Goal: Task Accomplishment & Management: Use online tool/utility

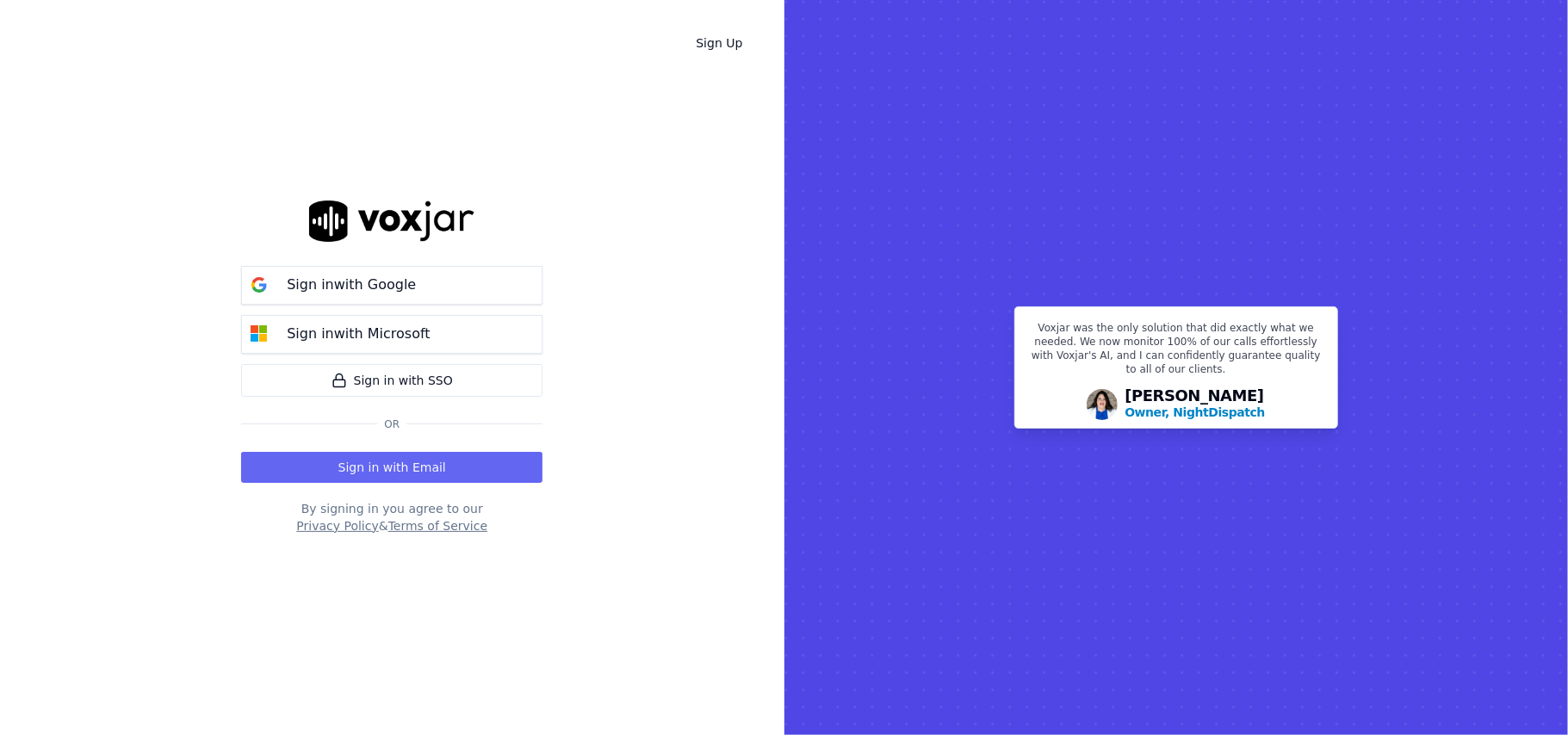
click at [343, 289] on p "Sign in with Google" at bounding box center [351, 285] width 129 height 21
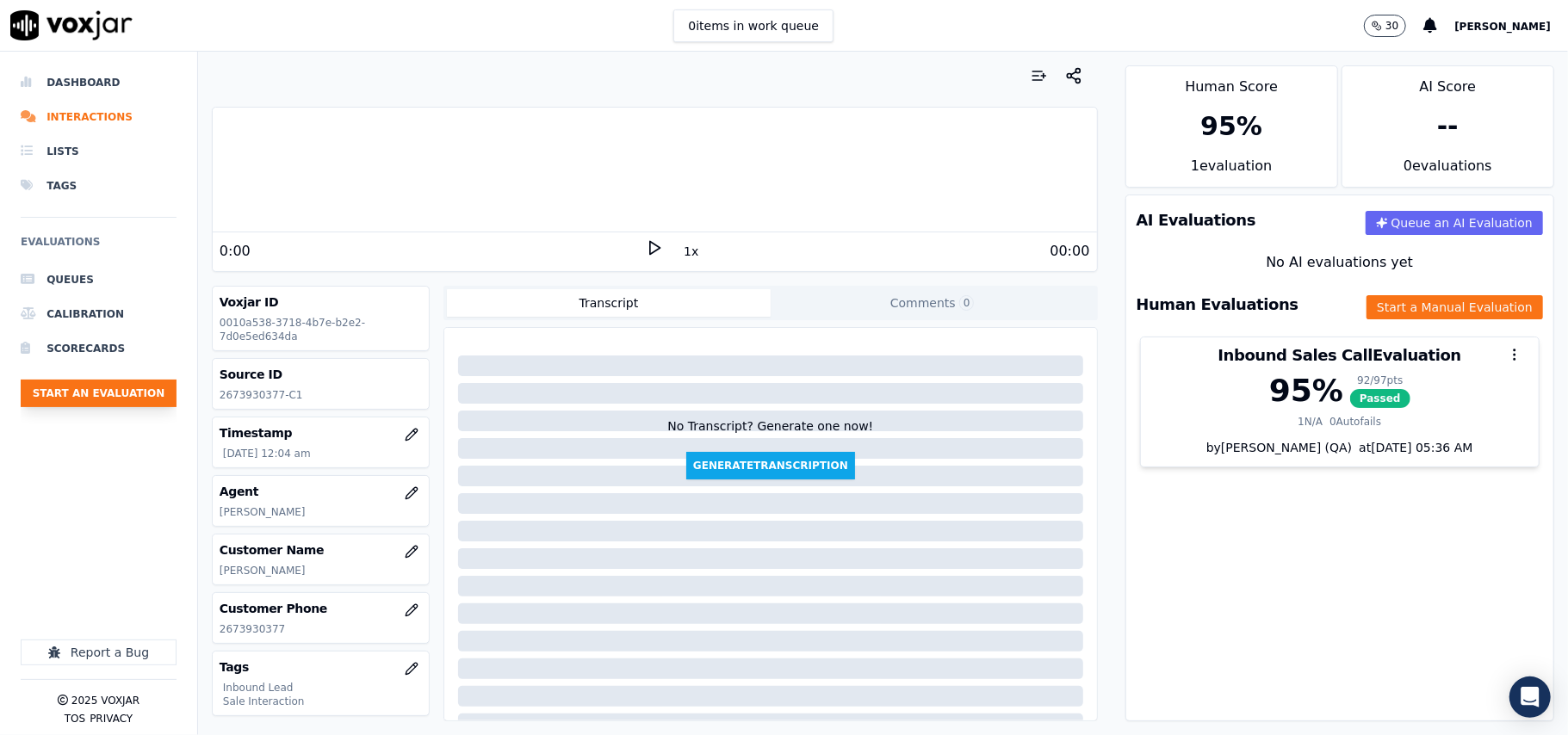
click at [69, 403] on button "Start an Evaluation" at bounding box center [99, 394] width 156 height 28
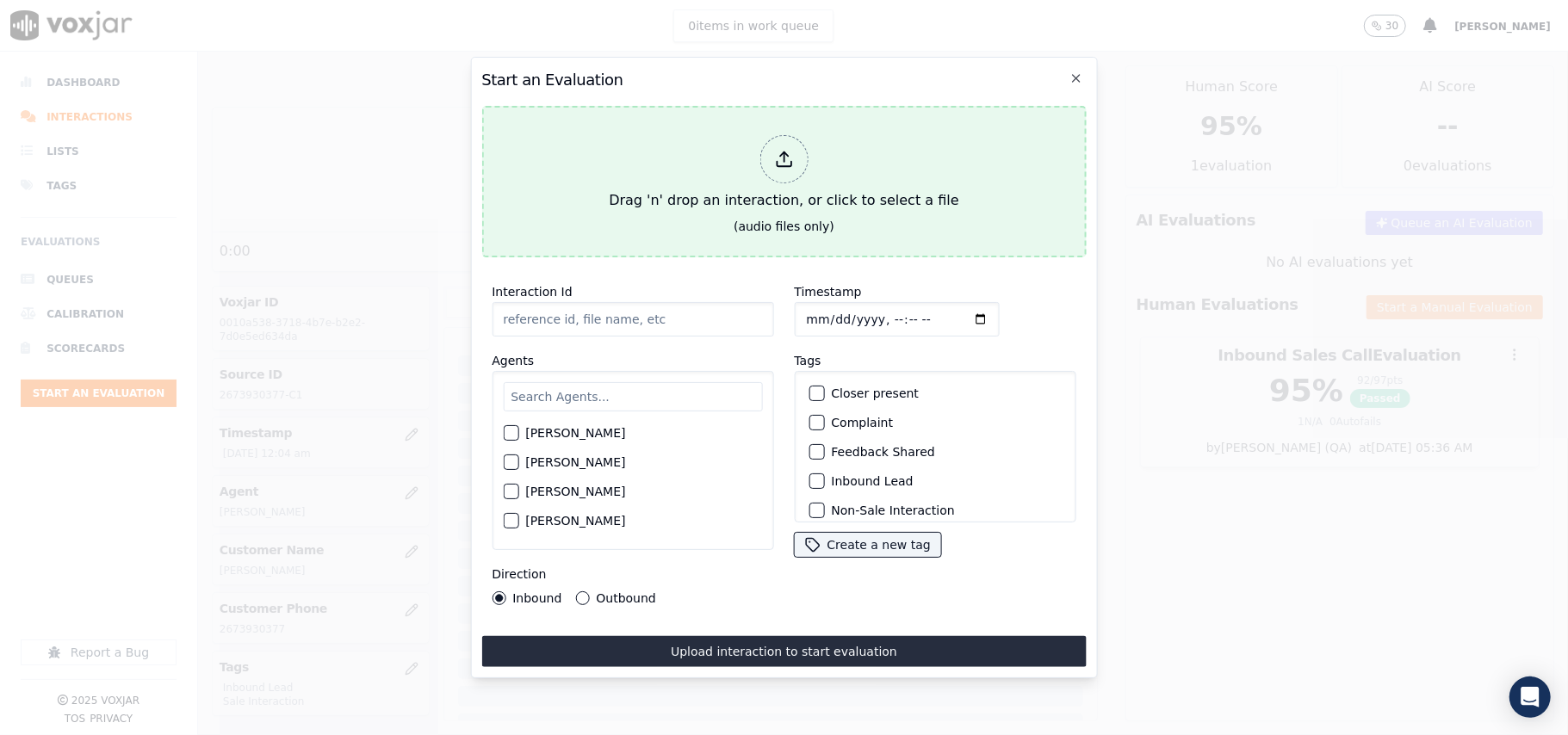
click at [856, 187] on div "Drag 'n' drop an interaction, or click to select a file" at bounding box center [783, 173] width 364 height 90
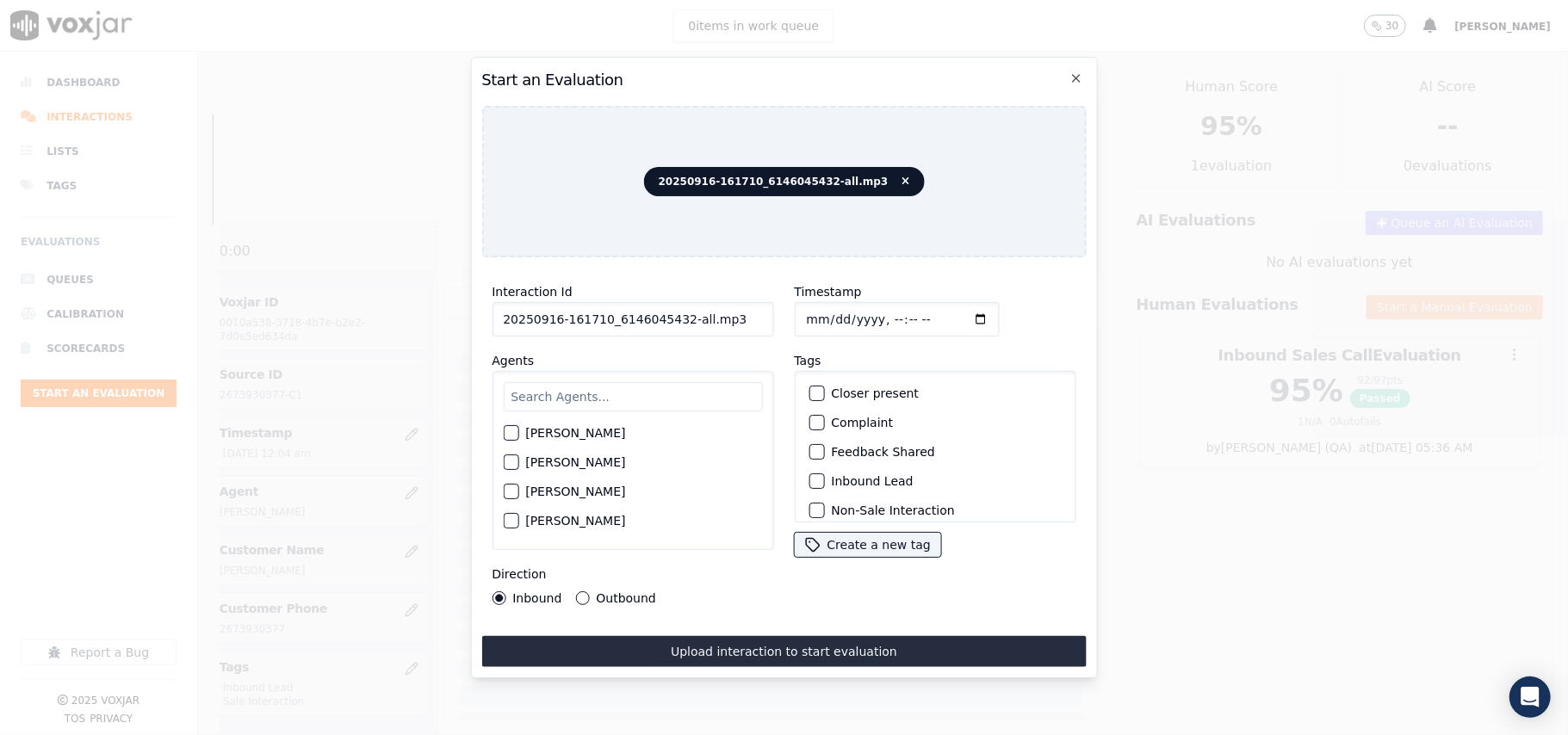
drag, startPoint x: 748, startPoint y: 309, endPoint x: 673, endPoint y: 308, distance: 75.0
click at [673, 308] on input "20250916-161710_6146045432-all.mp3" at bounding box center [632, 320] width 282 height 35
type input "20250916-161710_6146045432-C1"
click at [824, 305] on input "Timestamp" at bounding box center [896, 320] width 205 height 35
type input "[DATE]T14:56"
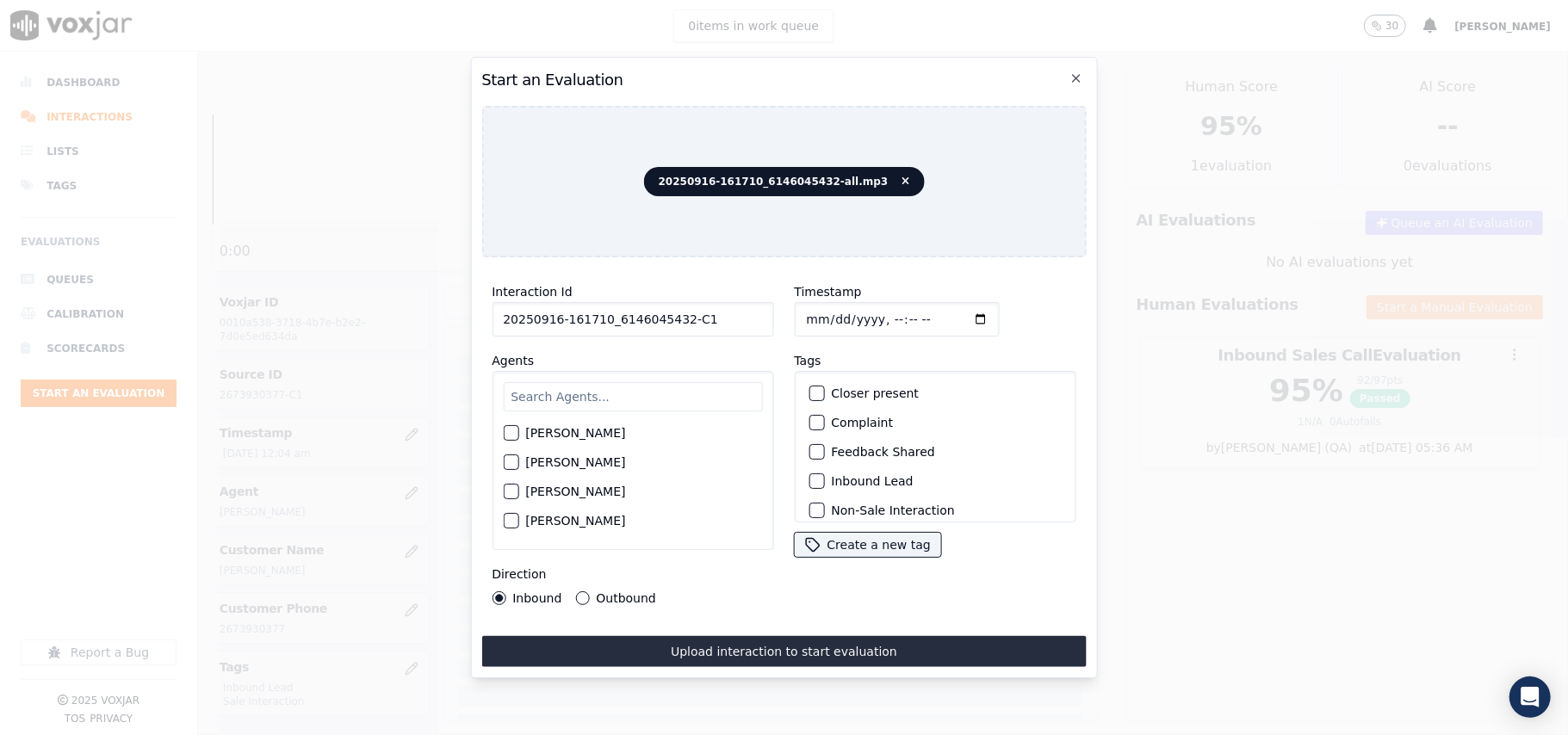
click at [631, 387] on input "text" at bounding box center [632, 397] width 259 height 30
type input "[PERSON_NAME]"
click at [570, 432] on label "[PERSON_NAME]" at bounding box center [575, 439] width 100 height 12
click at [519, 431] on button "[PERSON_NAME]" at bounding box center [511, 439] width 16 height 16
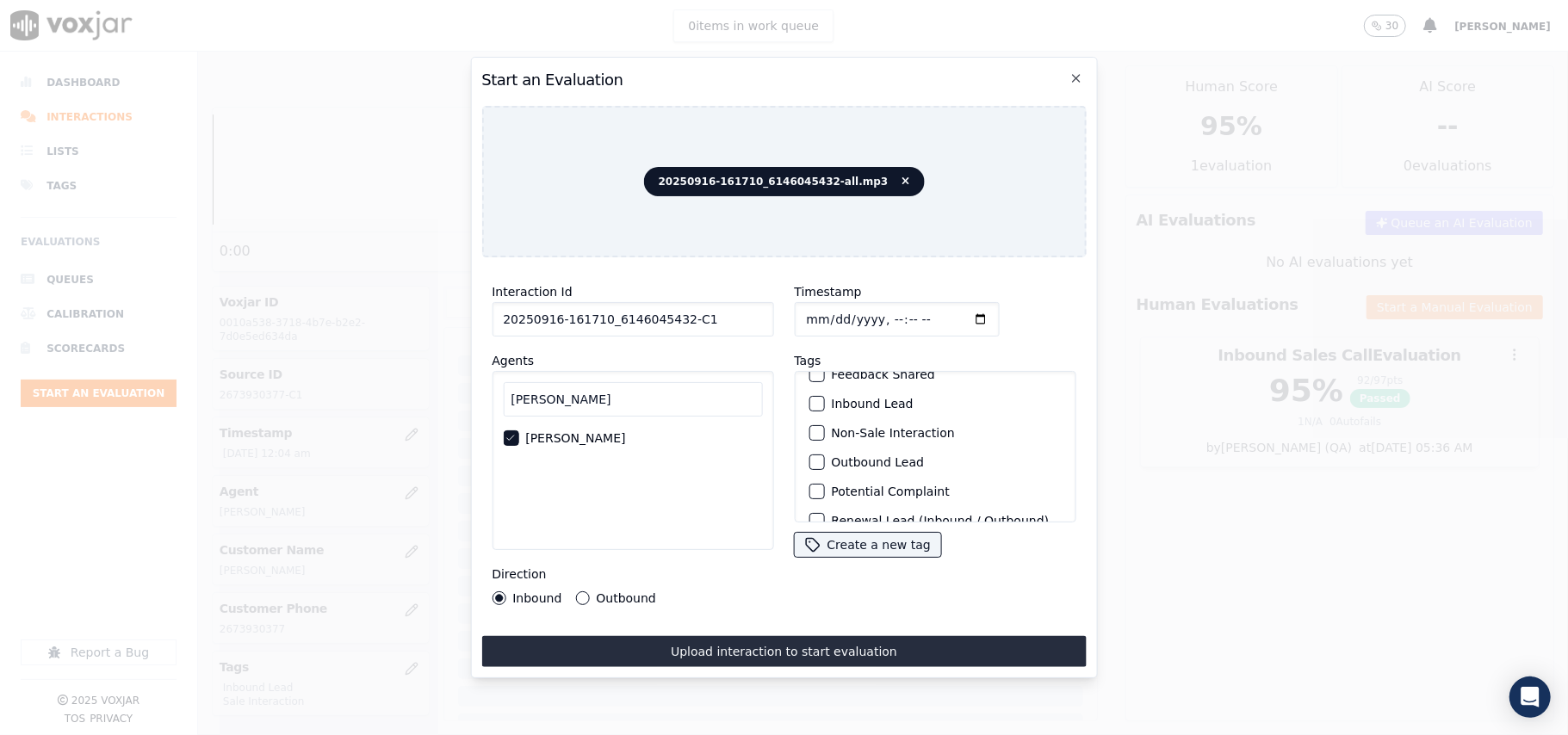
scroll to position [150, 0]
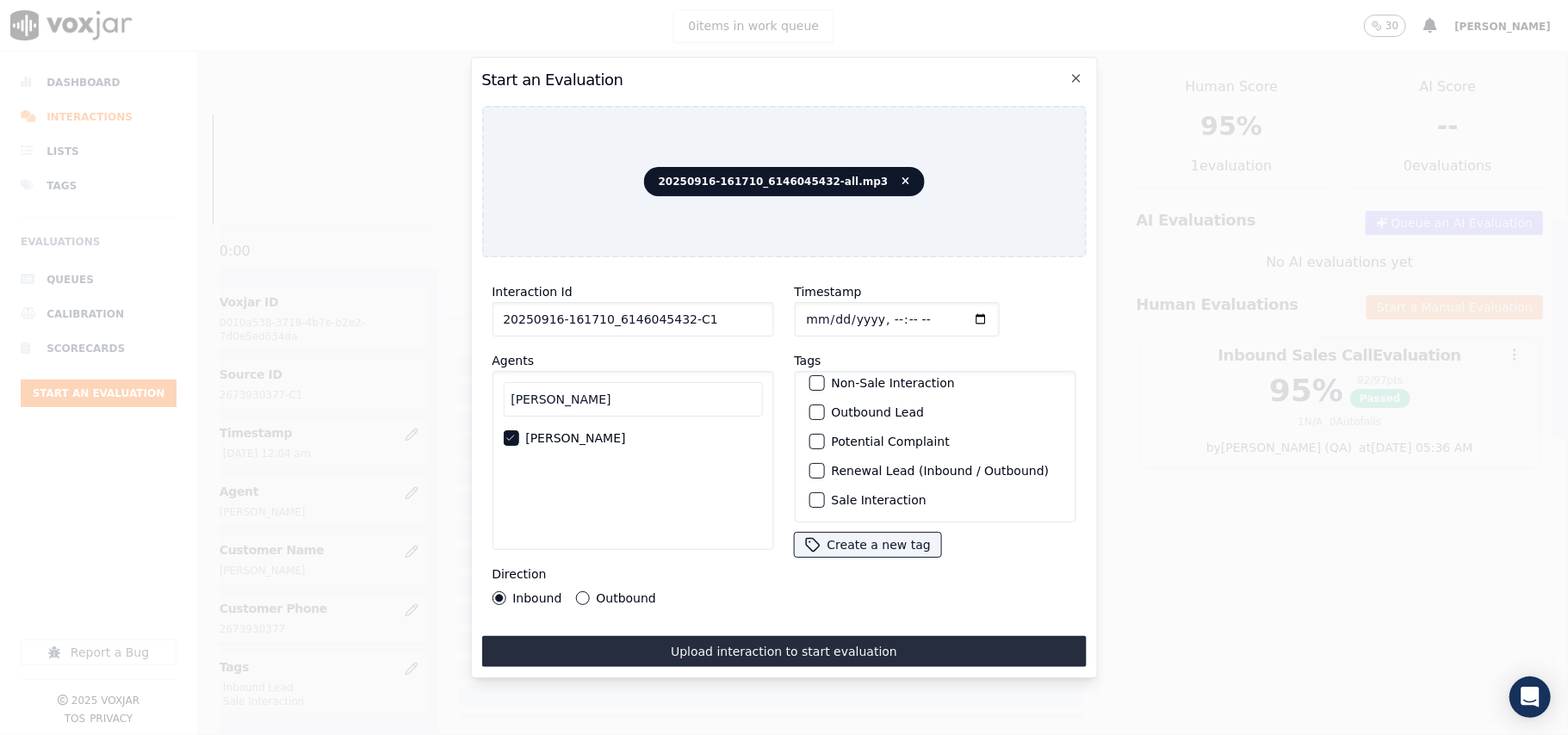
click at [831, 494] on label "Sale Interaction" at bounding box center [878, 500] width 95 height 12
click at [824, 493] on button "Sale Interaction" at bounding box center [816, 500] width 16 height 16
click at [811, 406] on div "button" at bounding box center [815, 412] width 12 height 12
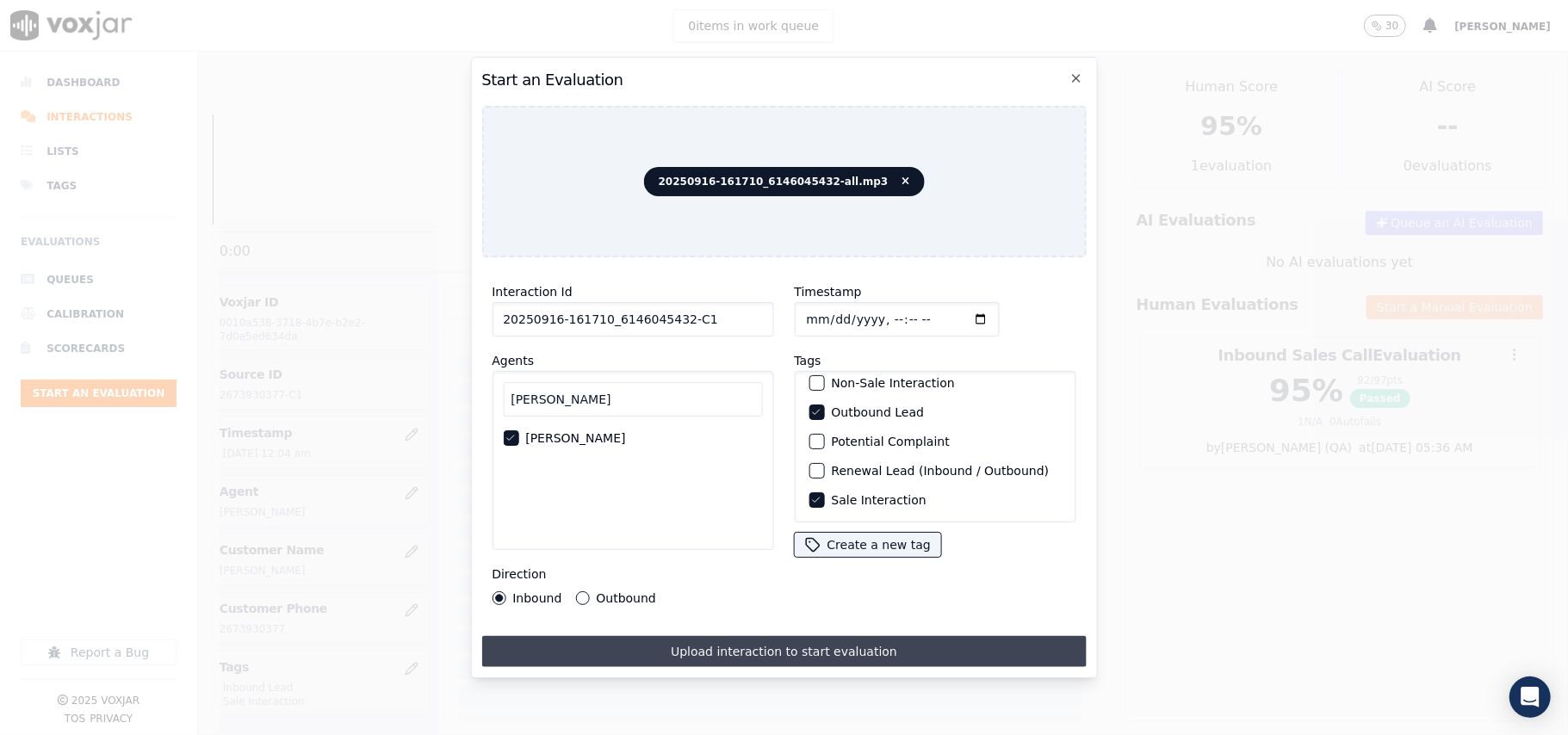
click at [749, 639] on button "Upload interaction to start evaluation" at bounding box center [783, 652] width 604 height 31
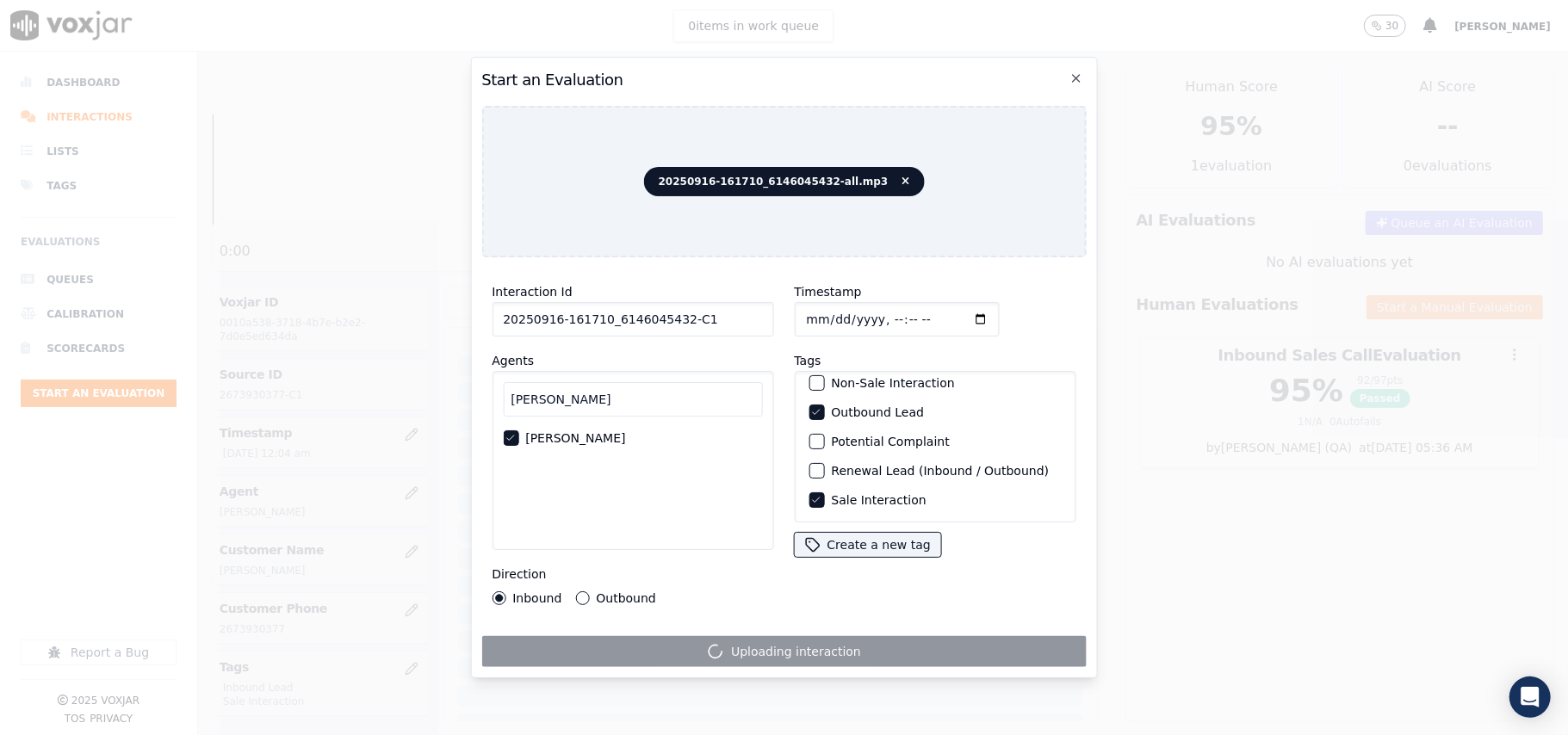
click at [610, 592] on label "Outbound" at bounding box center [625, 598] width 59 height 12
click at [590, 591] on button "Outbound" at bounding box center [583, 598] width 14 height 14
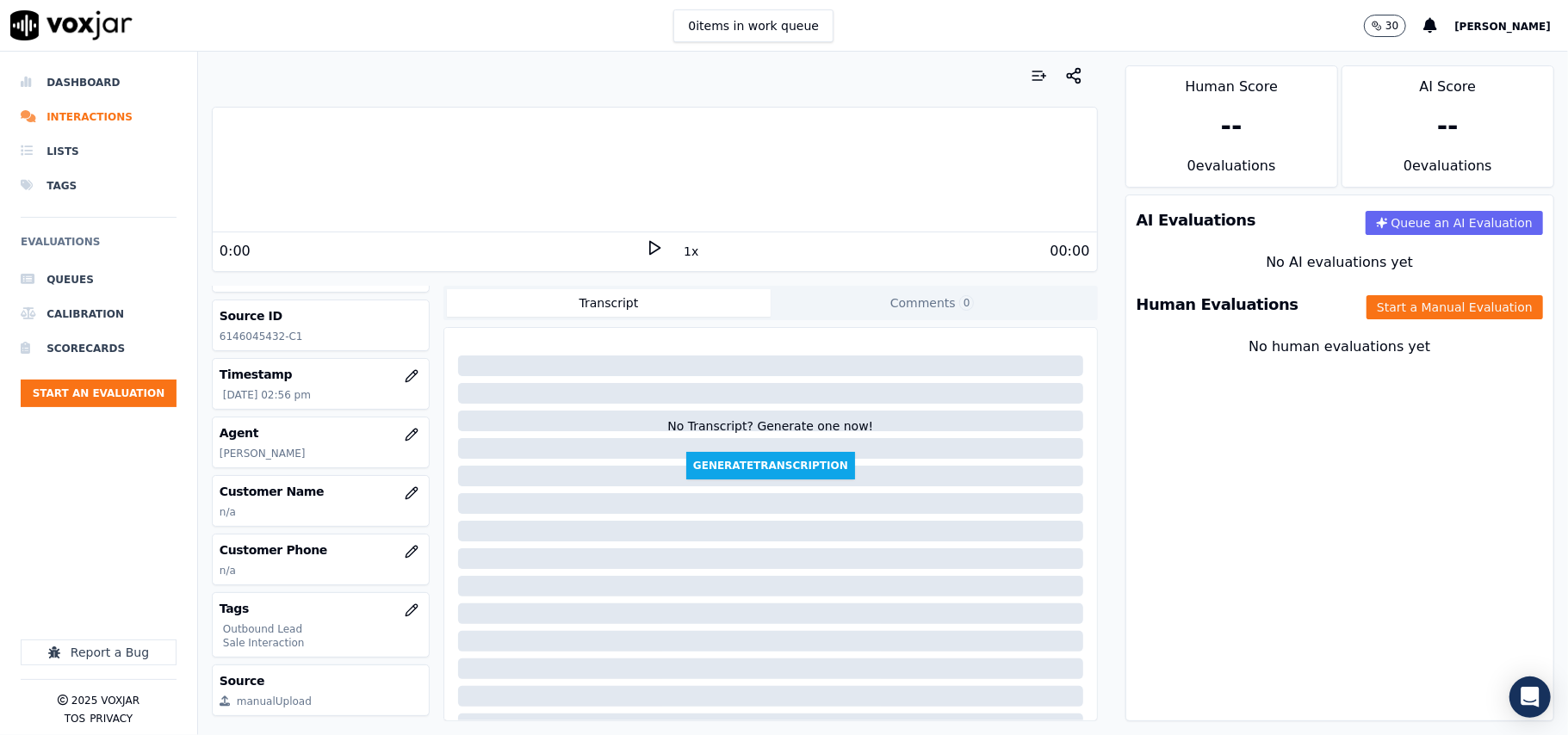
scroll to position [114, 0]
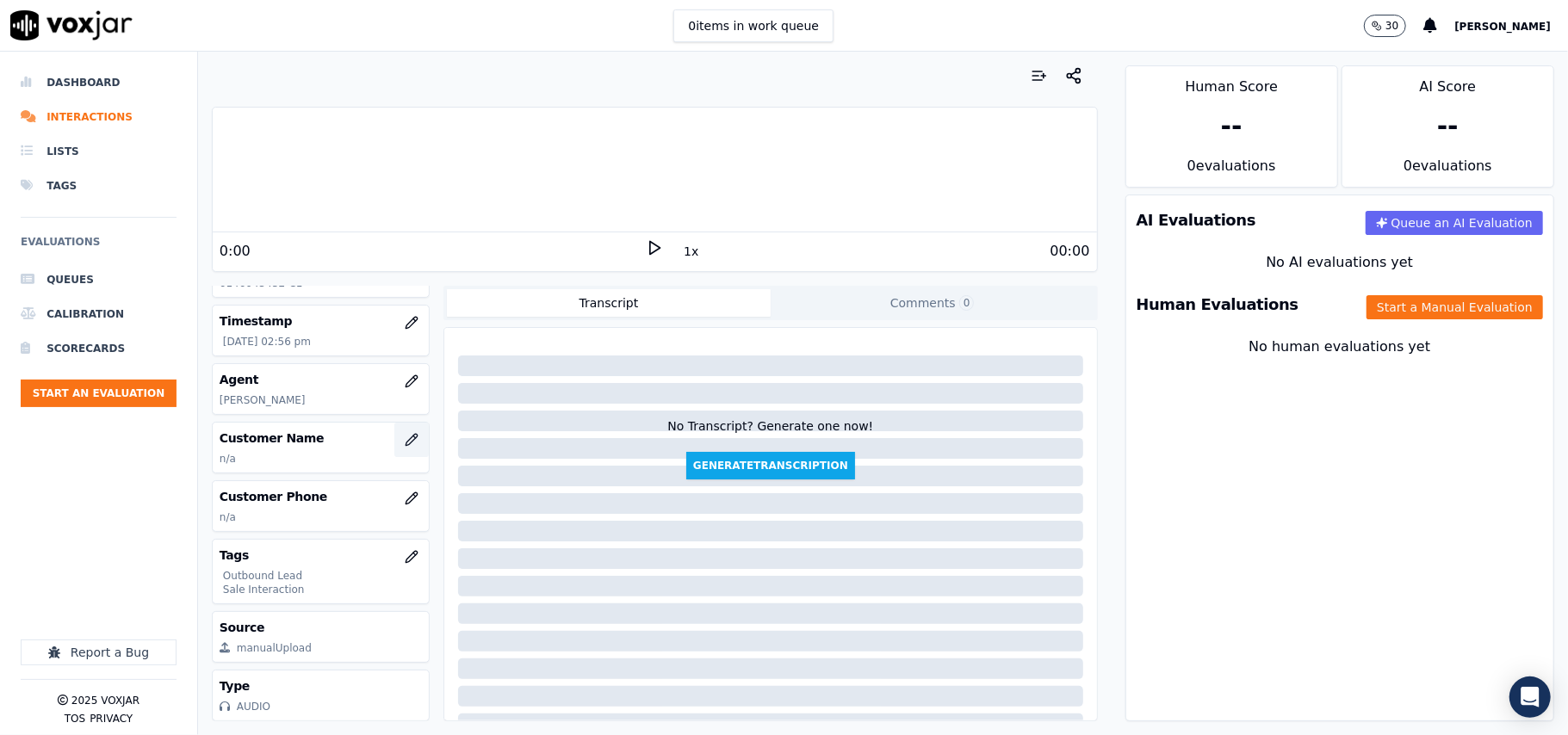
click at [406, 446] on icon "button" at bounding box center [411, 439] width 11 height 11
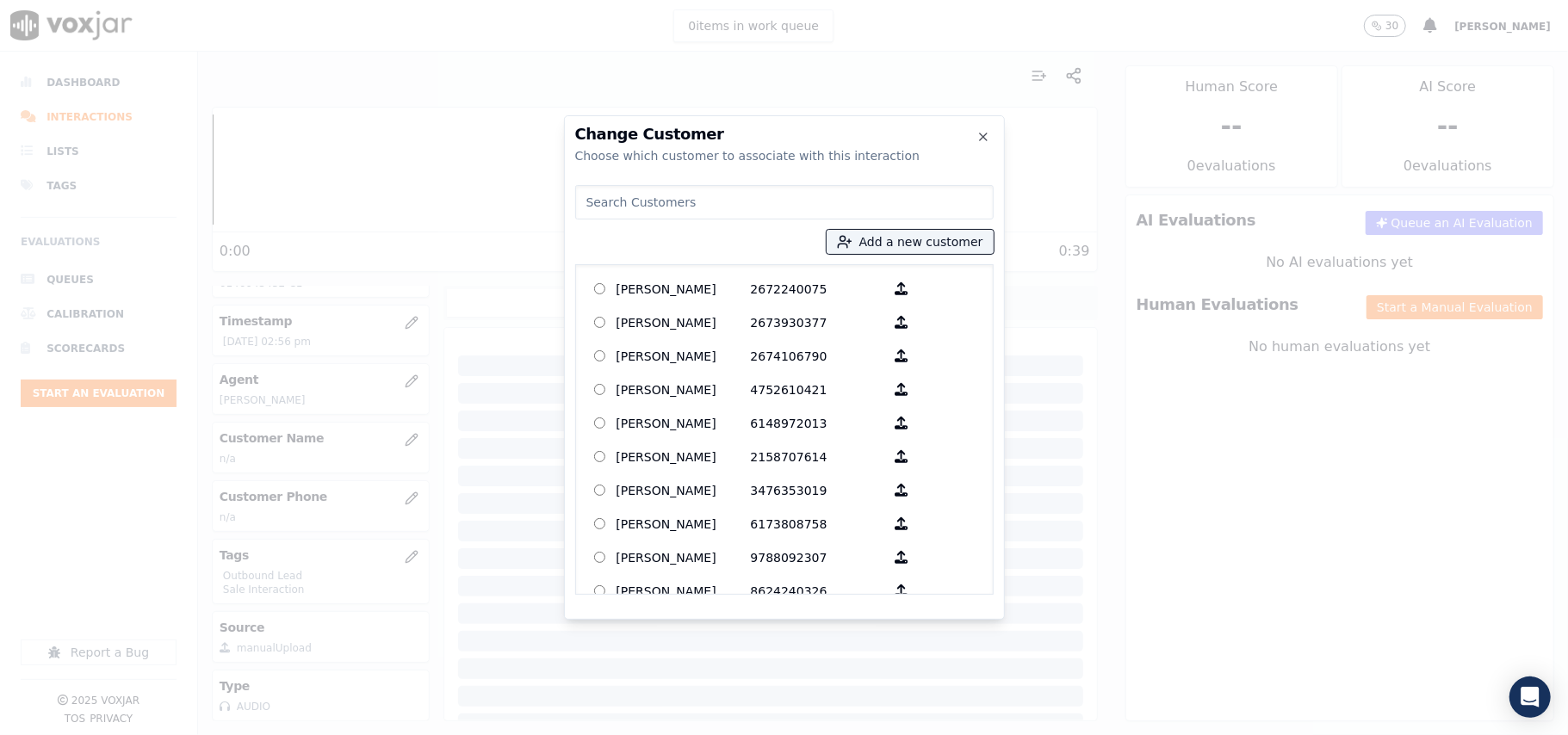
paste input "[PERSON_NAME]"
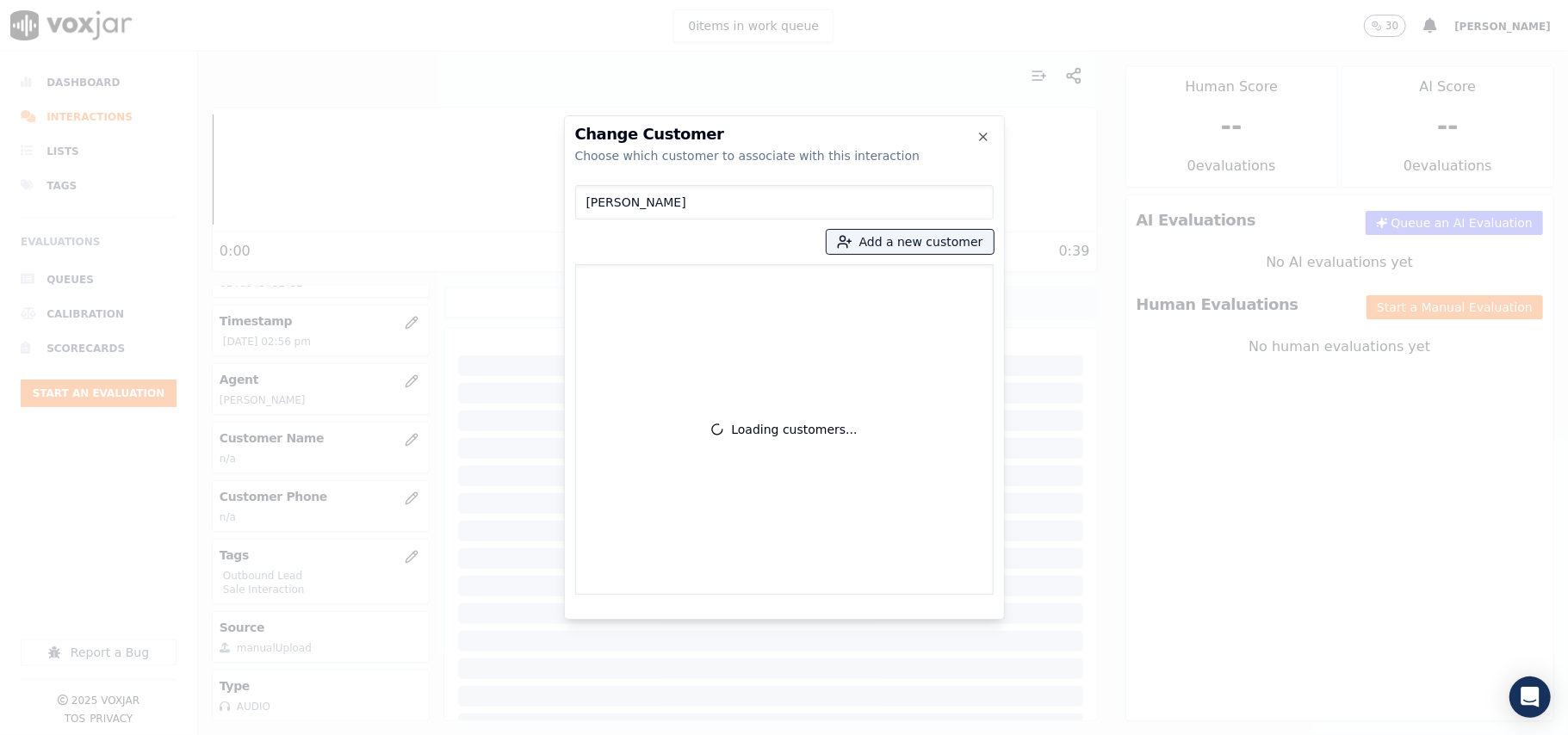
click at [590, 203] on input "[PERSON_NAME]" at bounding box center [785, 202] width 419 height 35
type input "[PERSON_NAME]"
click at [639, 293] on p "[PERSON_NAME]" at bounding box center [684, 289] width 134 height 27
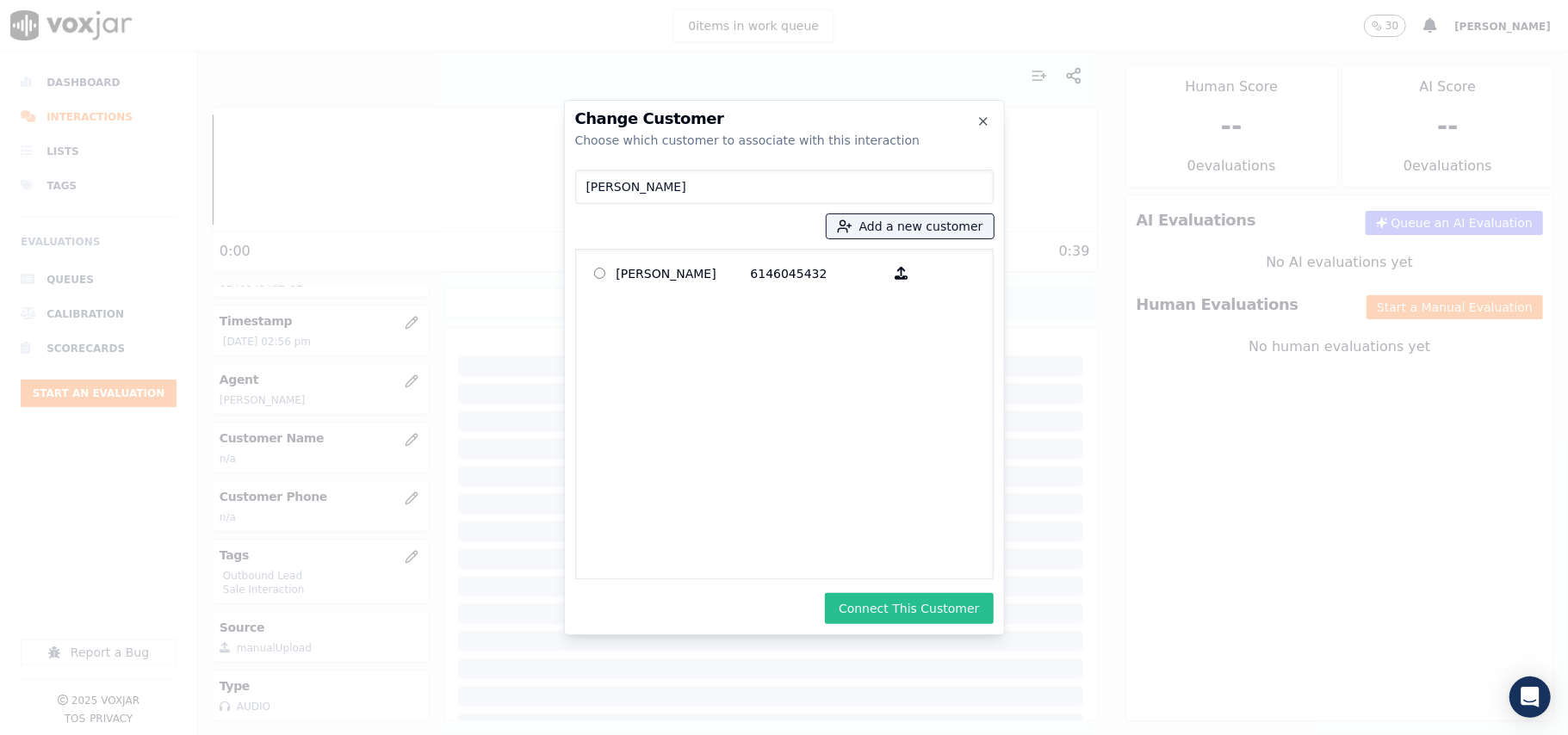
click at [869, 607] on button "Connect This Customer" at bounding box center [909, 609] width 168 height 31
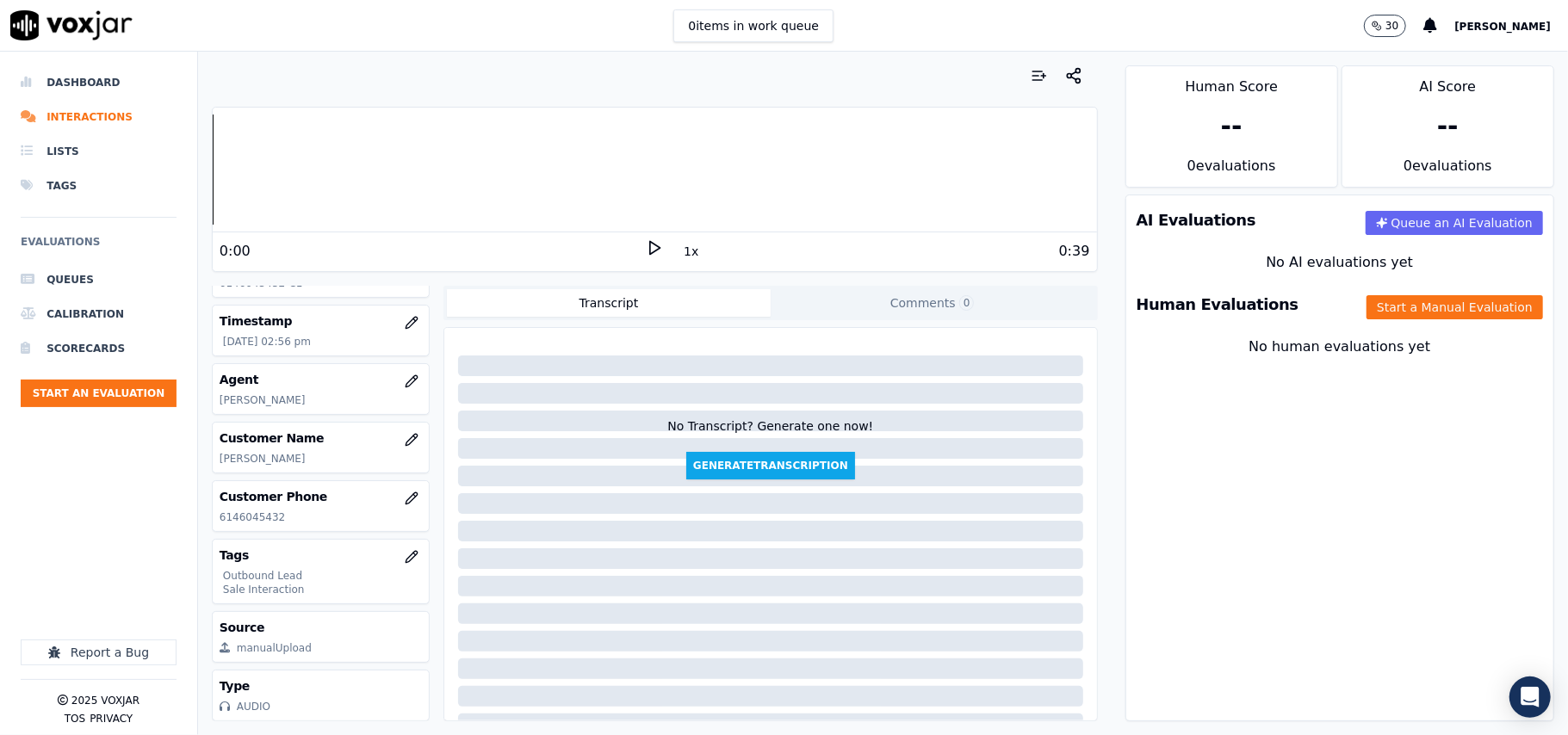
click at [1379, 323] on div "Human Evaluations Start a Manual Evaluation" at bounding box center [1340, 304] width 427 height 50
click at [1379, 309] on button "Start a Manual Evaluation" at bounding box center [1455, 308] width 176 height 24
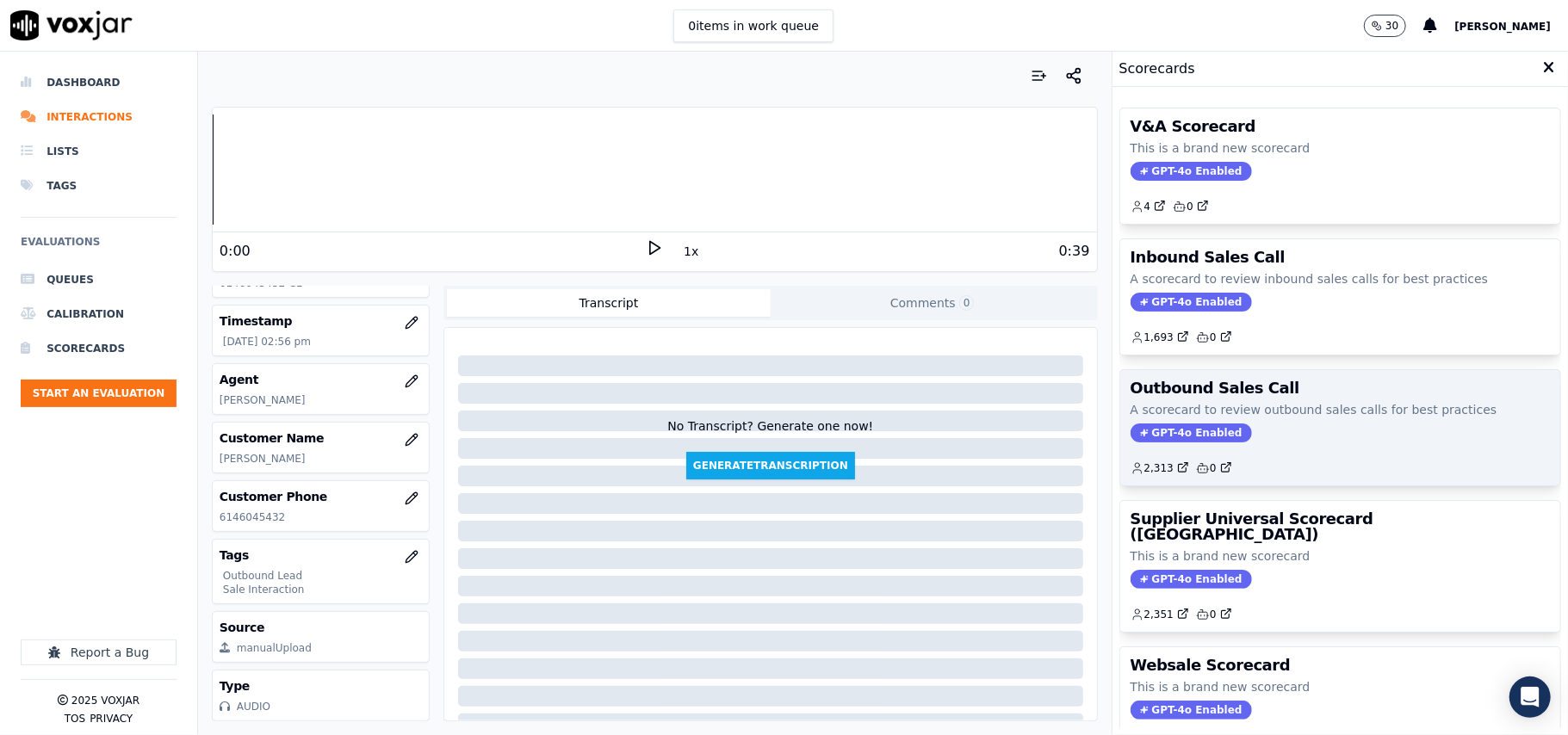
click at [1182, 438] on span "GPT-4o Enabled" at bounding box center [1191, 433] width 121 height 19
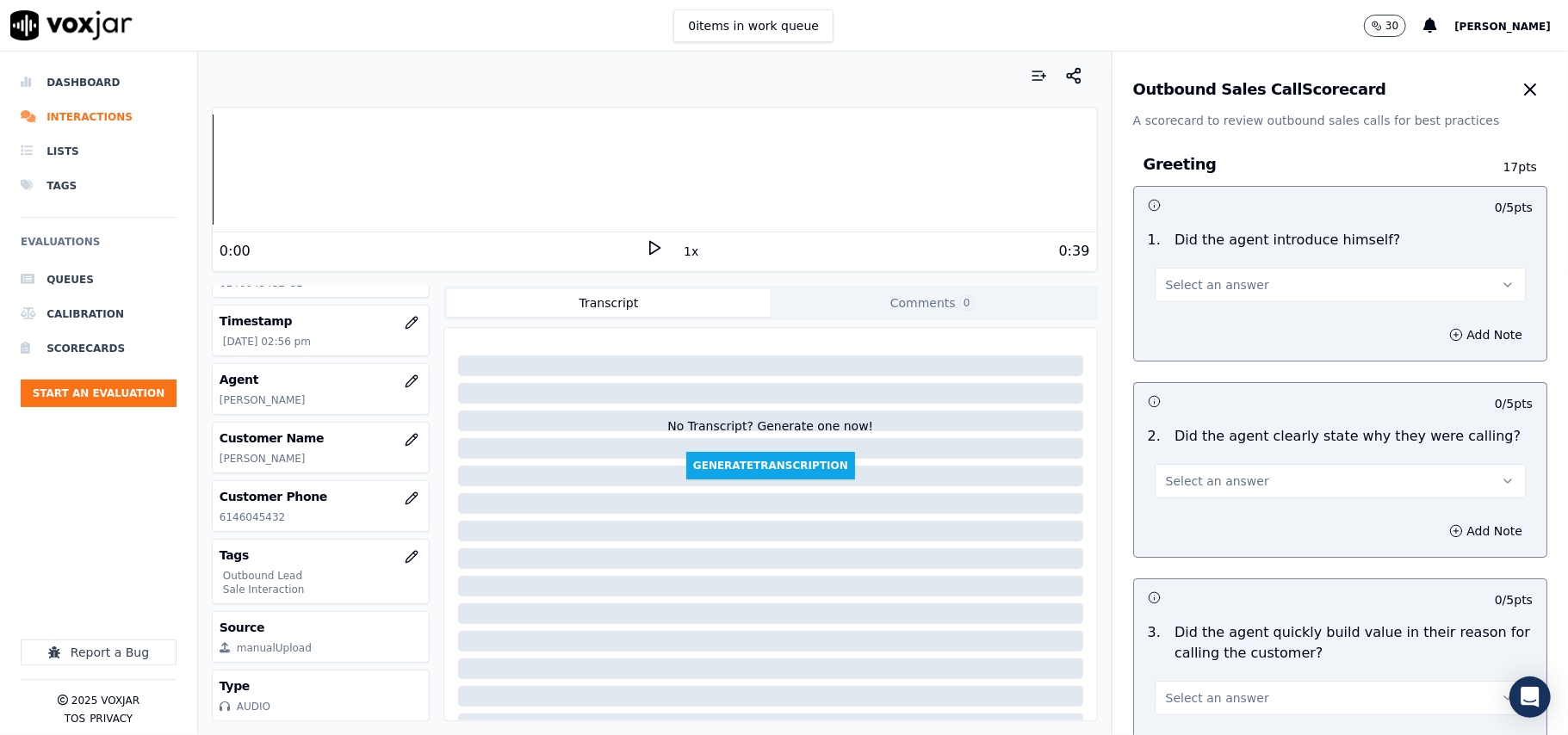
scroll to position [1228, 0]
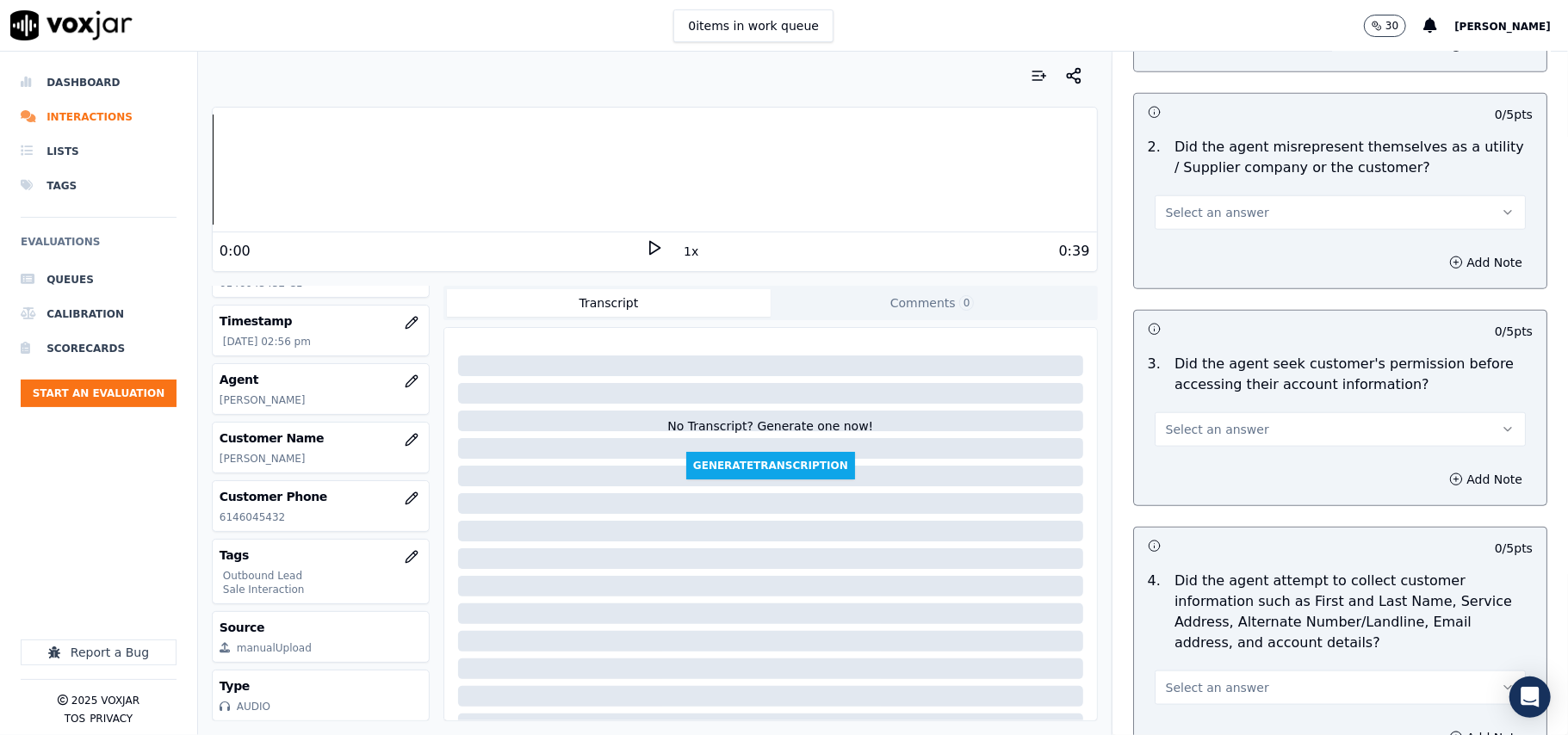
click at [1237, 445] on button "Select an answer" at bounding box center [1340, 430] width 372 height 35
click at [1199, 496] on div "No" at bounding box center [1304, 500] width 333 height 28
click at [1445, 477] on button "Add Note" at bounding box center [1486, 480] width 94 height 24
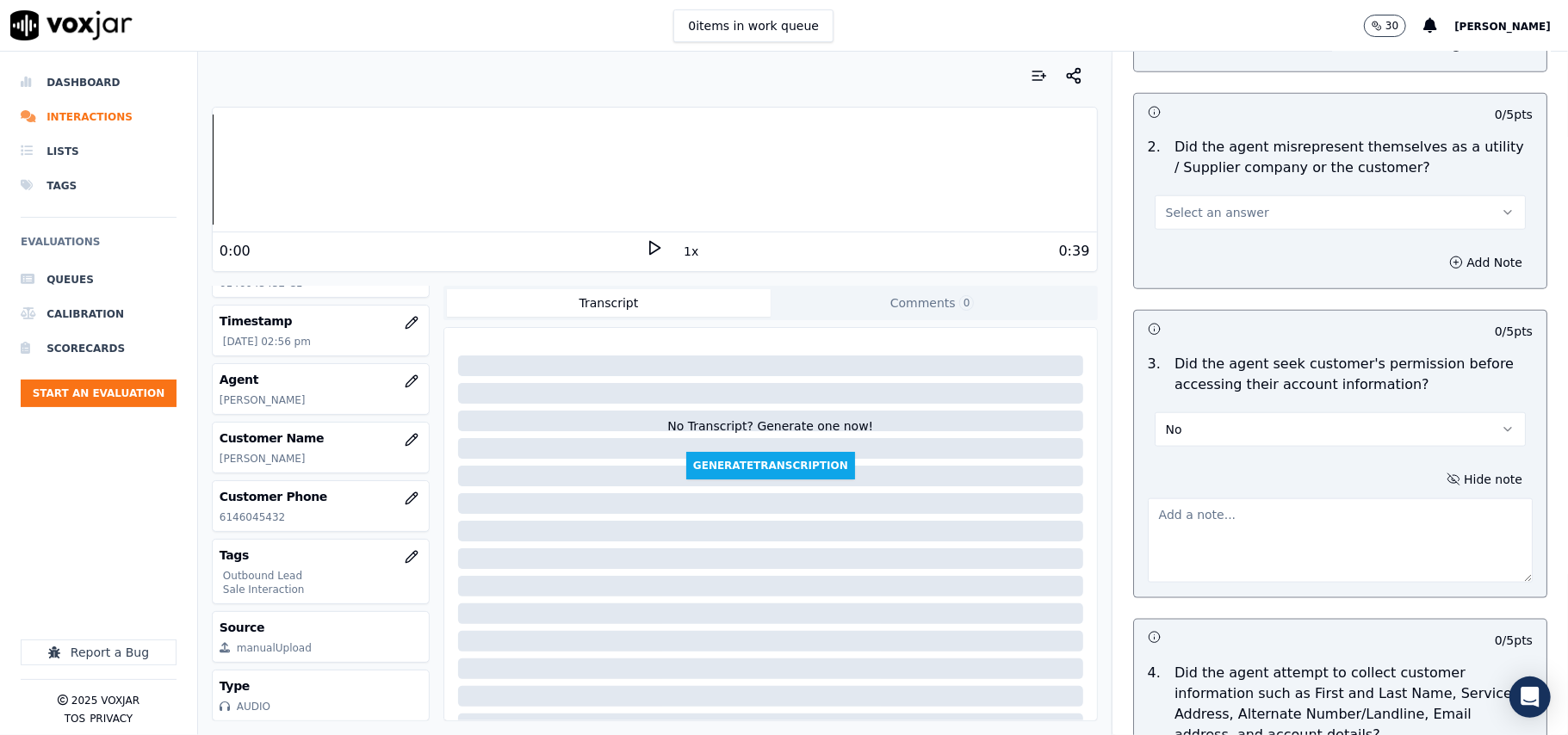
click at [1217, 524] on textarea at bounding box center [1340, 541] width 385 height 85
paste textarea "@02:41 - The agent accessed the customer’s account without taking prior permiss…"
type textarea "@02:41 - The agent accessed the customer’s account without taking prior permiss…"
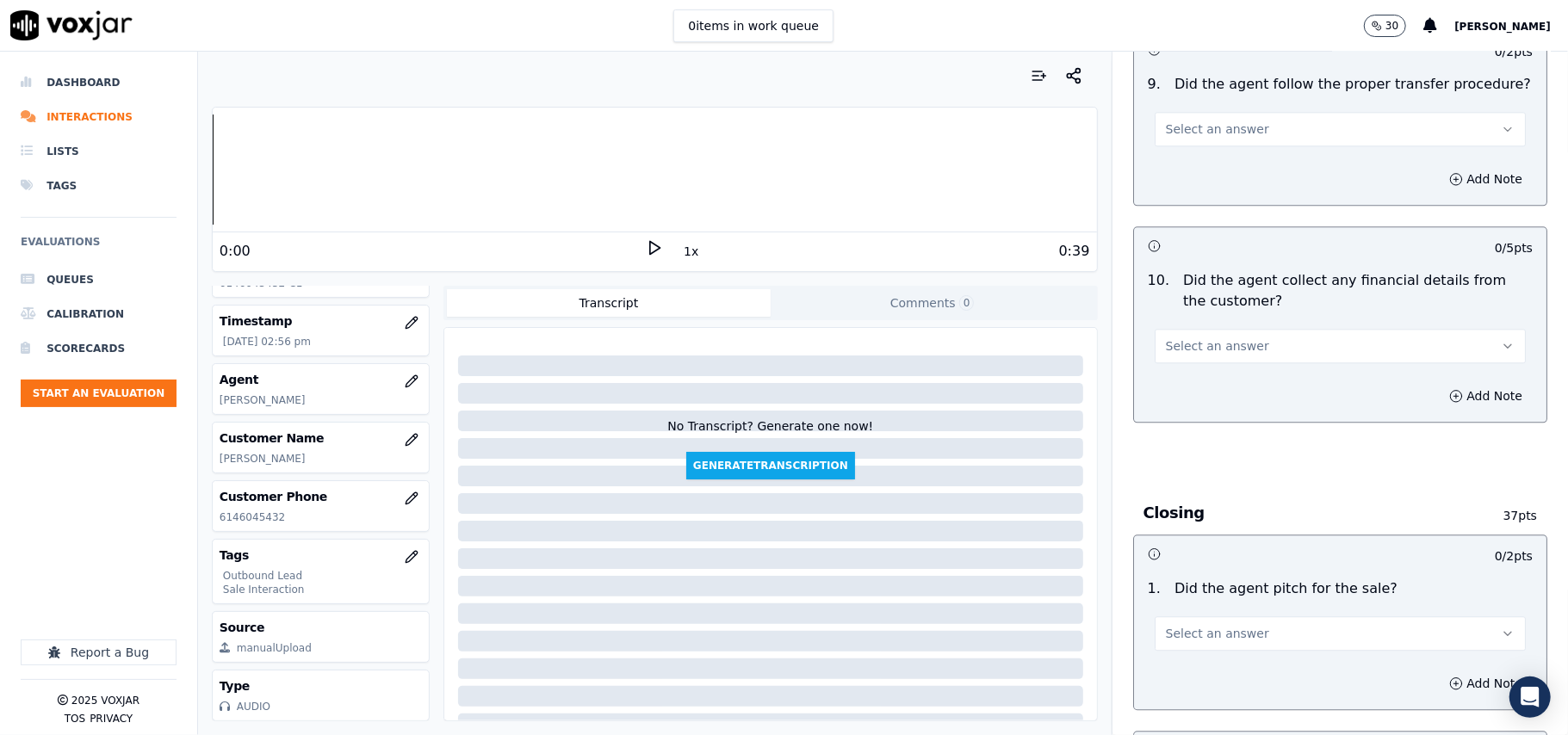
scroll to position [4386, 0]
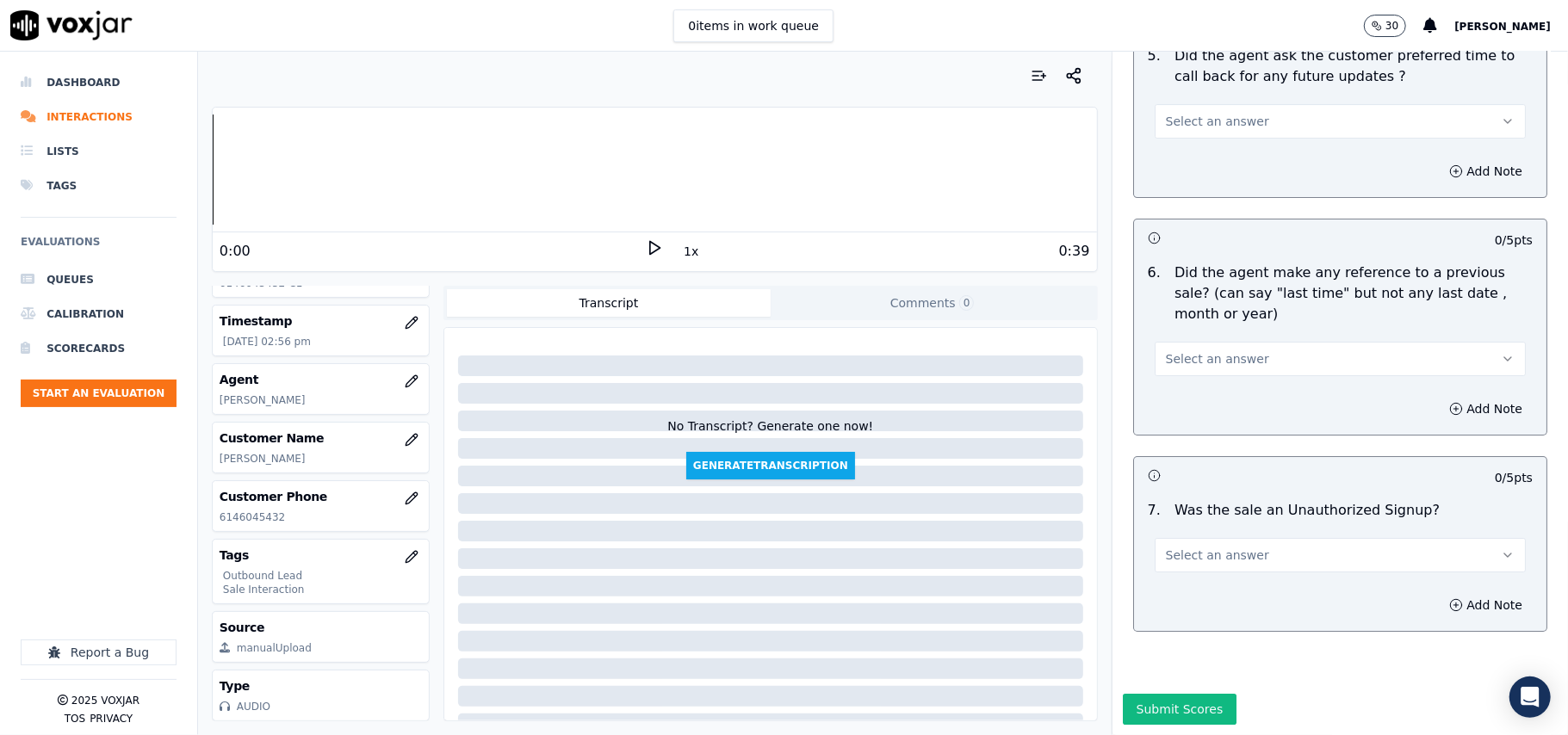
click at [1335, 538] on button "Select an answer" at bounding box center [1340, 555] width 372 height 35
click at [1227, 567] on div "No" at bounding box center [1304, 570] width 333 height 28
click at [1244, 342] on button "Select an answer" at bounding box center [1340, 359] width 372 height 35
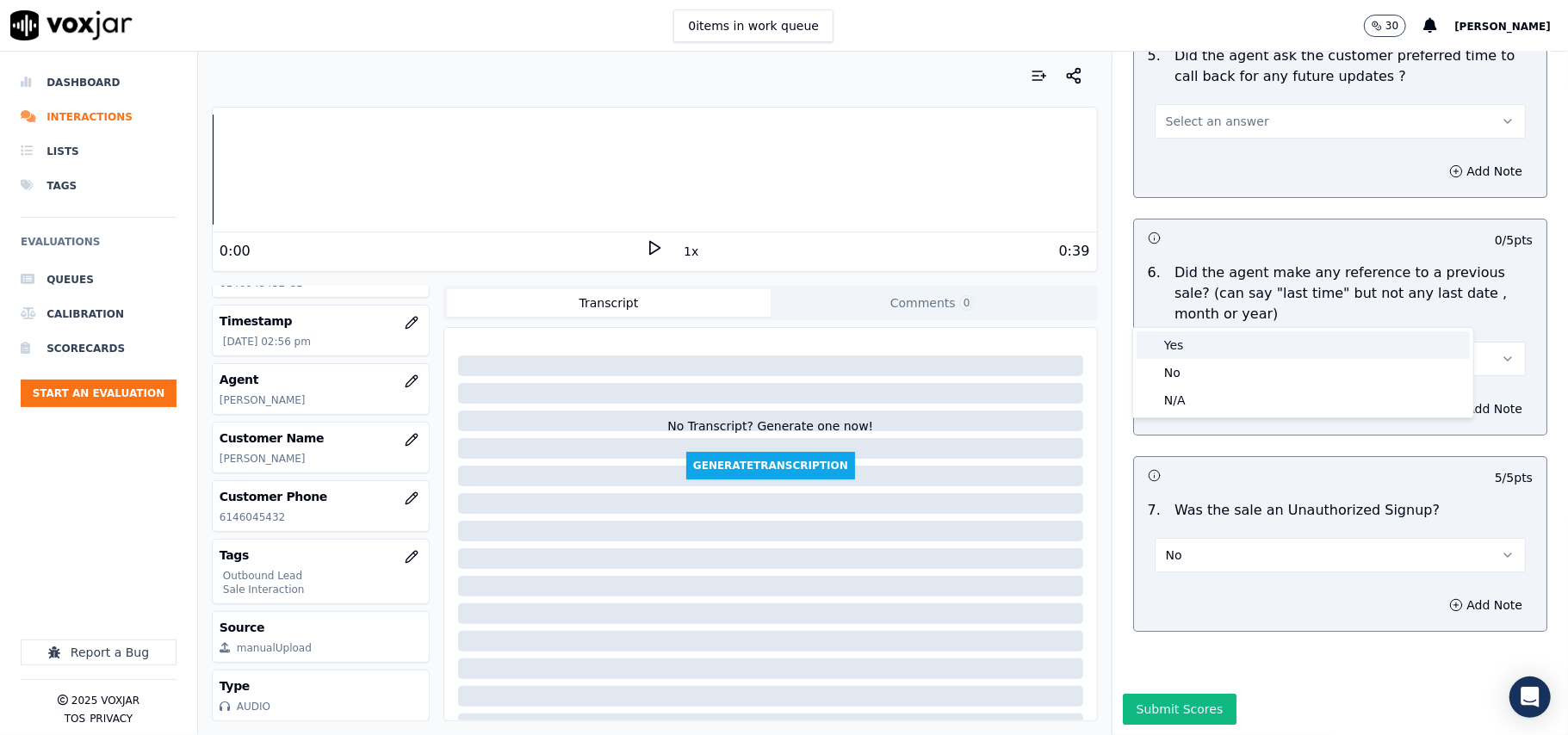
click at [1211, 360] on div "No" at bounding box center [1304, 373] width 333 height 28
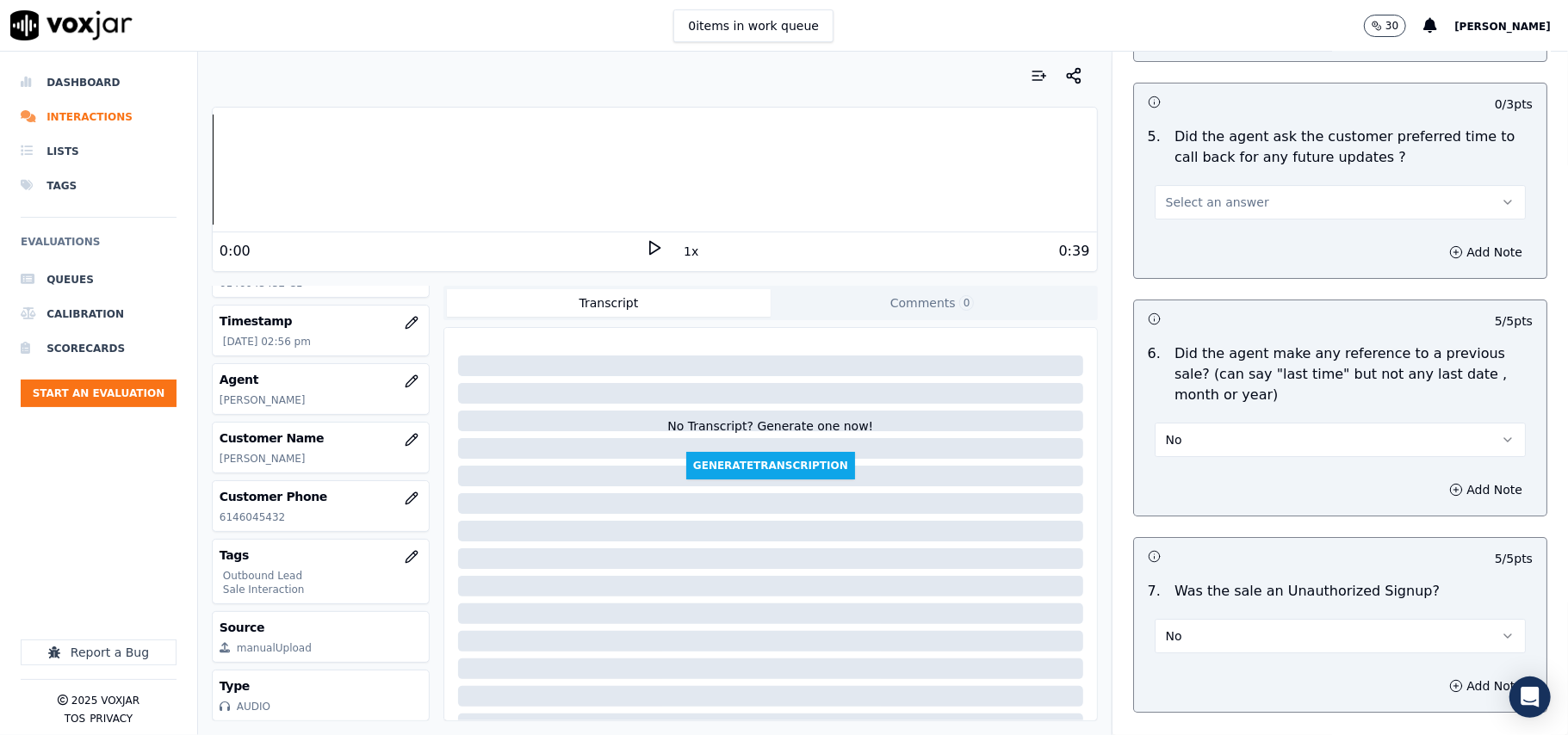
scroll to position [4042, 0]
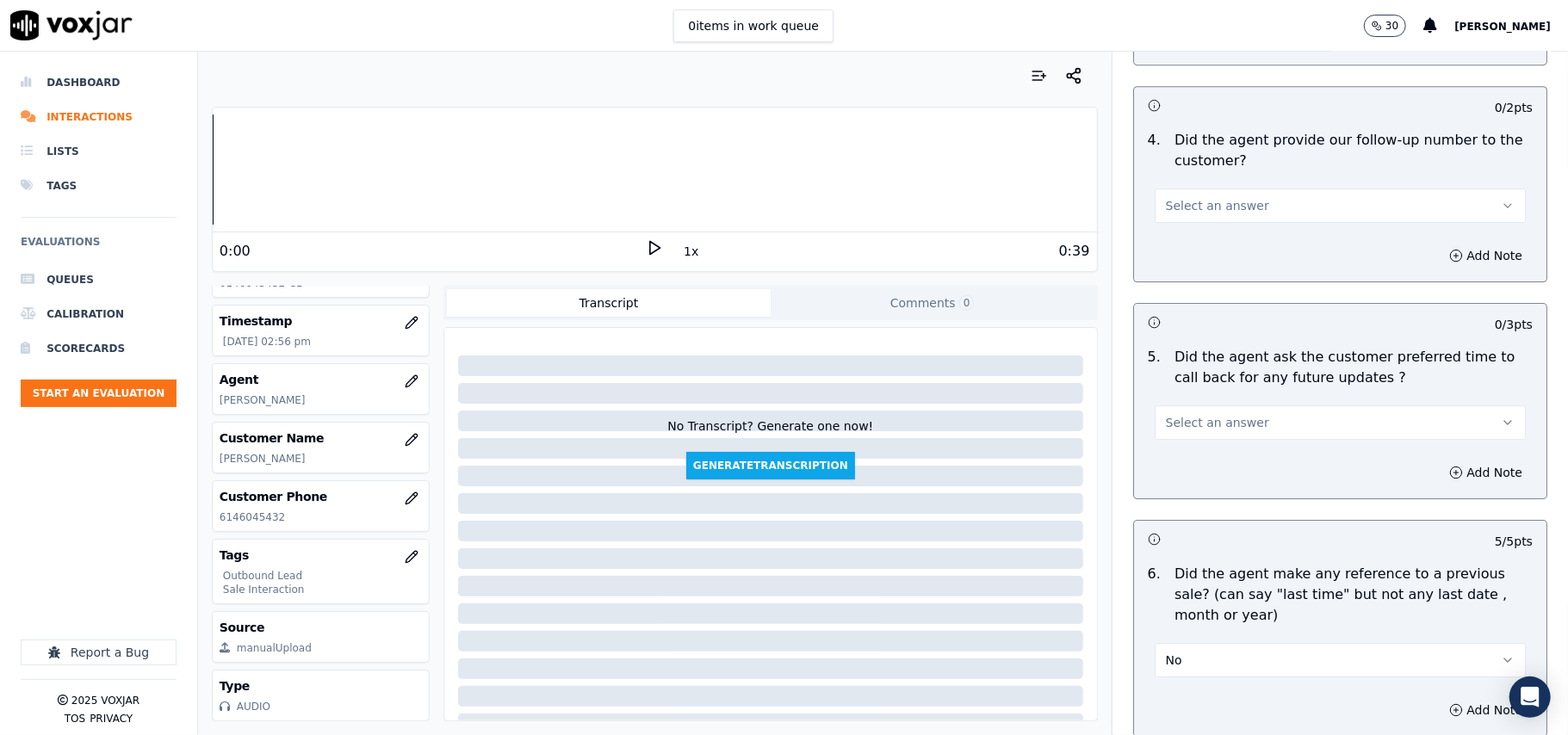
click at [1247, 418] on button "Select an answer" at bounding box center [1340, 423] width 372 height 35
click at [1217, 455] on div "Yes" at bounding box center [1304, 453] width 333 height 28
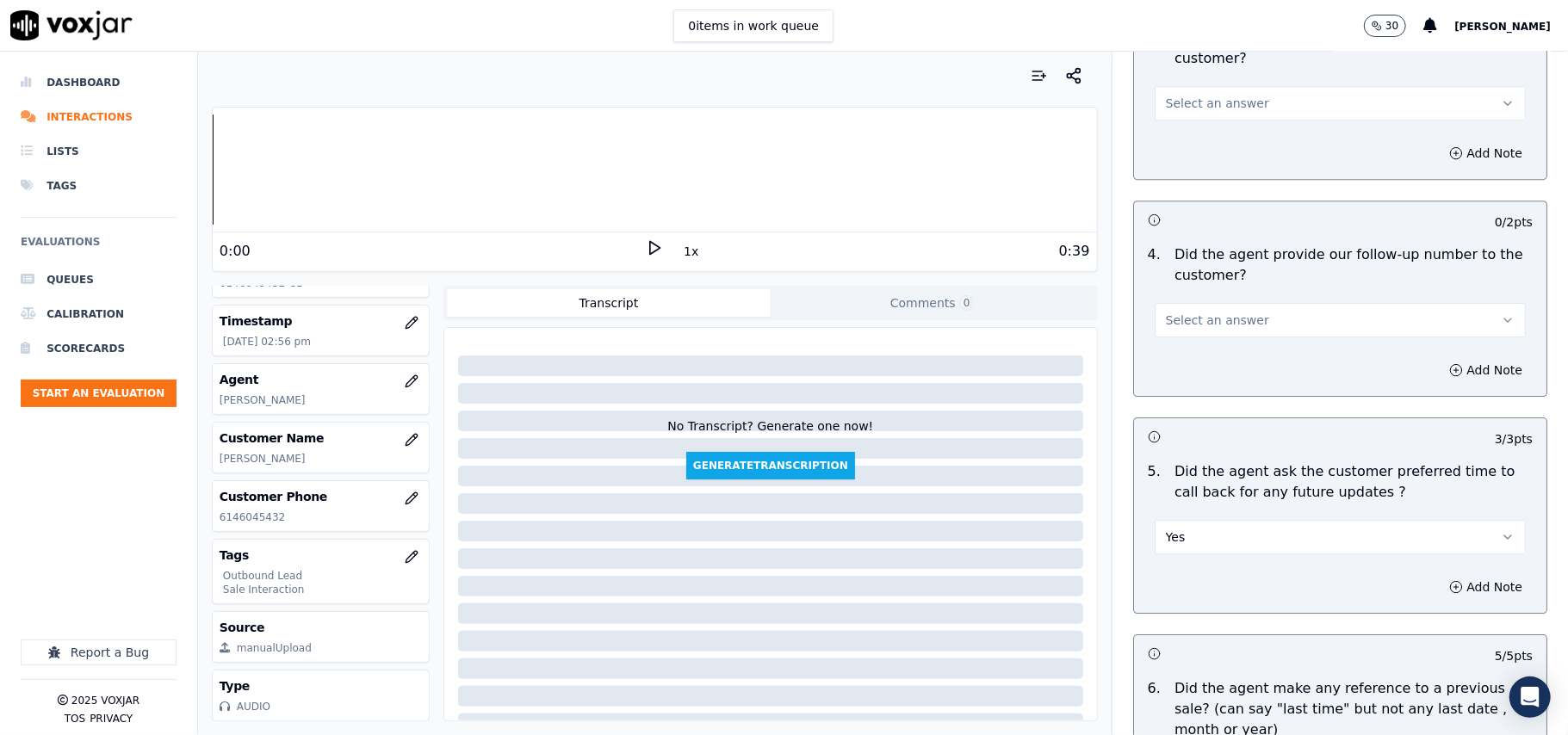
click at [1251, 521] on button "Yes" at bounding box center [1340, 538] width 372 height 35
click at [1233, 625] on div "N/A" at bounding box center [1304, 622] width 333 height 28
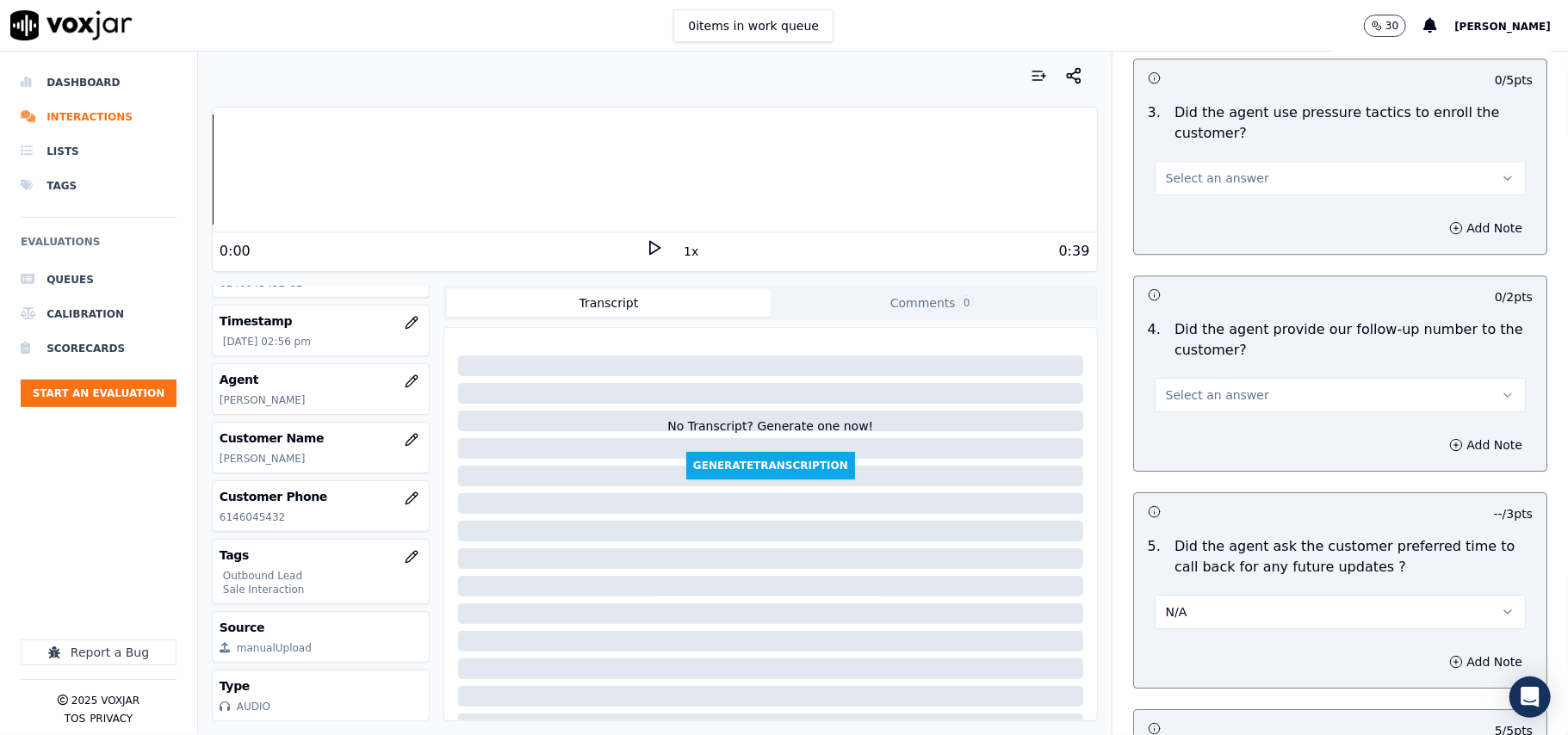
scroll to position [3813, 0]
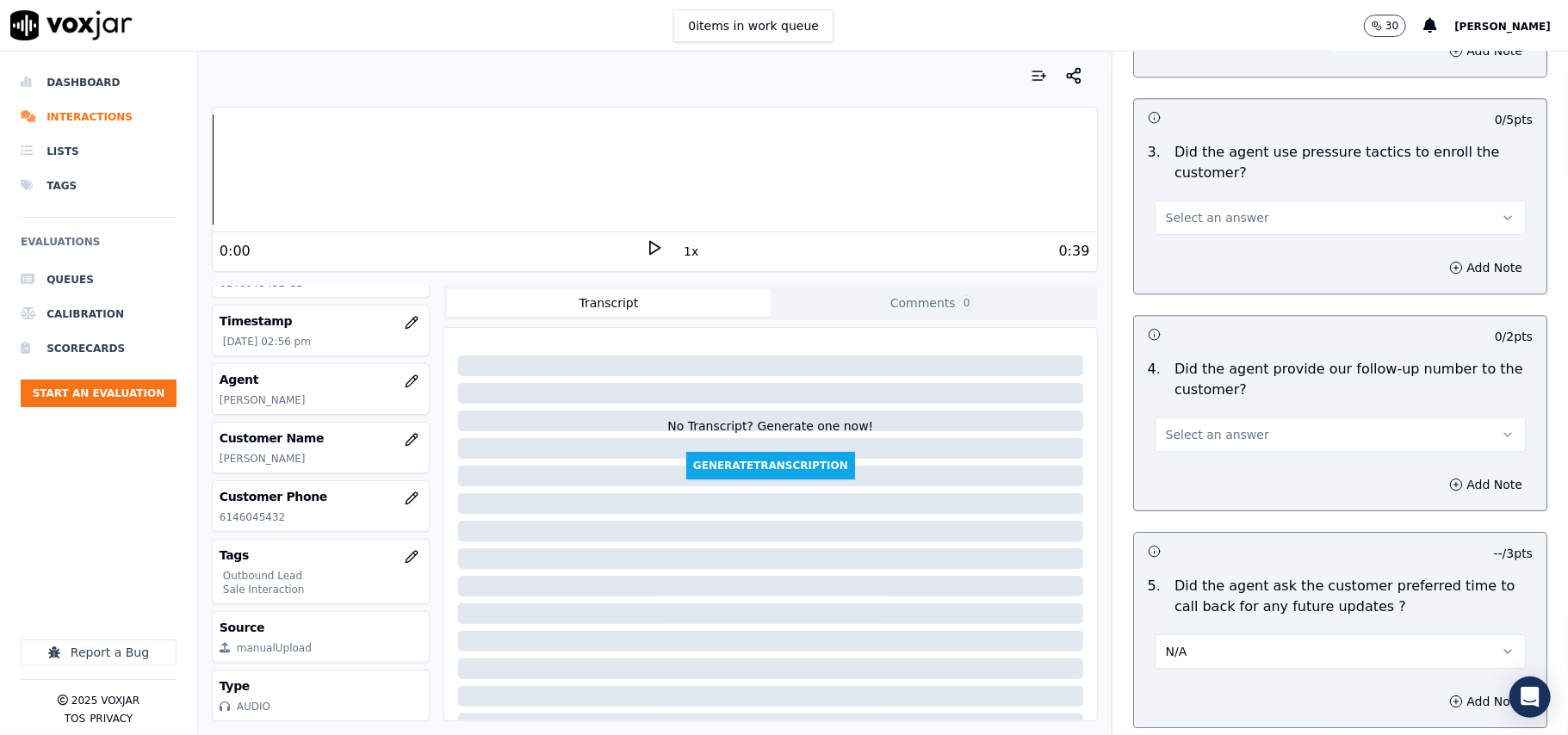
click at [1226, 435] on button "Select an answer" at bounding box center [1340, 435] width 372 height 35
click at [1226, 455] on div "Yes" at bounding box center [1304, 465] width 333 height 28
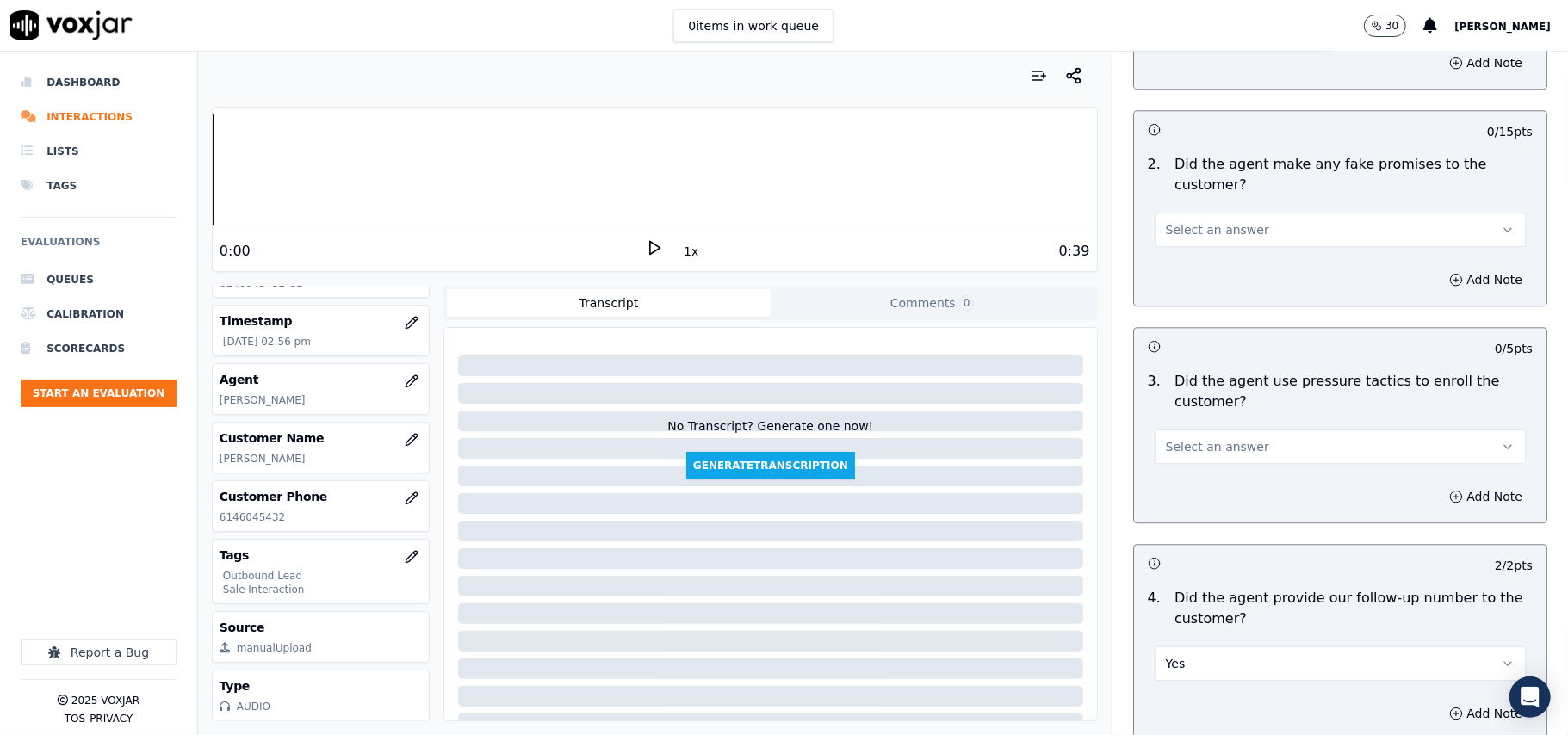
scroll to position [3583, 0]
click at [1256, 438] on button "Select an answer" at bounding box center [1340, 448] width 372 height 35
click at [1245, 459] on div "Yes No N/A" at bounding box center [1304, 503] width 340 height 90
click at [1211, 498] on div "No" at bounding box center [1304, 504] width 333 height 28
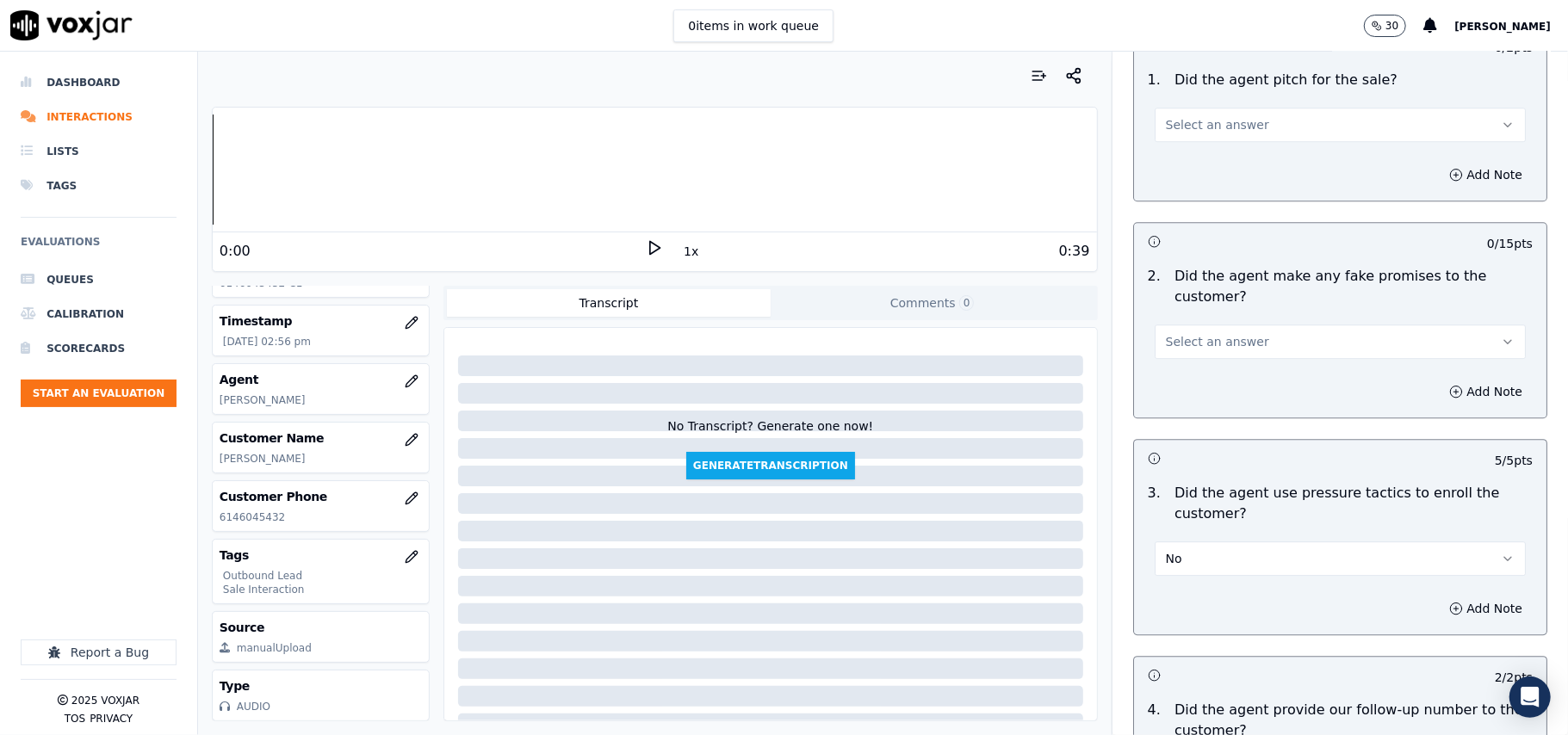
scroll to position [3353, 0]
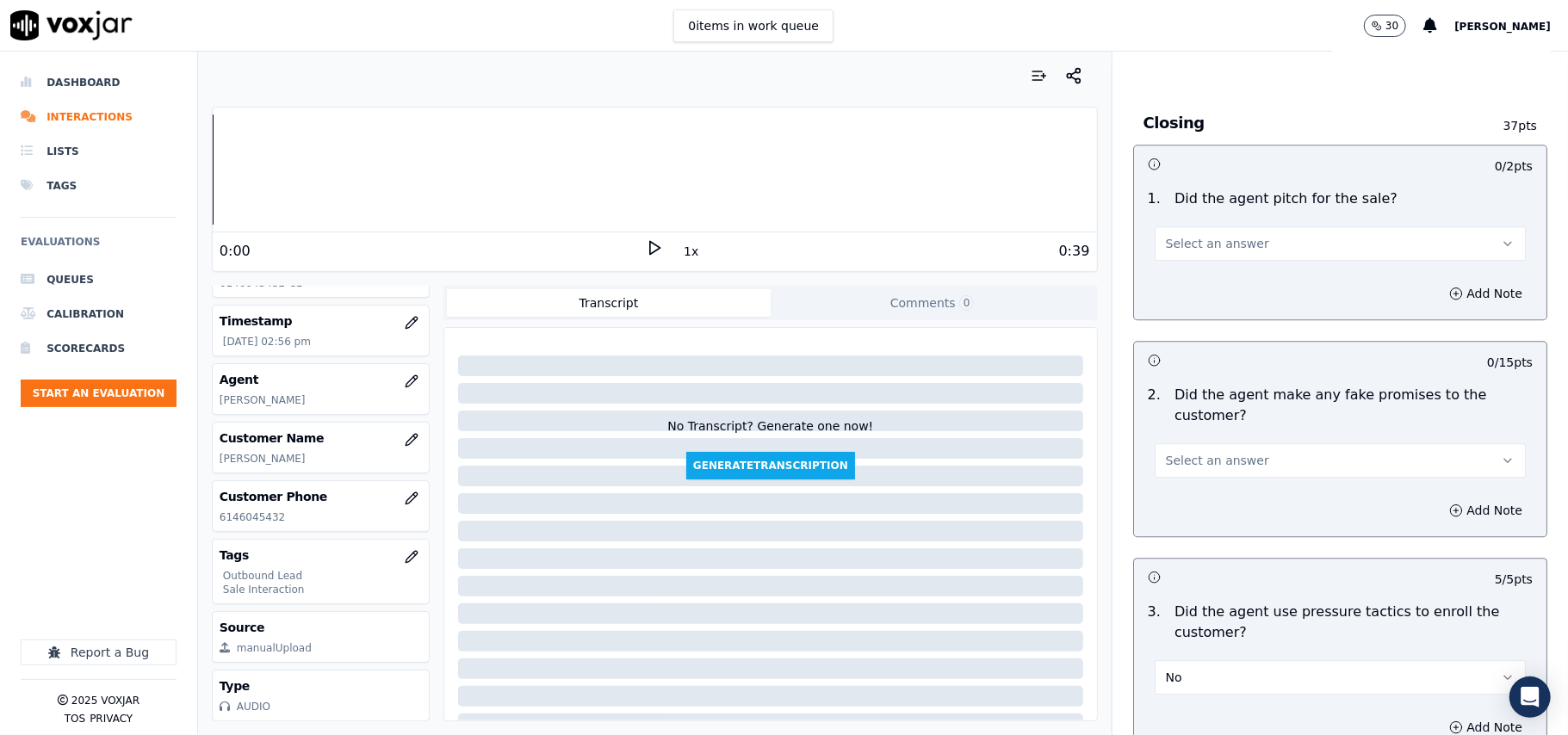
click at [1271, 449] on button "Select an answer" at bounding box center [1340, 461] width 372 height 35
click at [1245, 517] on div "No" at bounding box center [1304, 516] width 333 height 28
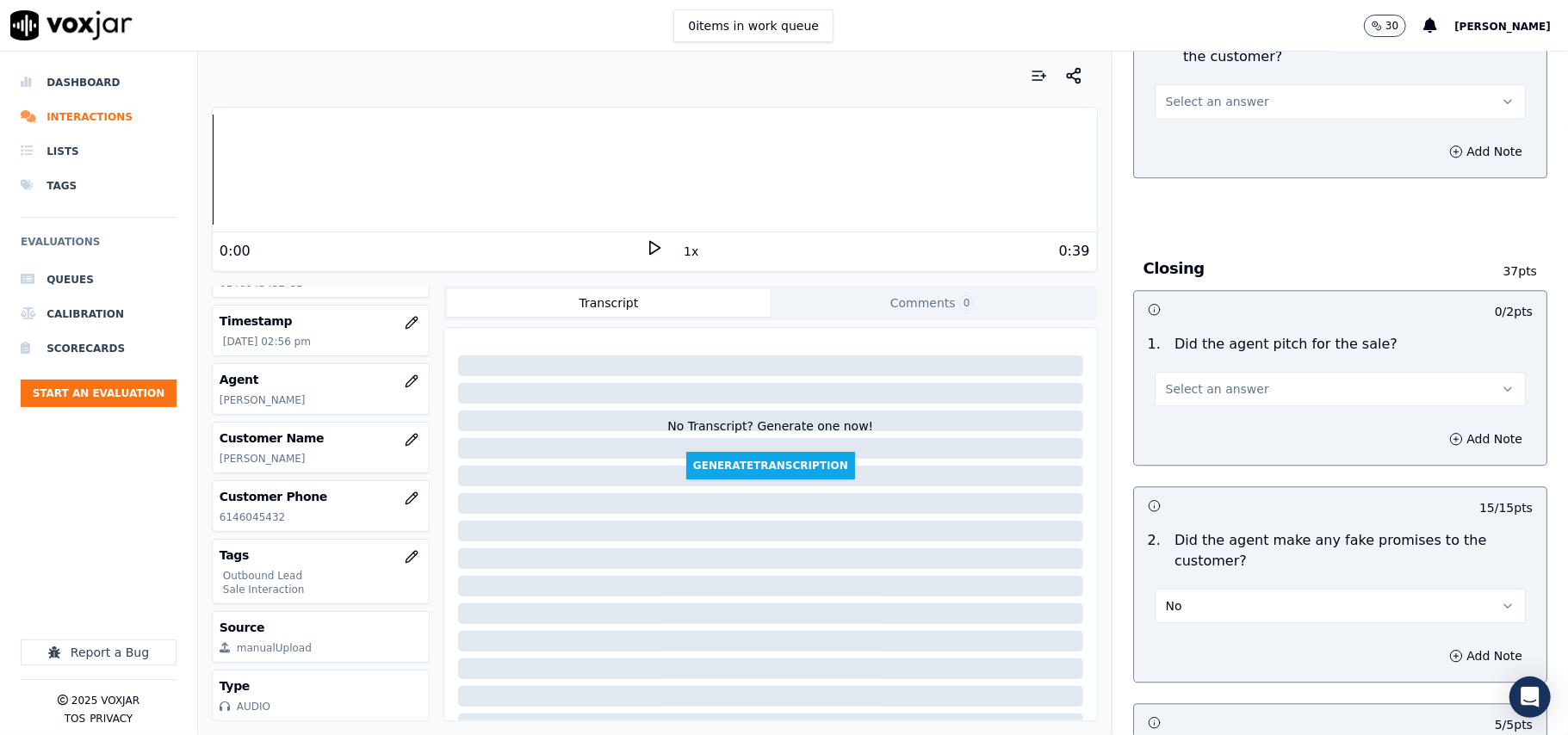
scroll to position [3124, 0]
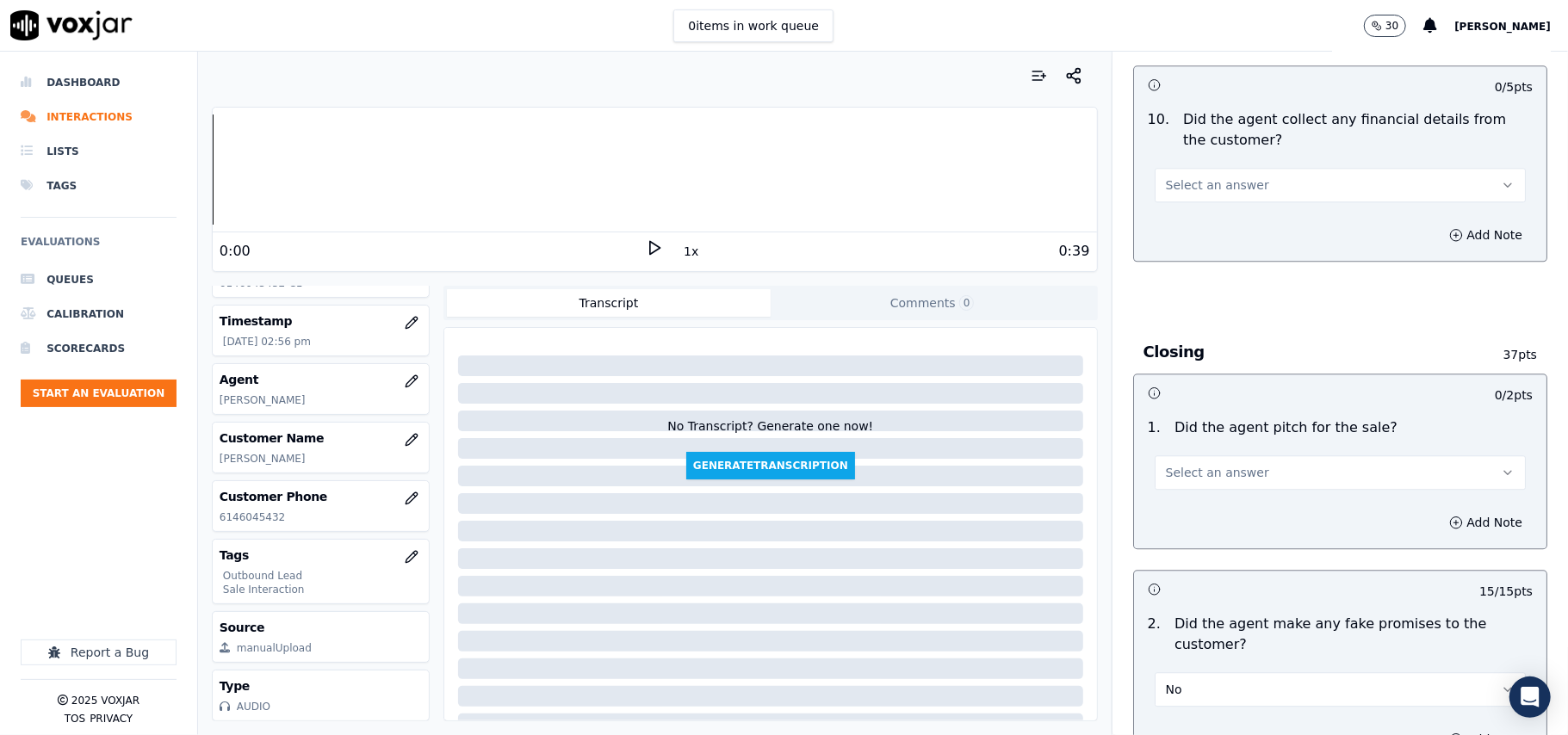
click at [1233, 459] on button "Select an answer" at bounding box center [1340, 473] width 372 height 35
click at [1231, 503] on div "Yes" at bounding box center [1304, 500] width 333 height 28
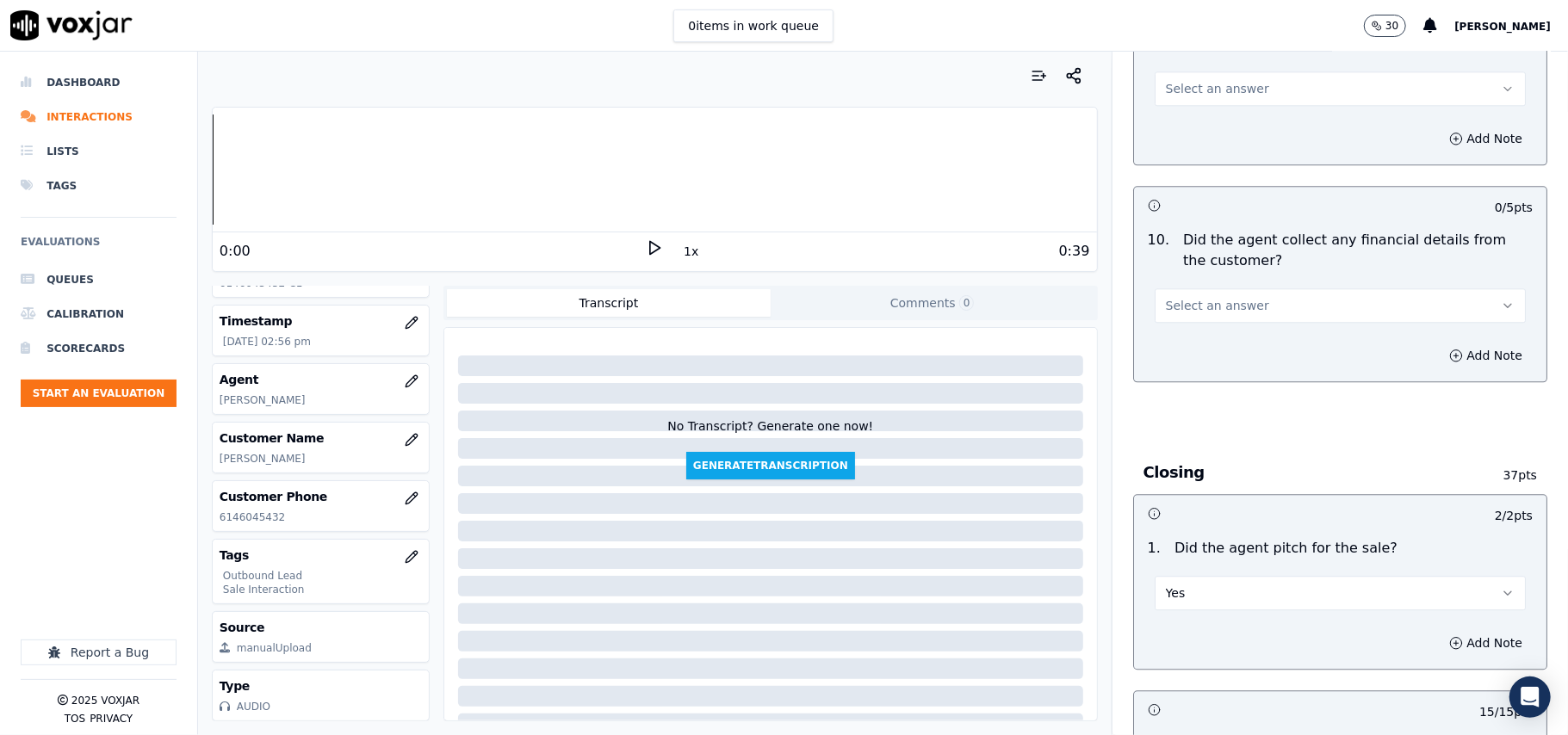
scroll to position [2894, 0]
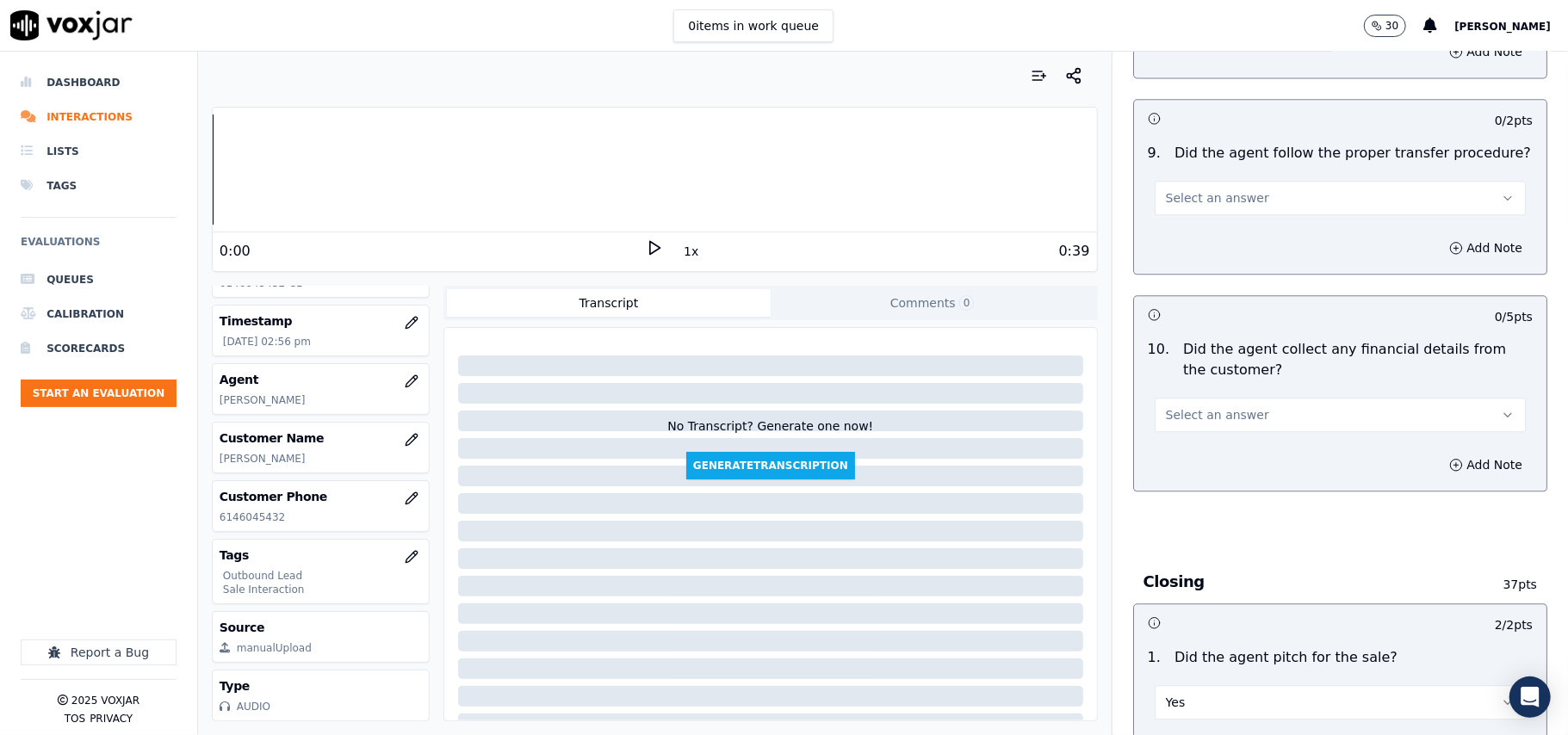
click at [1278, 408] on button "Select an answer" at bounding box center [1340, 415] width 372 height 35
click at [1271, 473] on div "No" at bounding box center [1304, 469] width 333 height 28
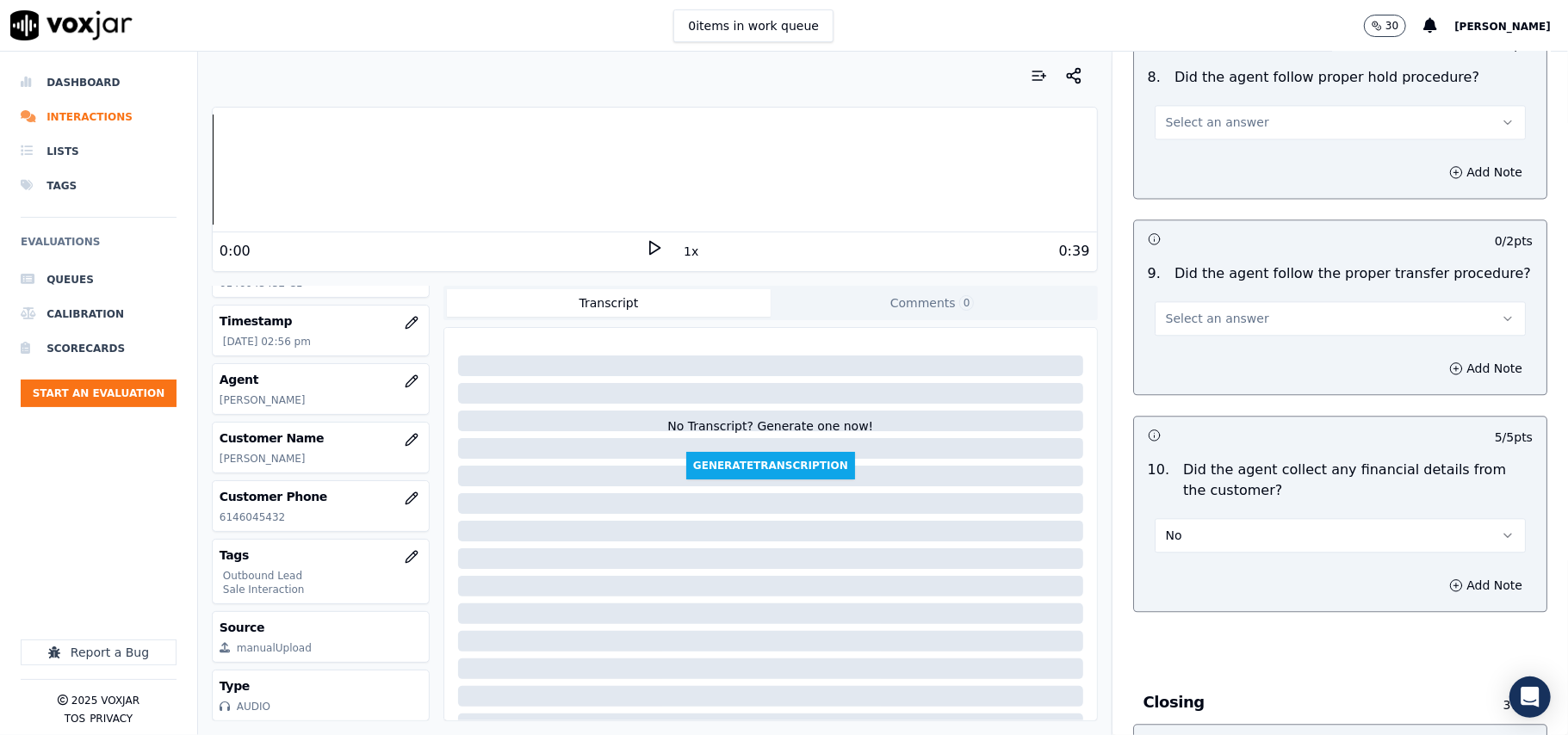
scroll to position [2664, 0]
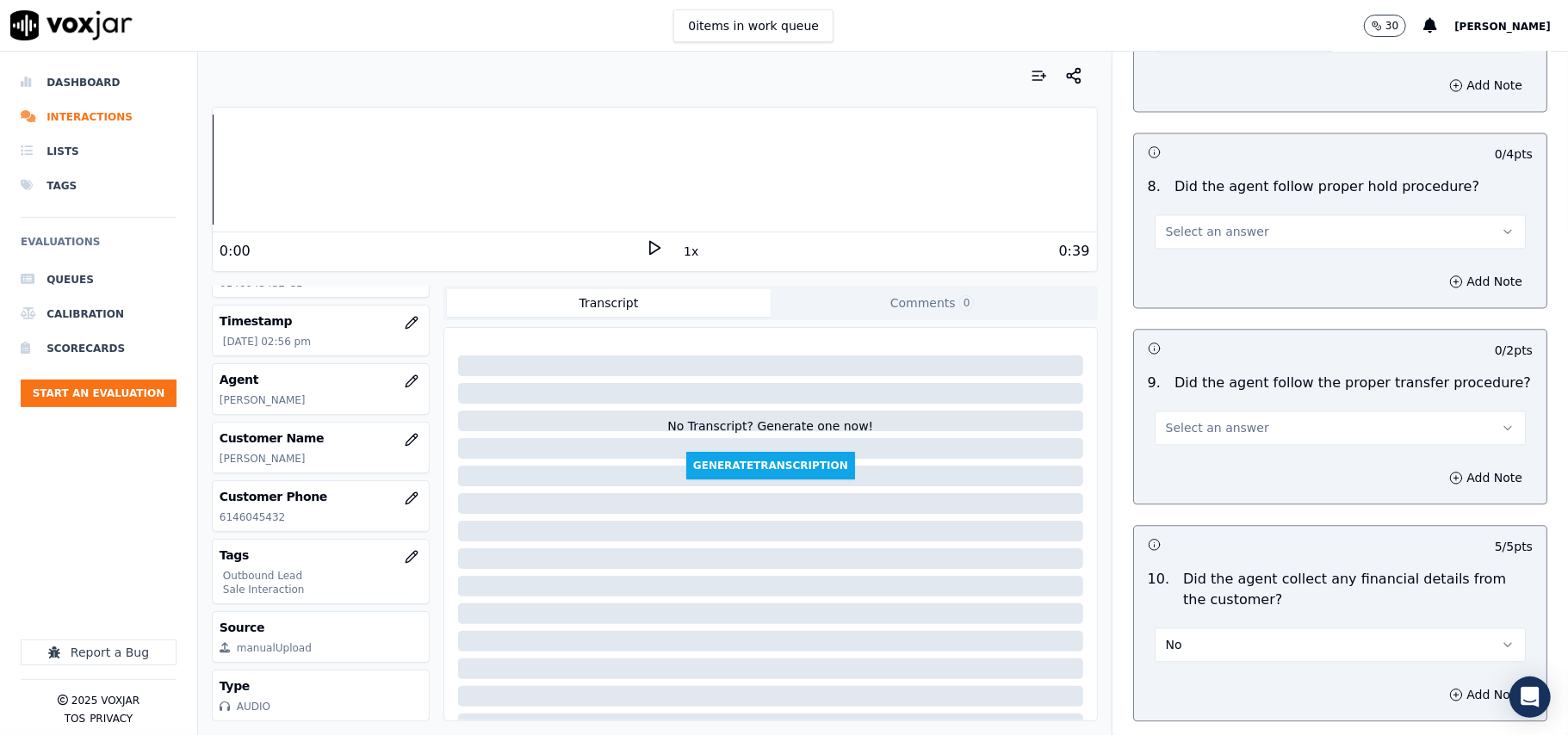
click at [1234, 420] on button "Select an answer" at bounding box center [1340, 428] width 372 height 35
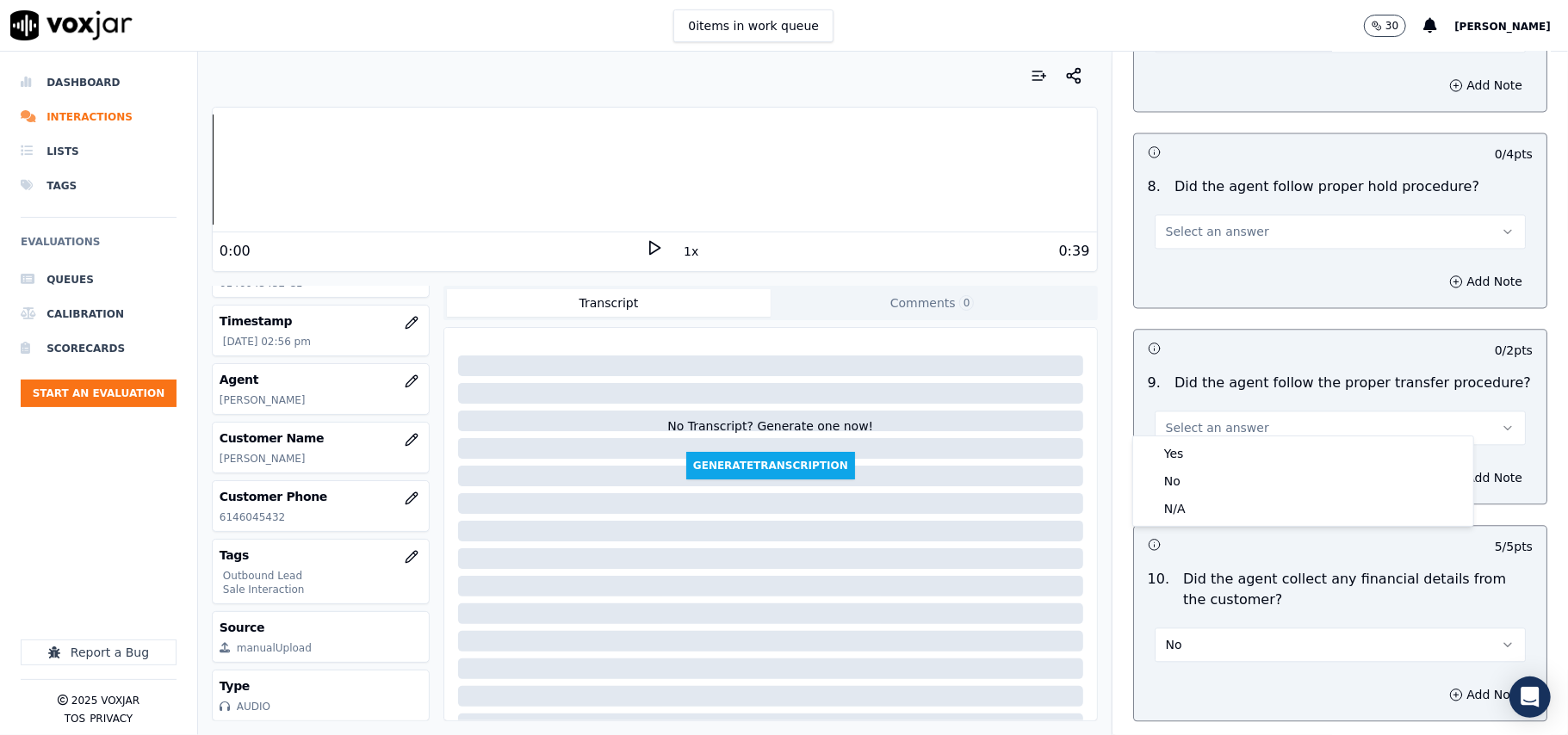
click at [1234, 448] on div "Yes" at bounding box center [1304, 454] width 333 height 28
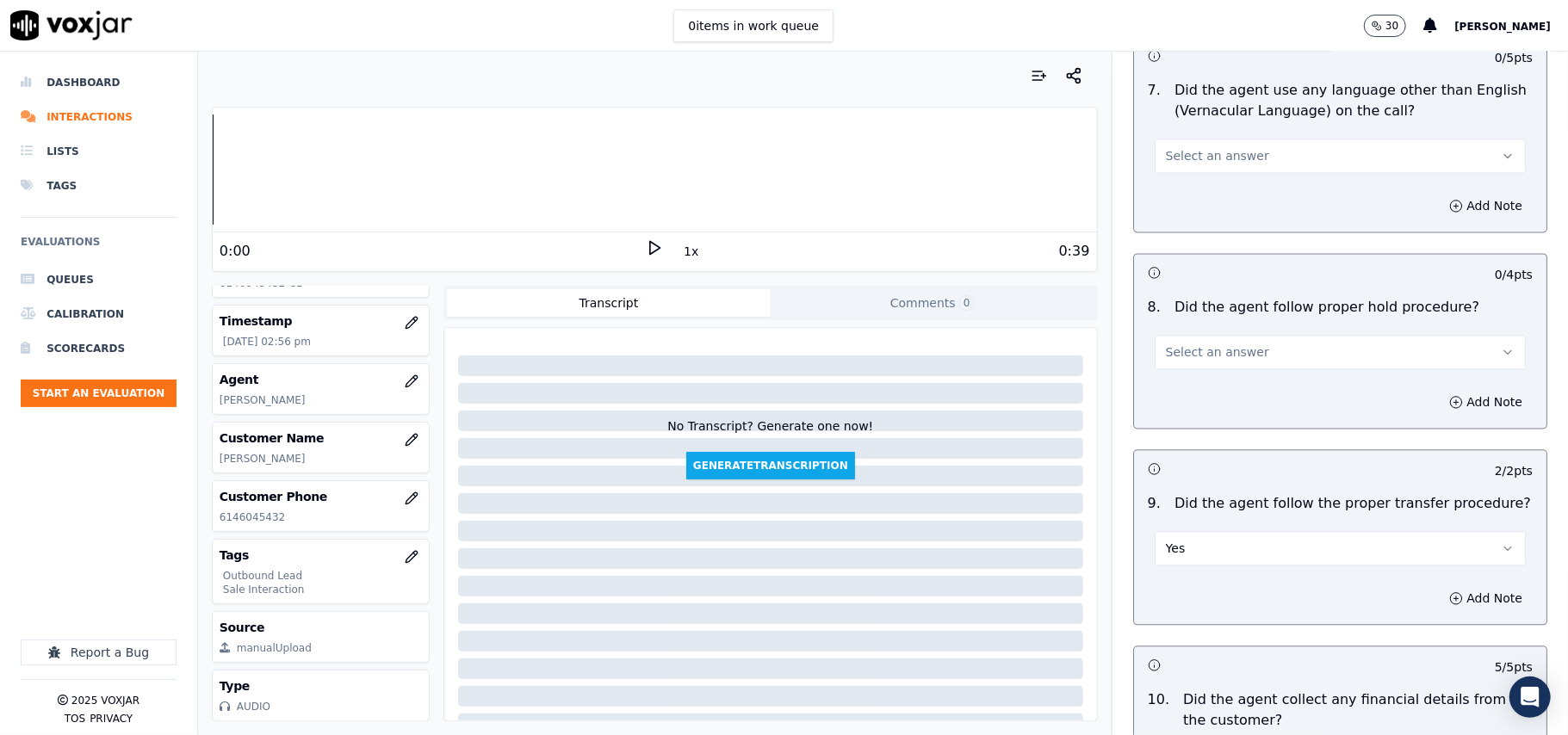
scroll to position [2435, 0]
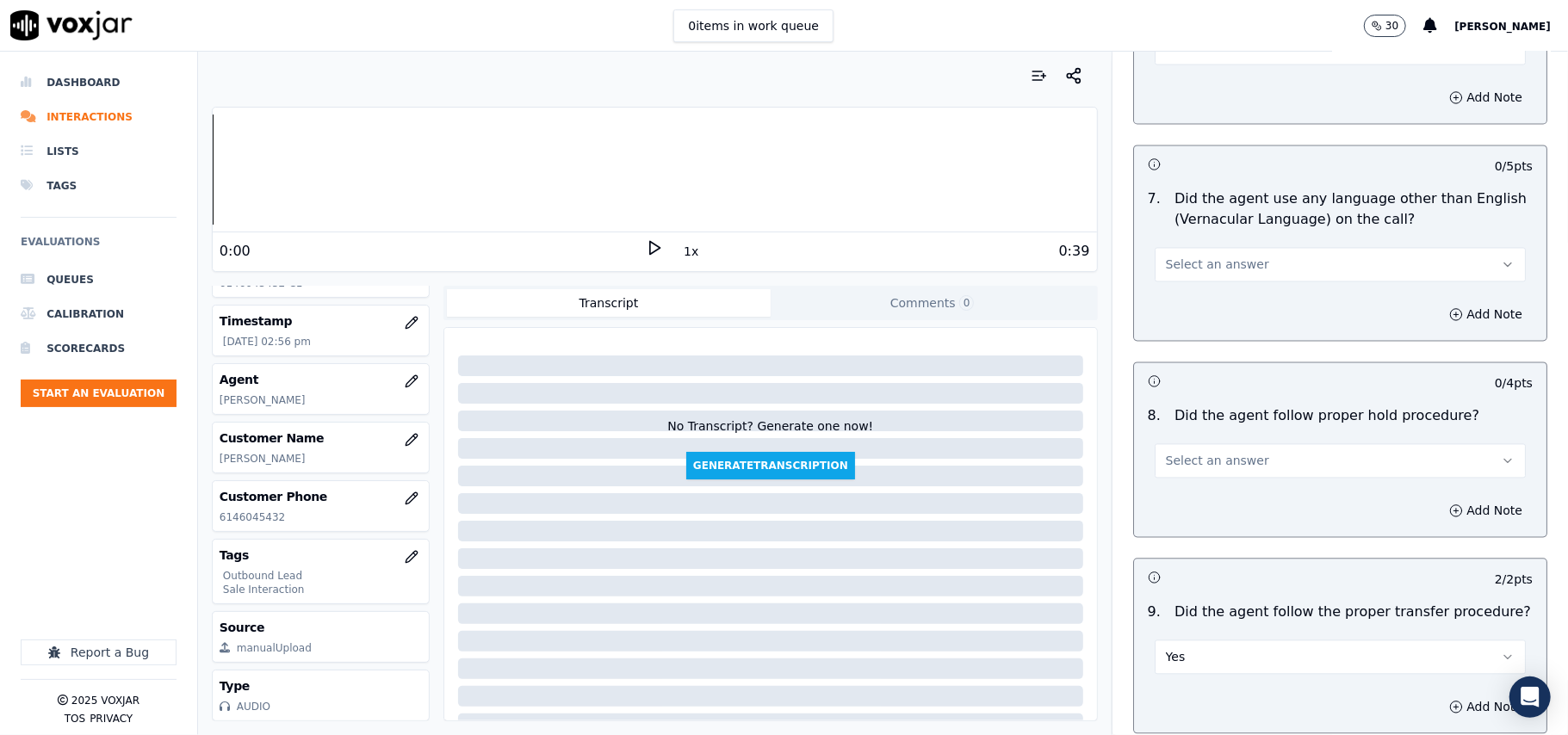
click at [1242, 448] on button "Select an answer" at bounding box center [1340, 461] width 372 height 35
click at [1231, 480] on div "Yes" at bounding box center [1304, 487] width 333 height 28
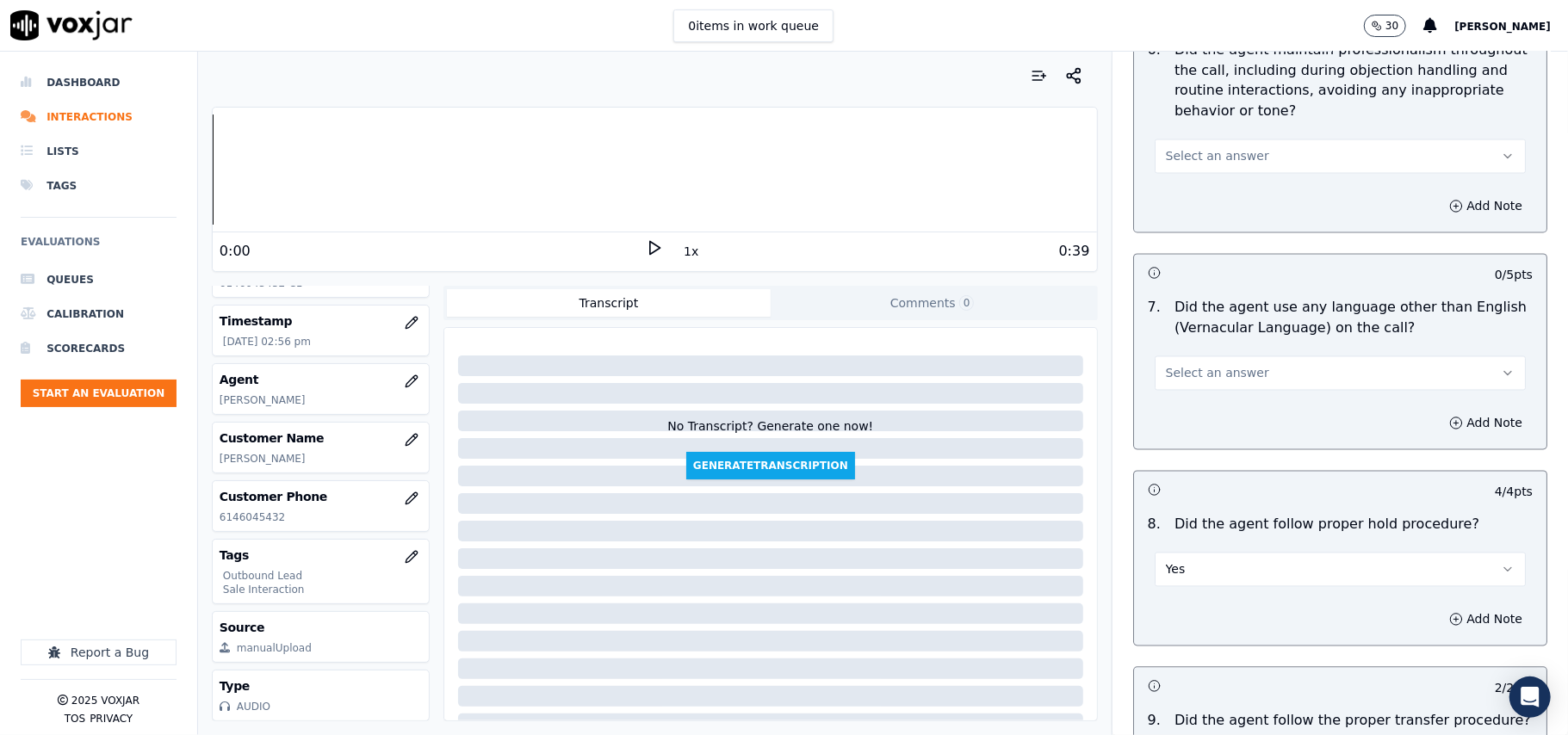
scroll to position [2205, 0]
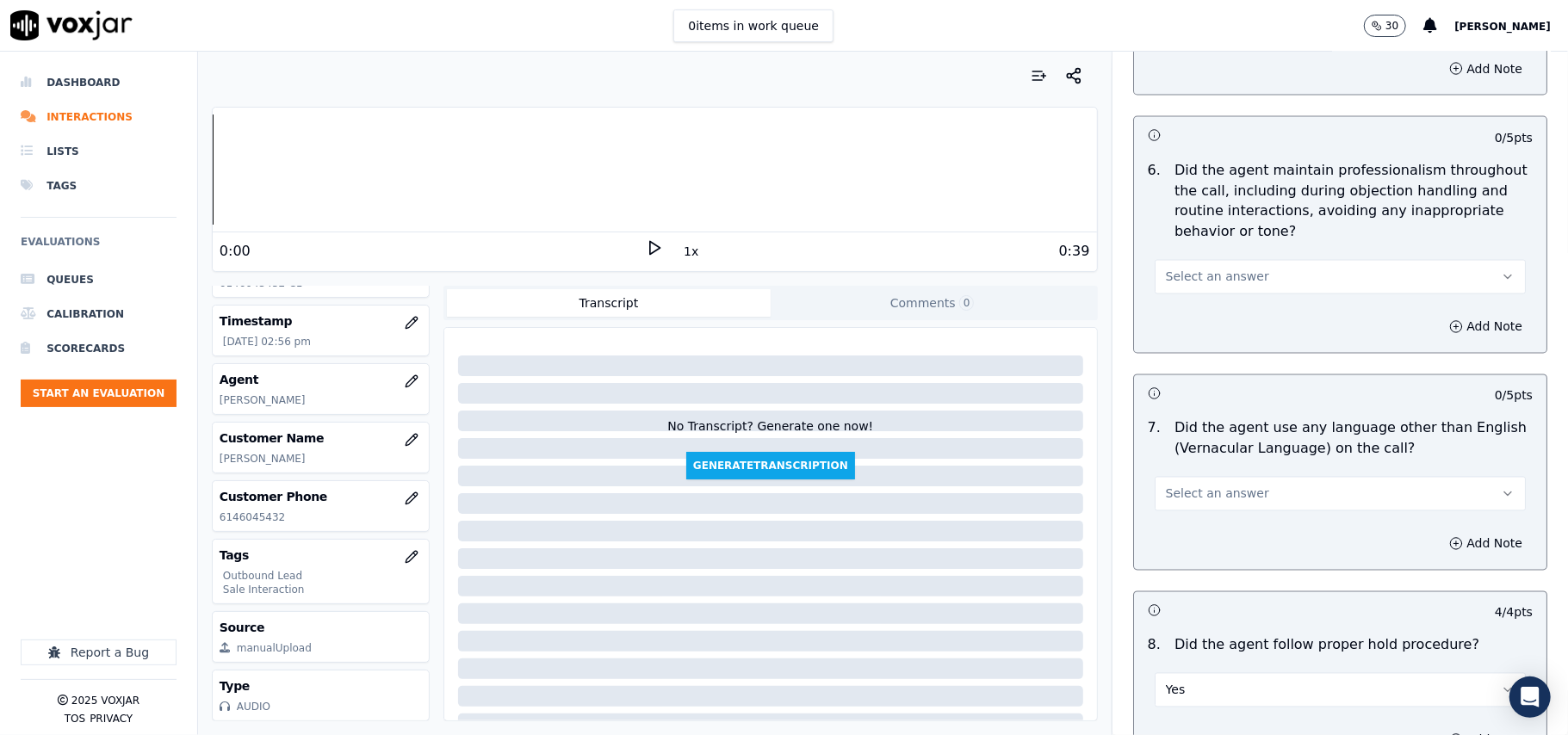
click at [1245, 477] on button "Select an answer" at bounding box center [1340, 494] width 372 height 35
click at [1217, 533] on div "No" at bounding box center [1304, 547] width 333 height 28
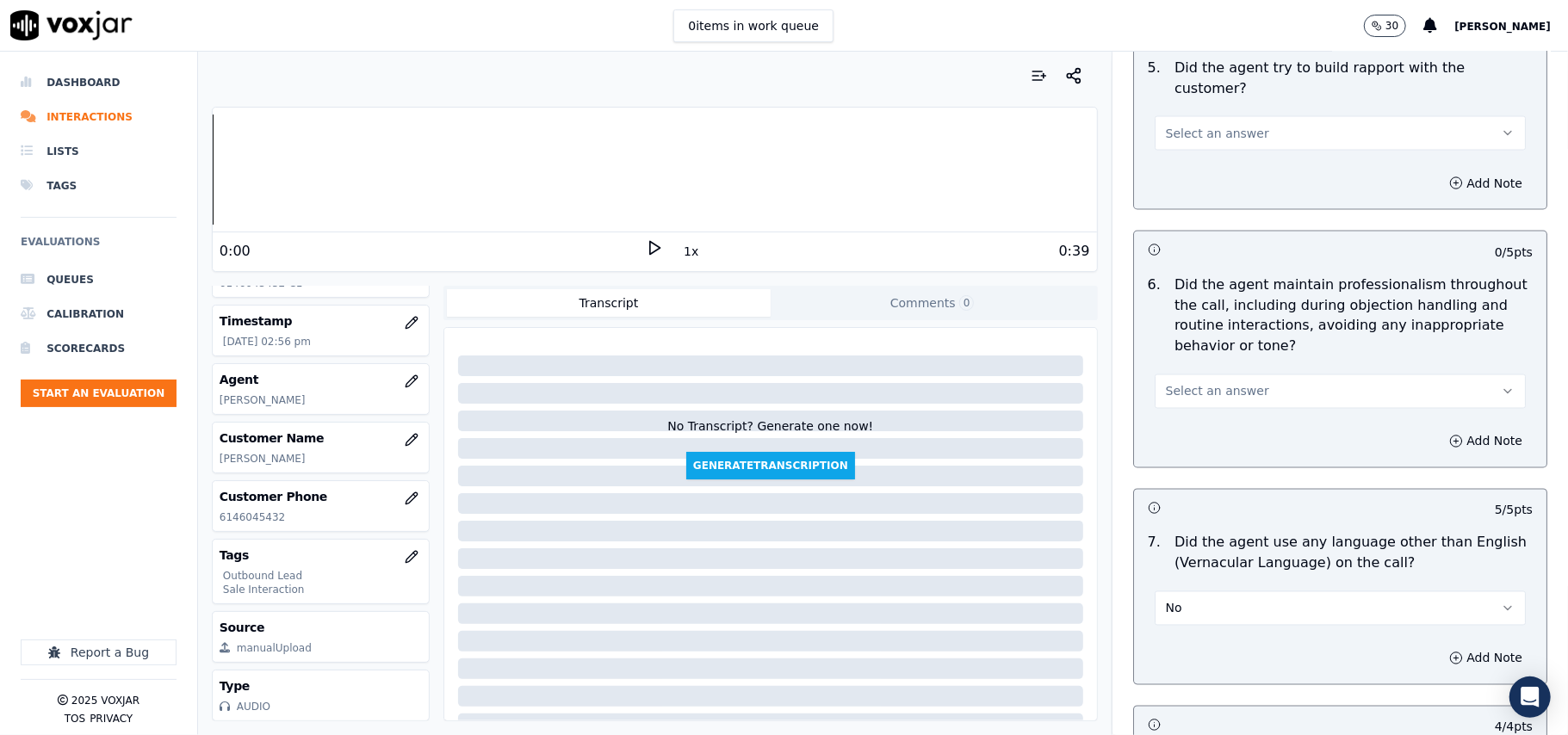
click at [1230, 386] on button "Select an answer" at bounding box center [1340, 392] width 372 height 35
click at [1224, 419] on div "Yes" at bounding box center [1304, 416] width 333 height 28
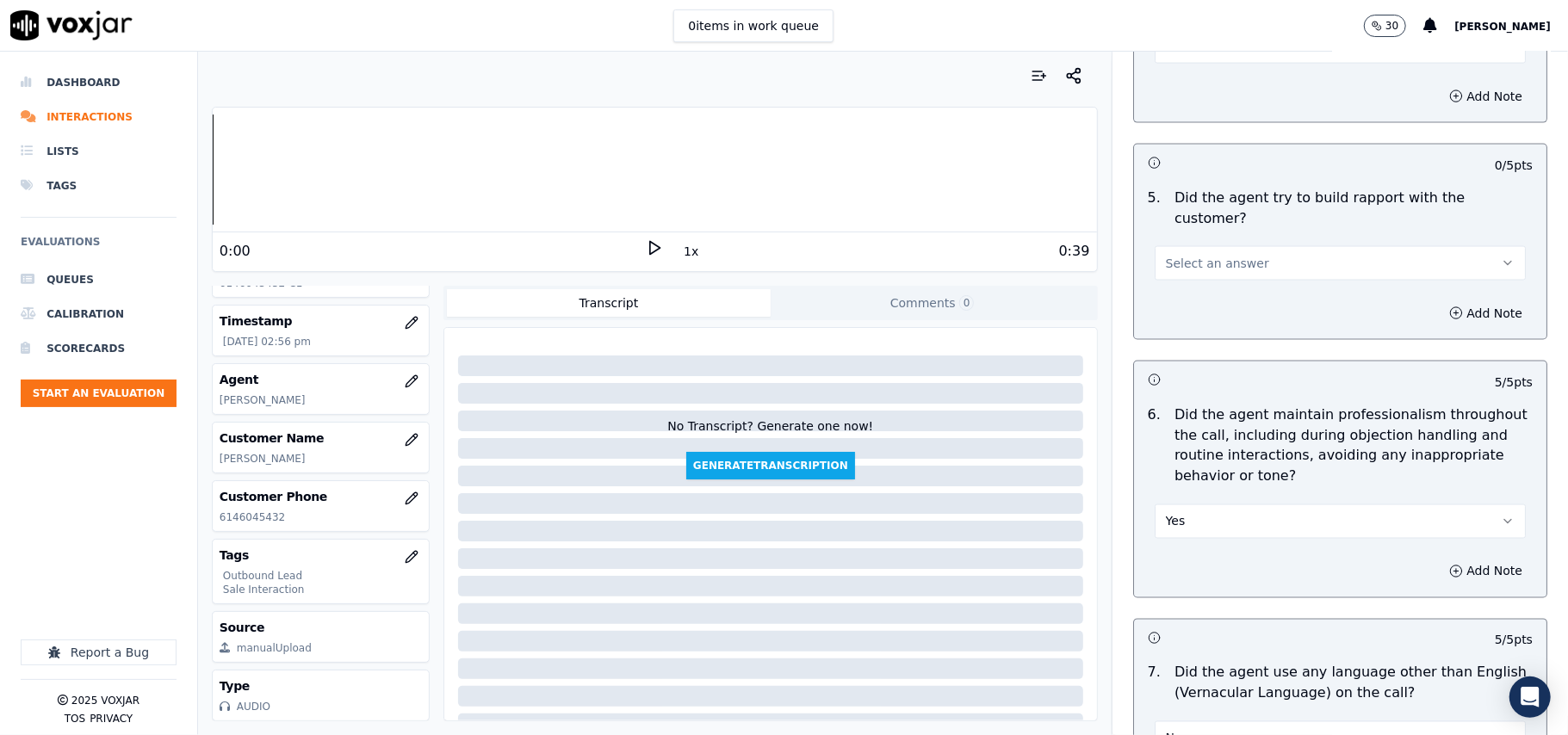
scroll to position [1746, 0]
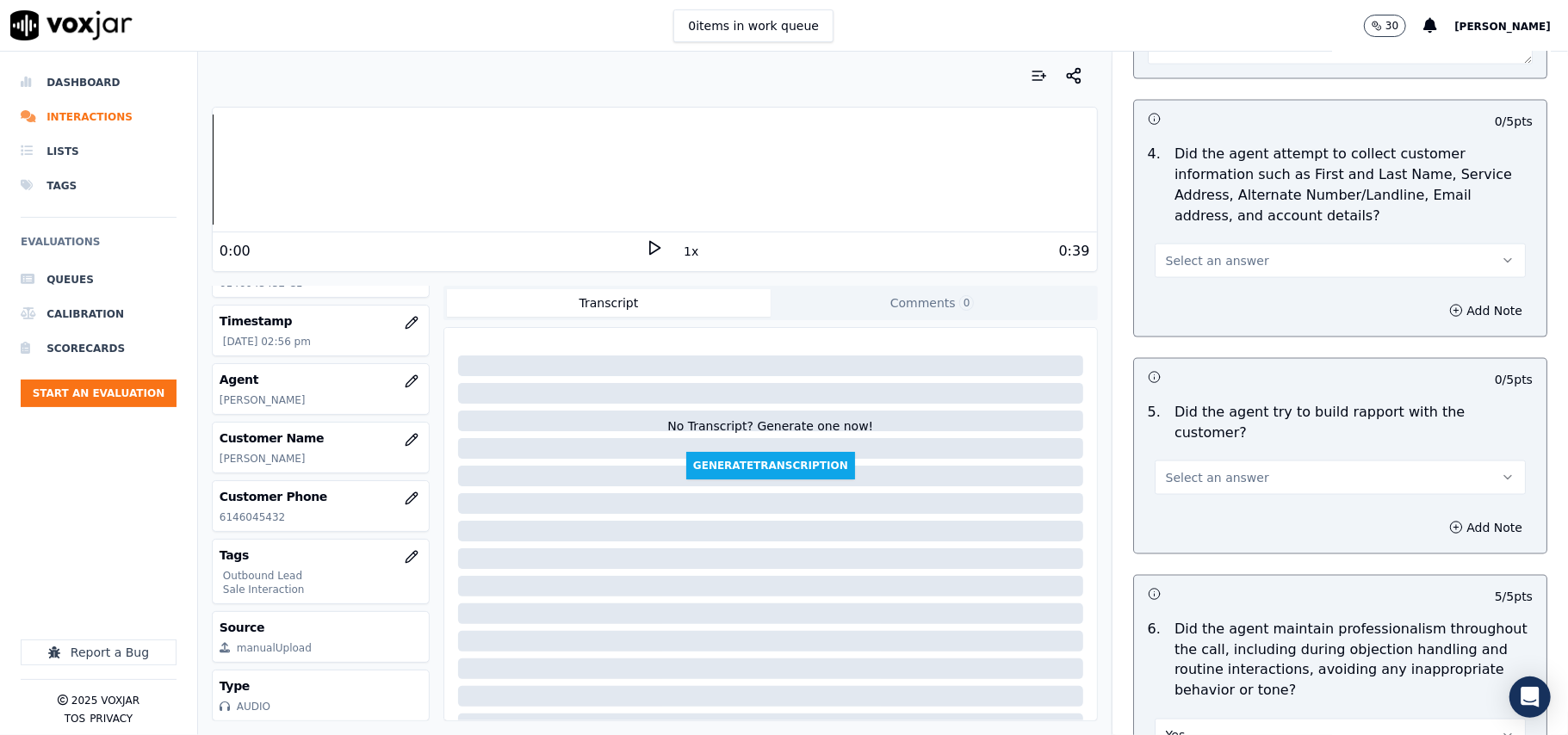
click at [1258, 460] on button "Select an answer" at bounding box center [1340, 478] width 372 height 35
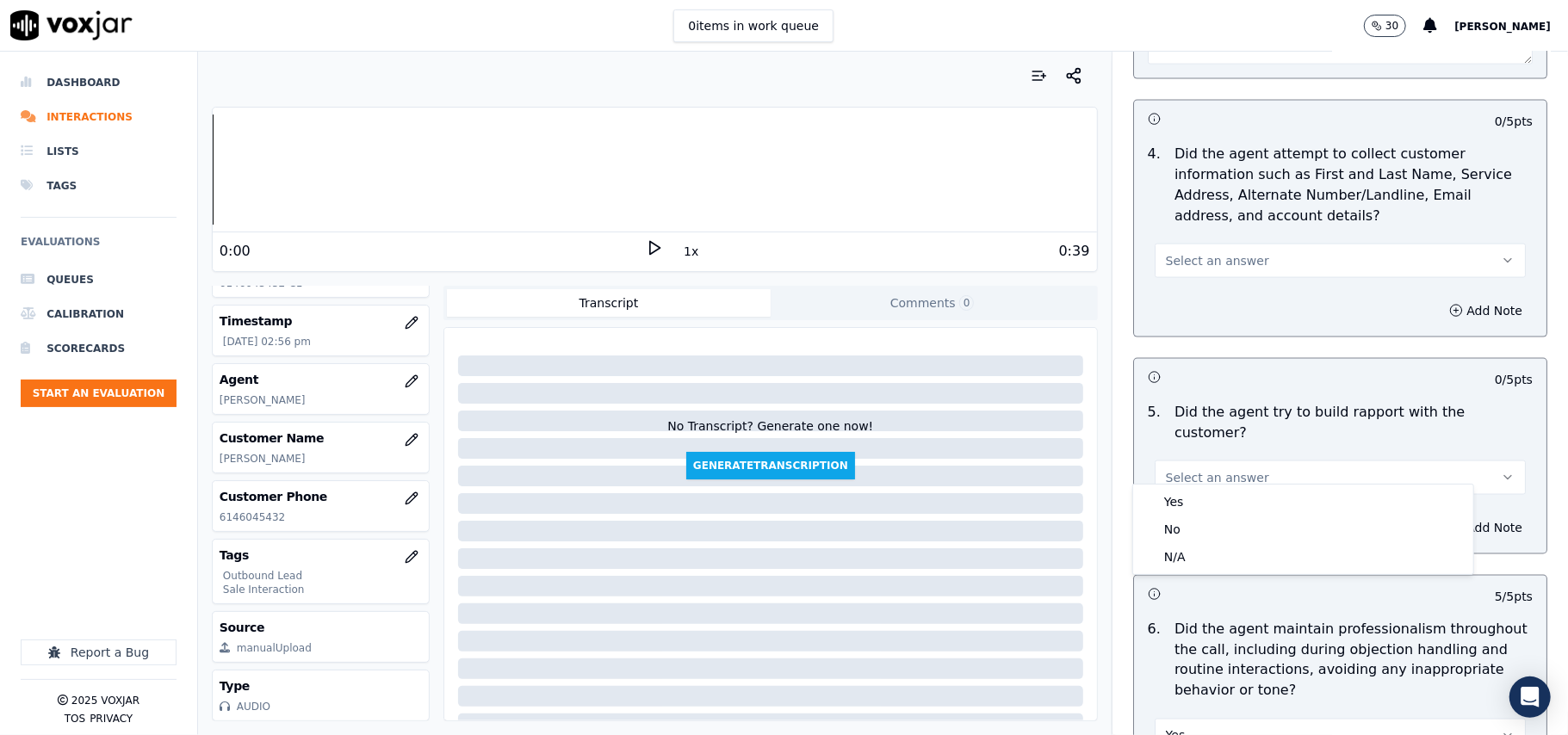
click at [1248, 486] on div "Yes No N/A" at bounding box center [1304, 529] width 340 height 90
click at [1248, 501] on div "Yes" at bounding box center [1304, 502] width 333 height 28
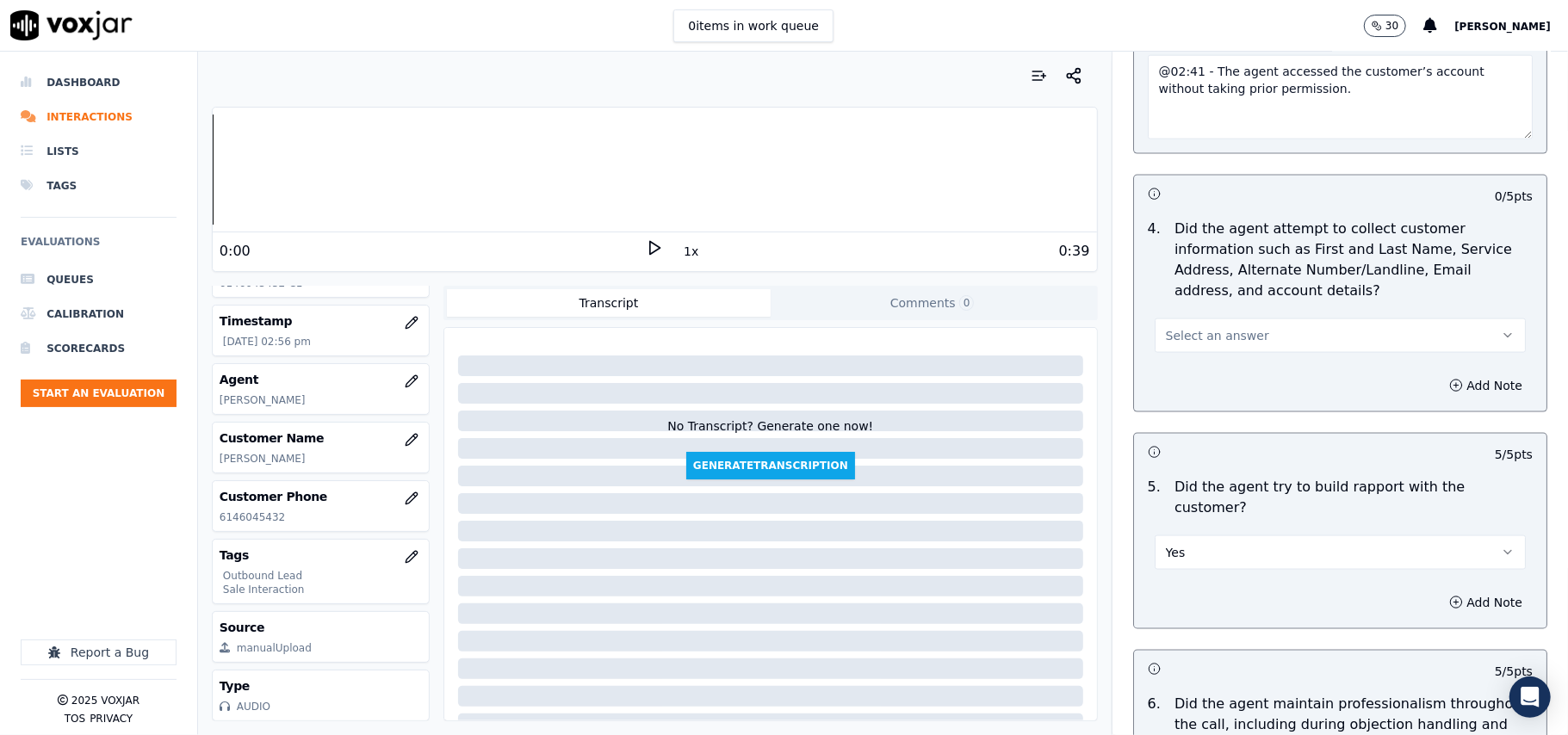
scroll to position [1516, 0]
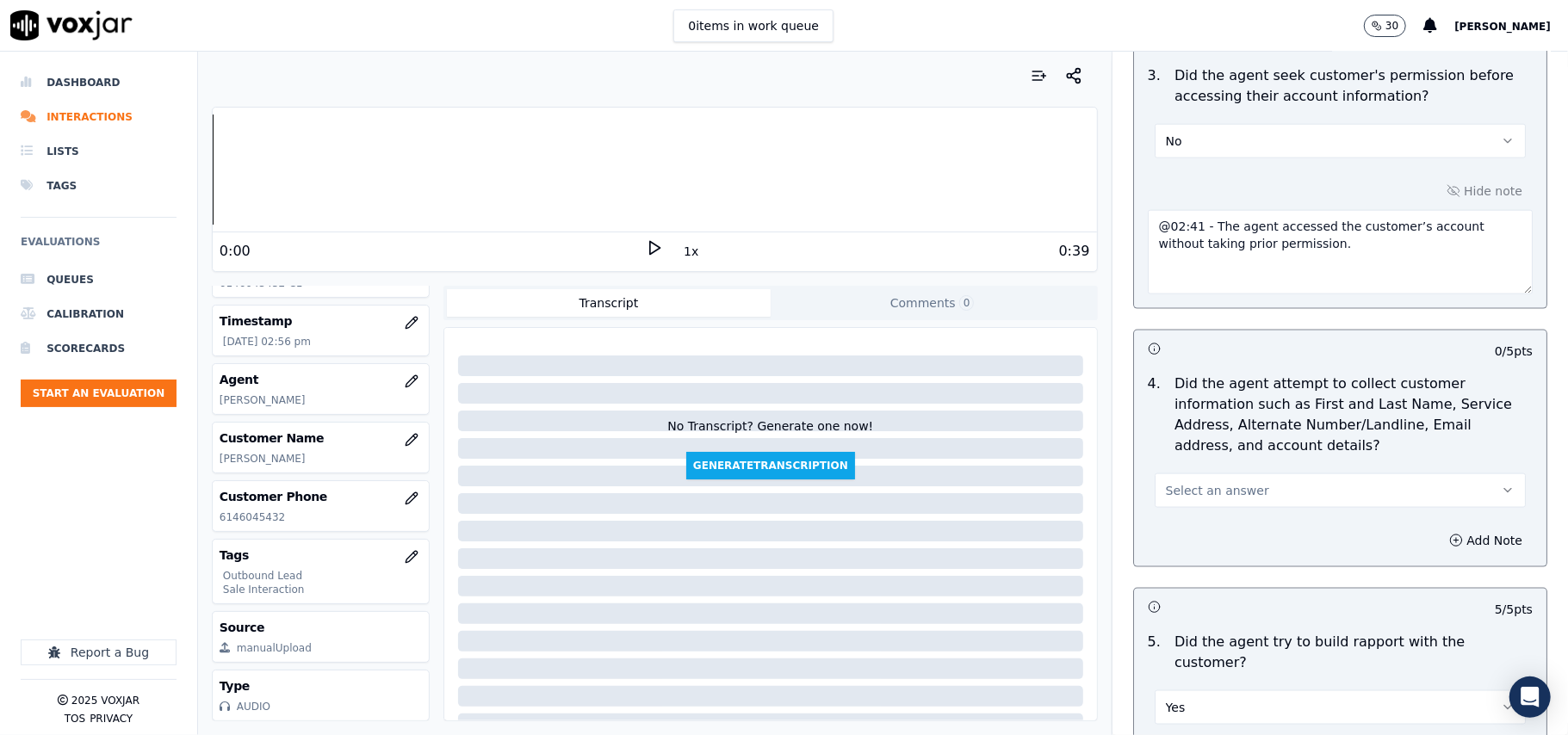
click at [1258, 500] on button "Select an answer" at bounding box center [1340, 491] width 372 height 35
click at [1217, 596] on div "N/A" at bounding box center [1304, 590] width 333 height 28
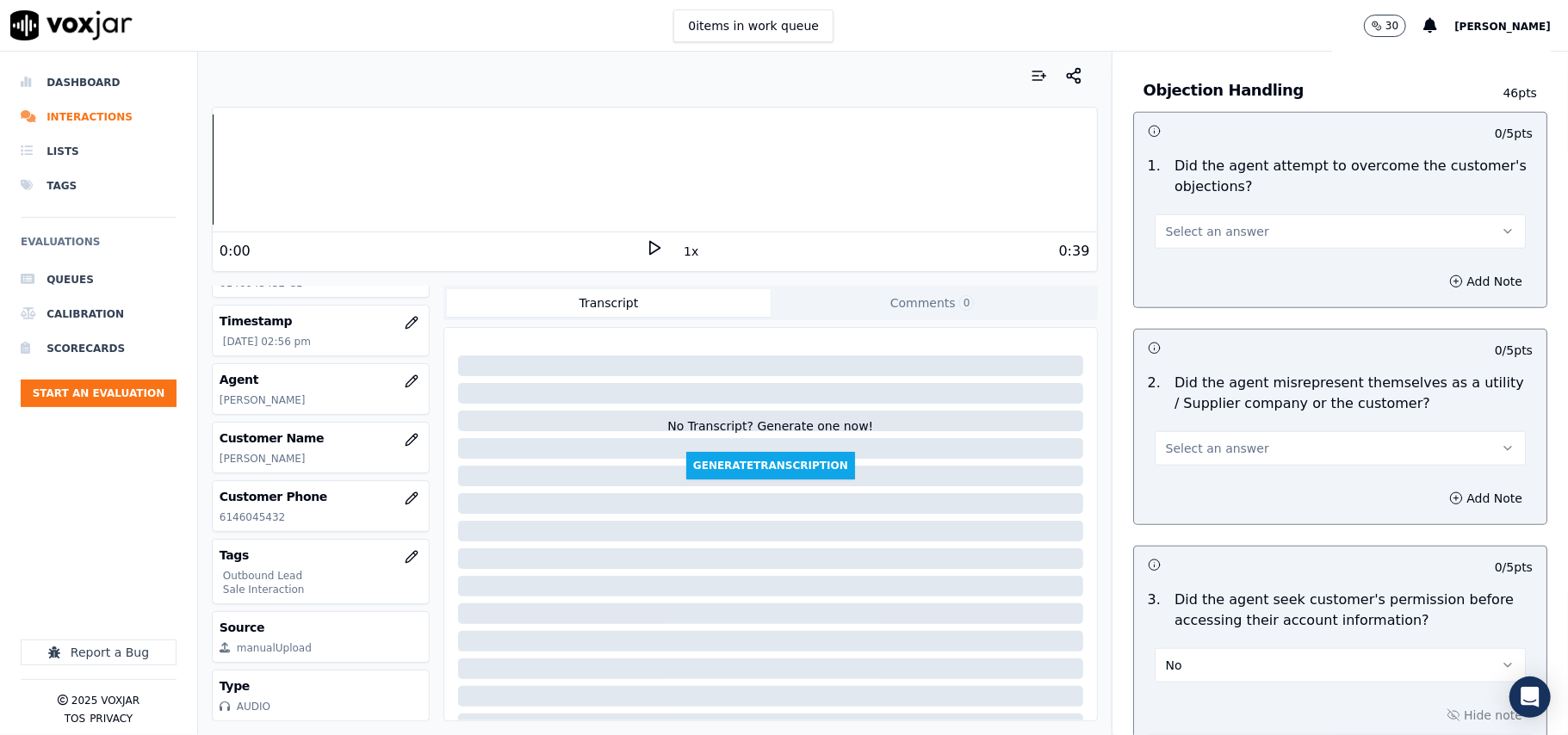
scroll to position [942, 0]
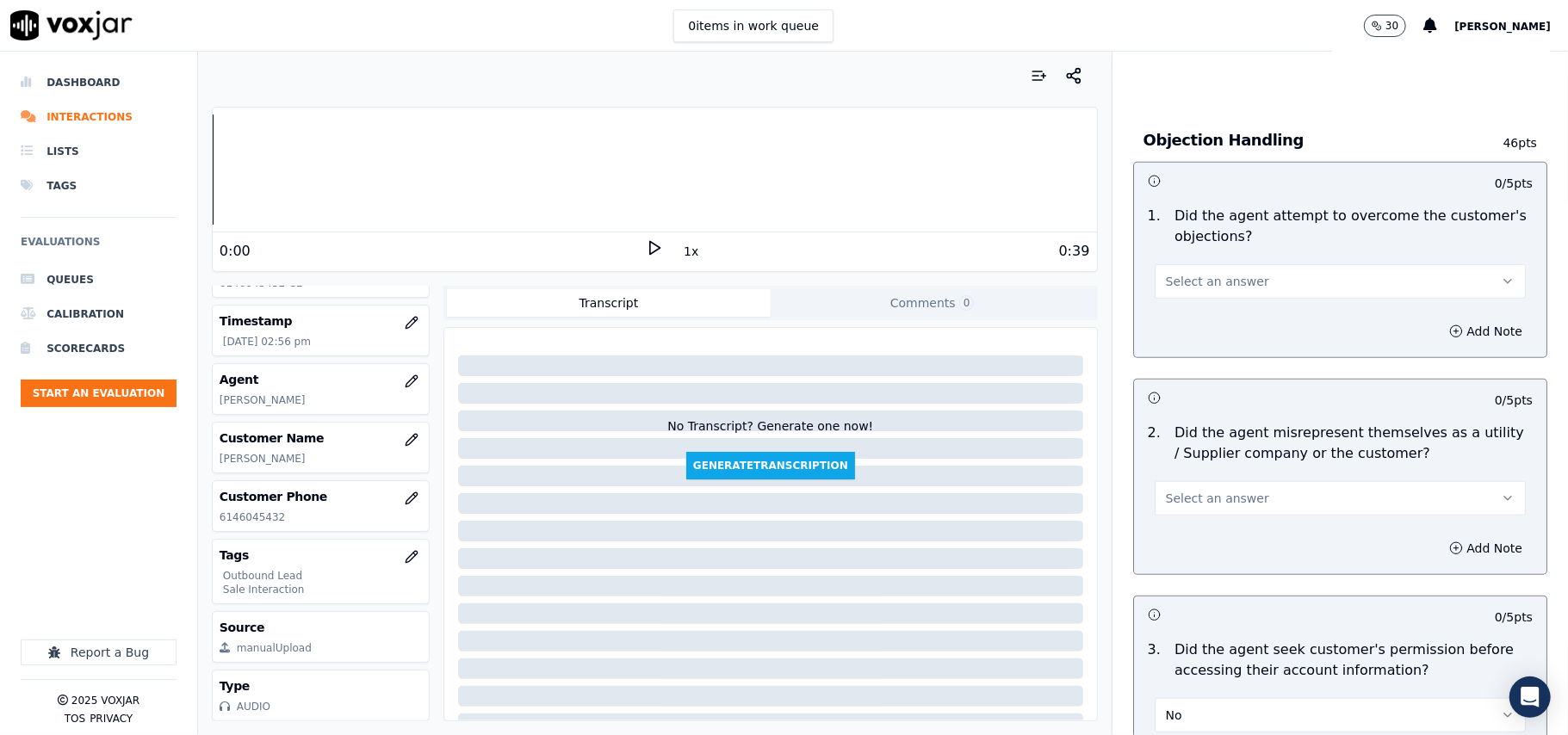
click at [1259, 497] on button "Select an answer" at bounding box center [1340, 499] width 372 height 35
click at [1228, 568] on div "No" at bounding box center [1304, 568] width 333 height 28
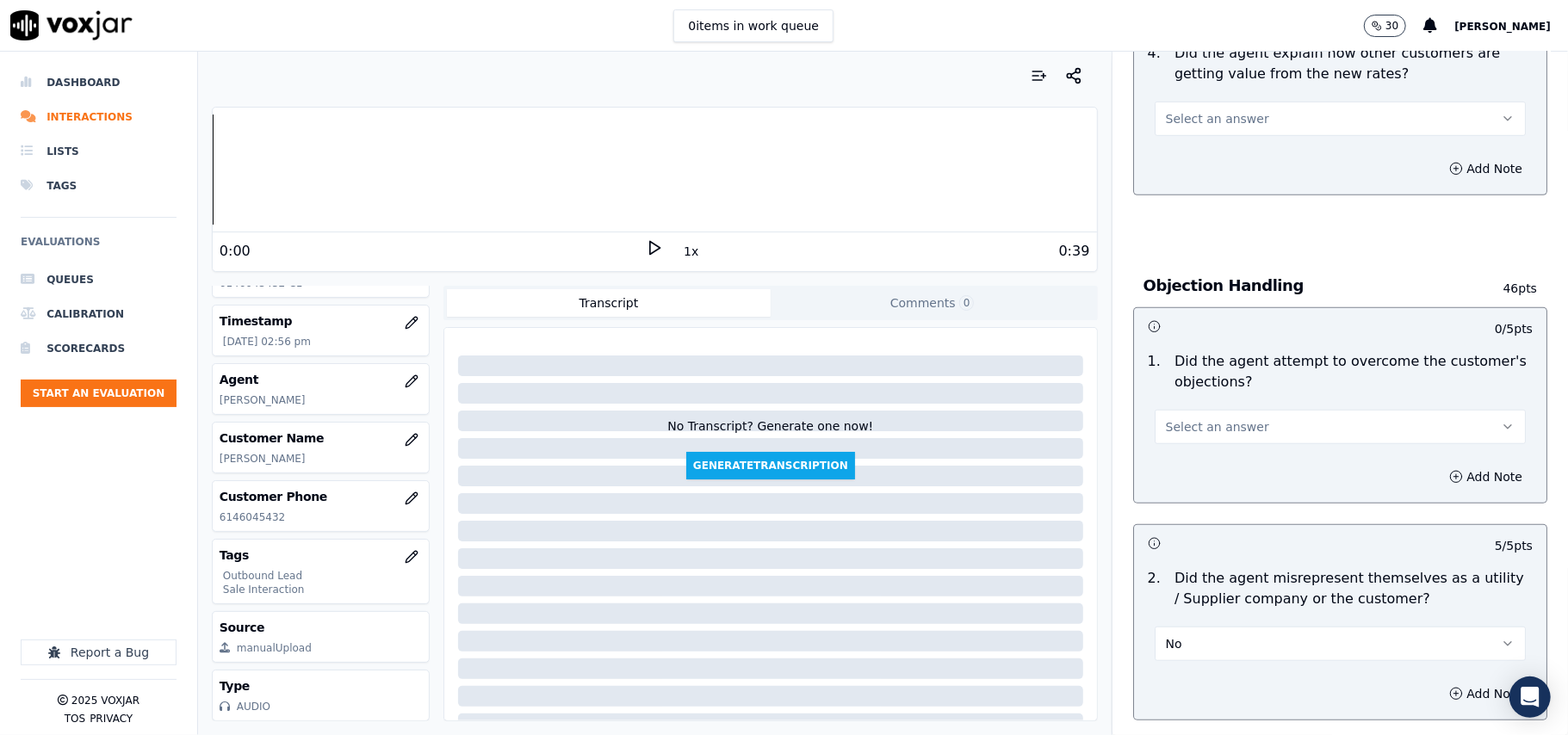
scroll to position [713, 0]
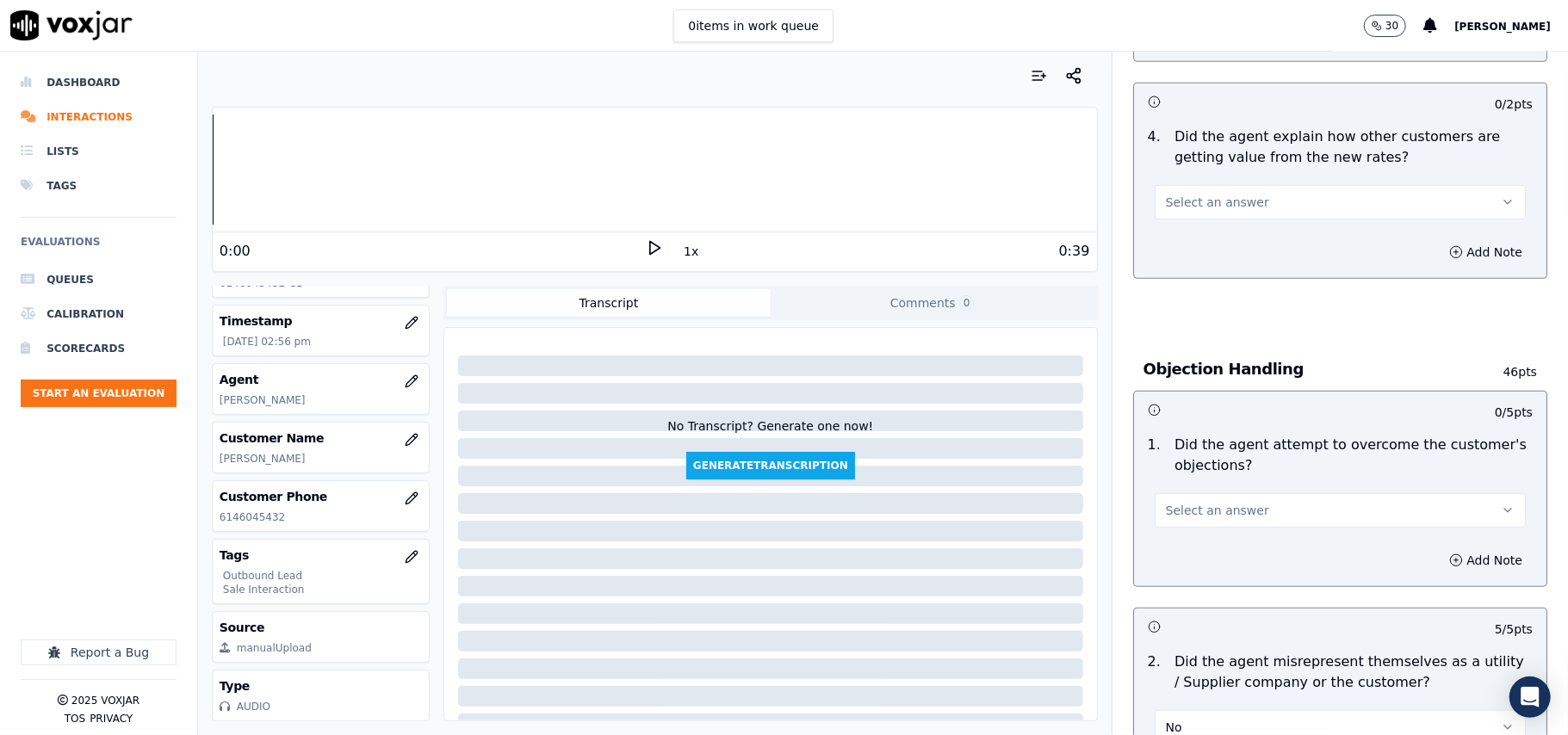
click at [1240, 501] on button "Select an answer" at bounding box center [1340, 511] width 372 height 35
click at [1220, 539] on div "Yes" at bounding box center [1304, 552] width 333 height 28
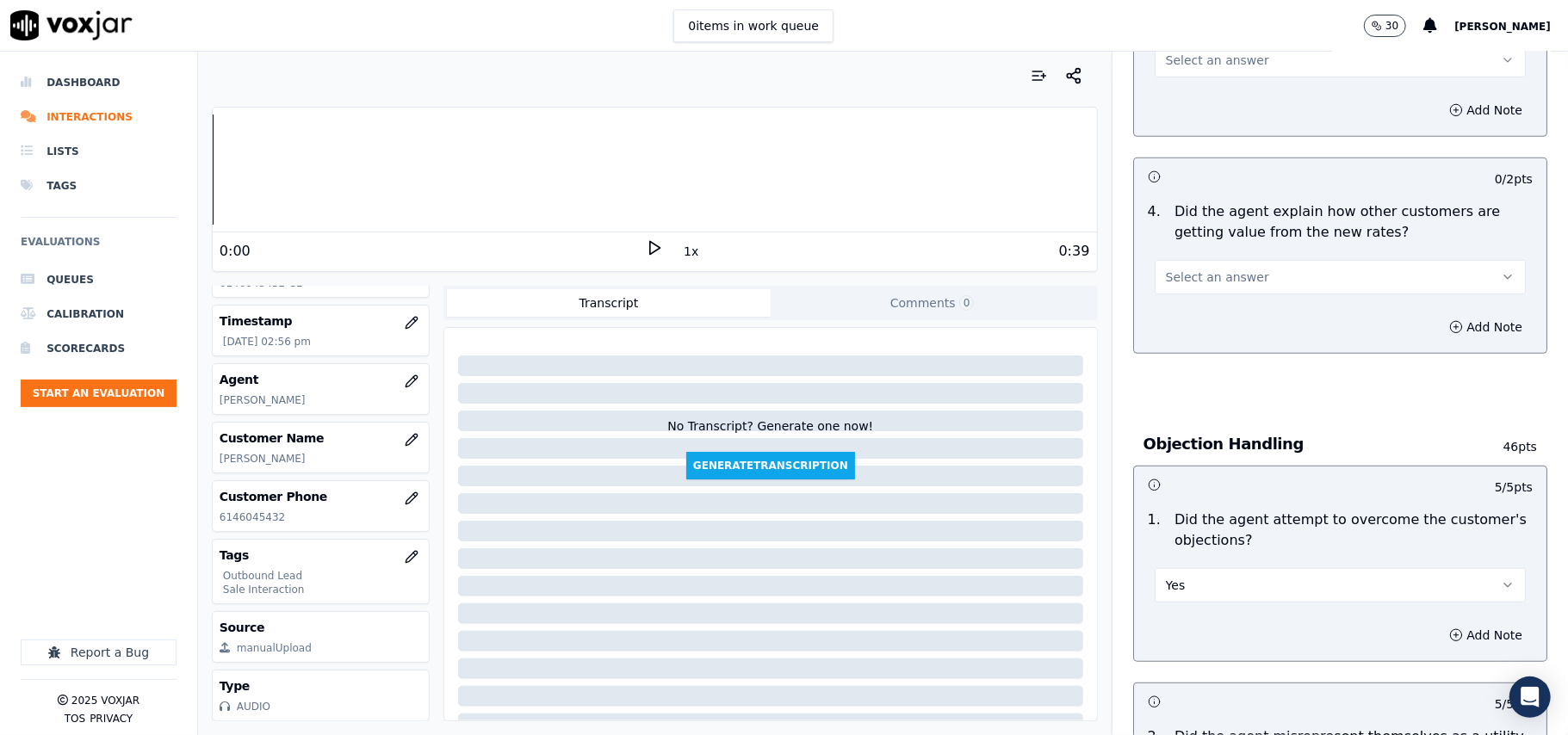
scroll to position [597, 0]
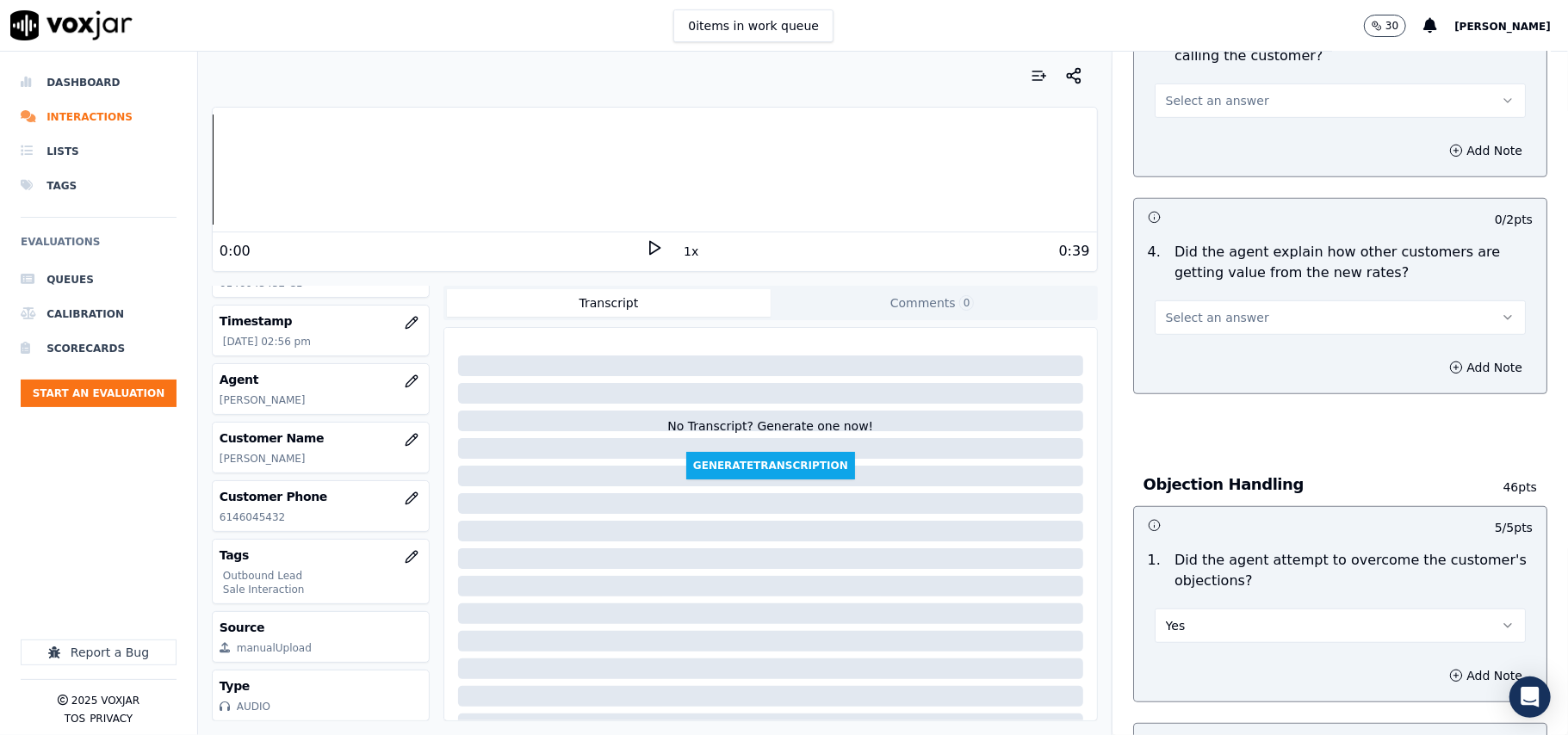
click at [1223, 305] on button "Select an answer" at bounding box center [1340, 318] width 372 height 35
click at [1210, 359] on div "Yes" at bounding box center [1304, 358] width 333 height 28
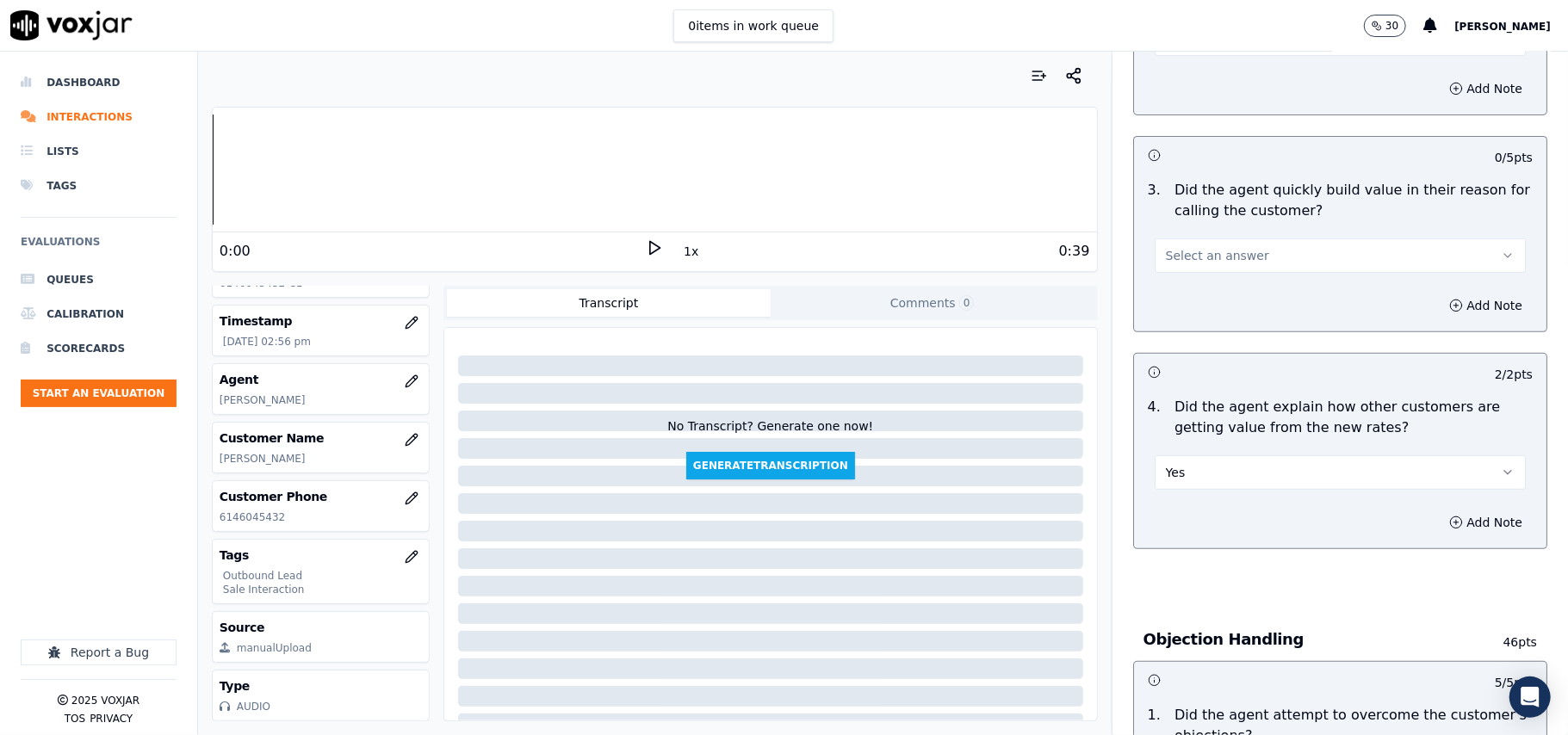
scroll to position [253, 0]
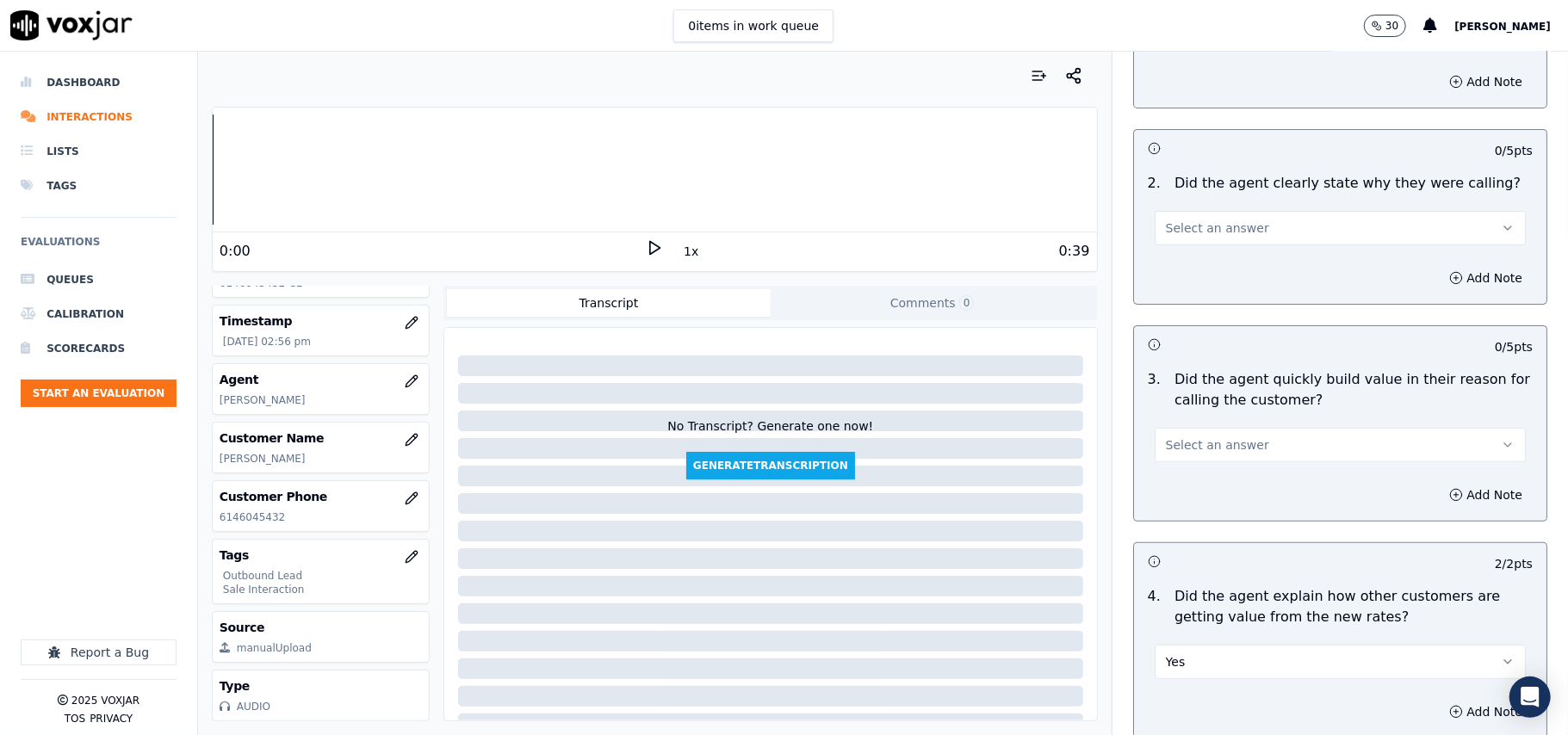
click at [1190, 459] on button "Select an answer" at bounding box center [1340, 446] width 372 height 35
click at [1183, 490] on div "Yes" at bounding box center [1304, 485] width 333 height 28
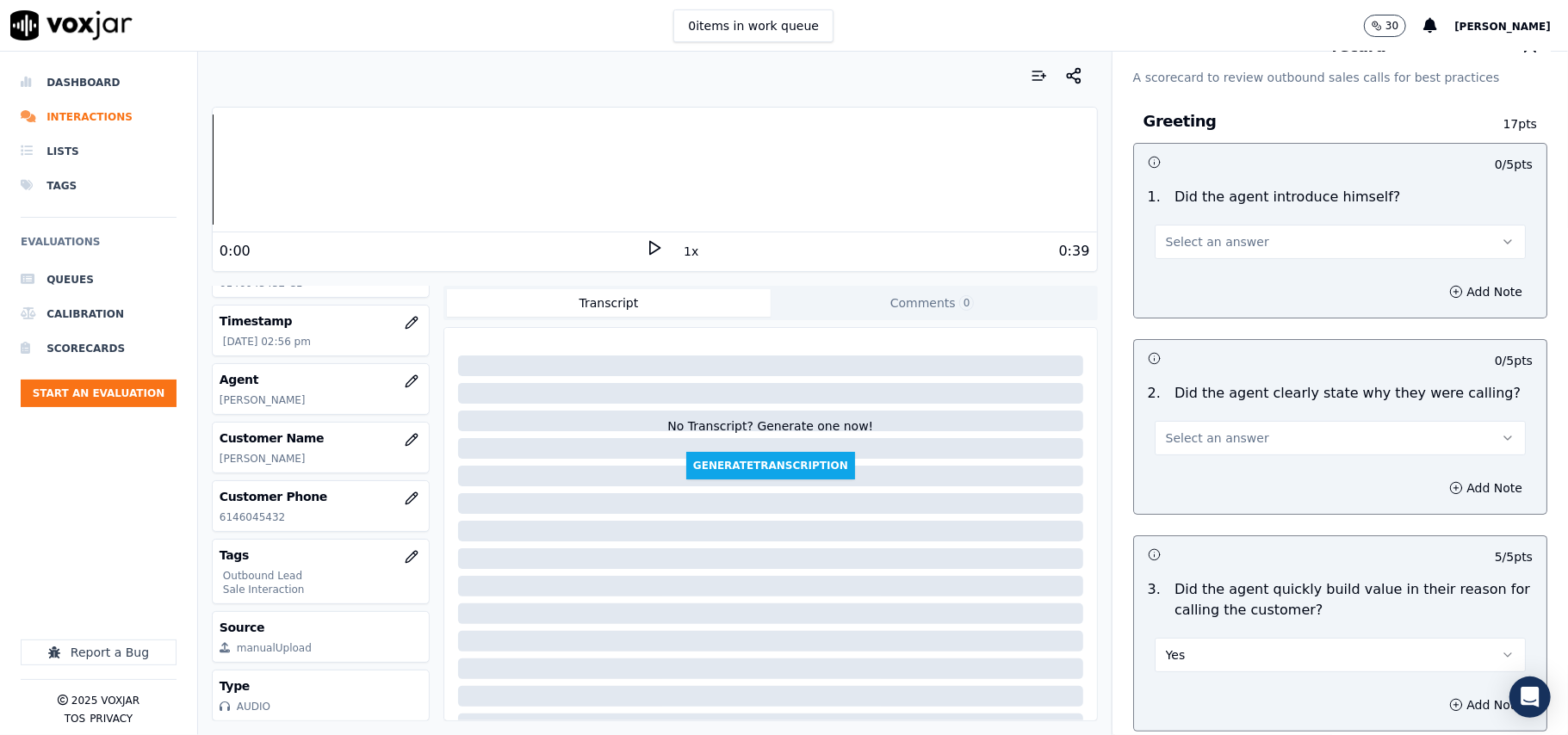
scroll to position [24, 0]
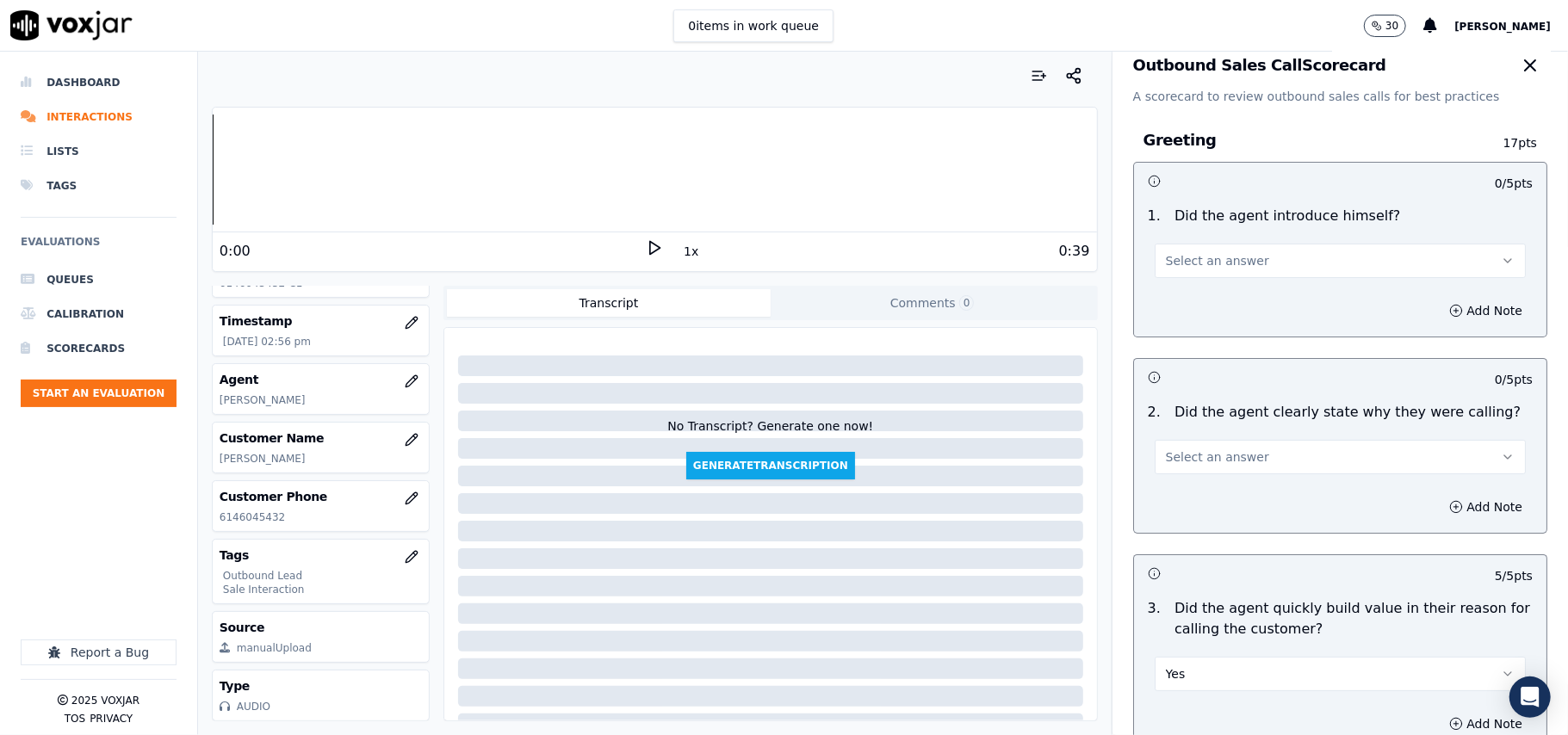
click at [1207, 490] on div "Add Note" at bounding box center [1340, 507] width 412 height 51
click at [1207, 473] on button "Select an answer" at bounding box center [1340, 458] width 372 height 35
click at [1210, 494] on div "Yes" at bounding box center [1304, 497] width 333 height 28
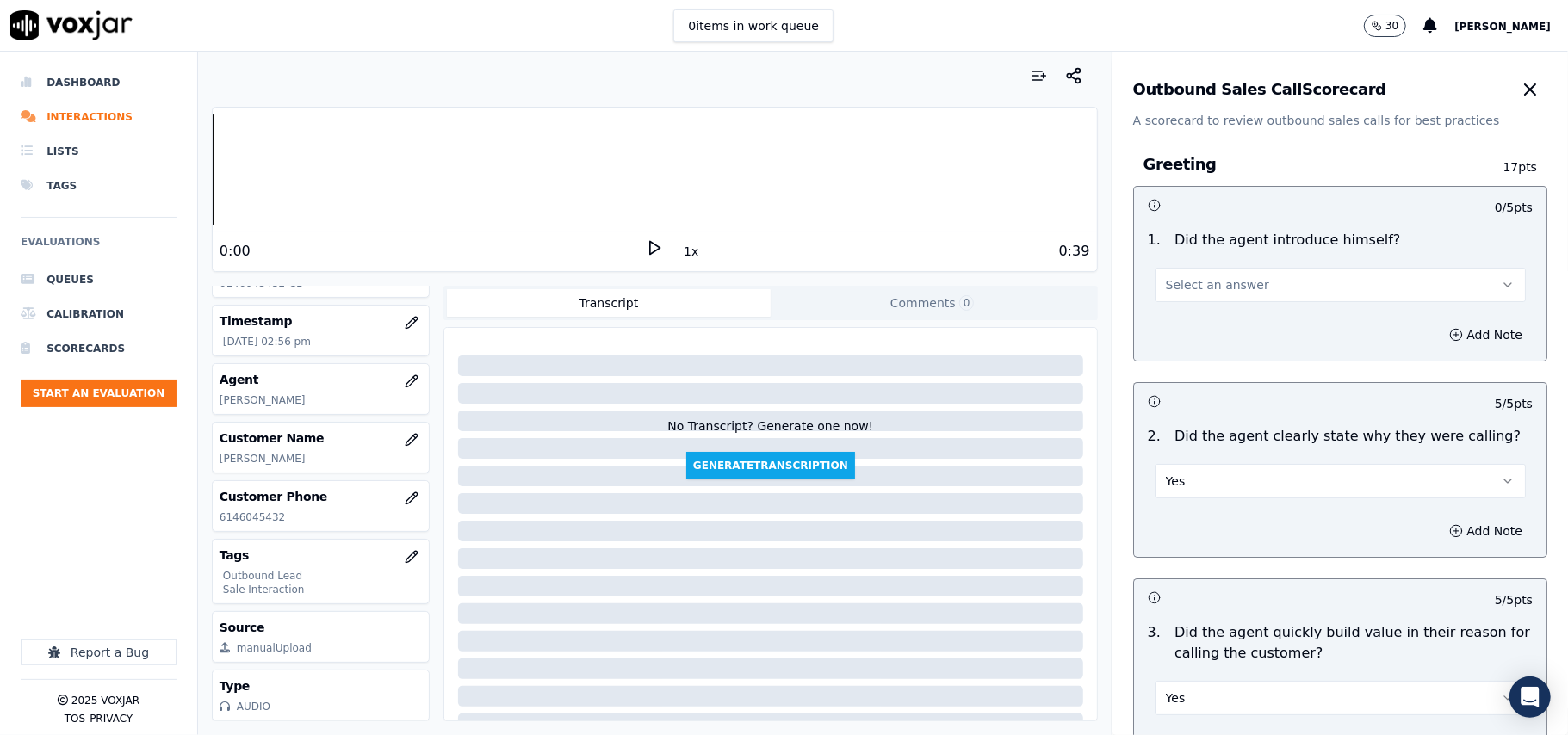
click at [1214, 277] on span "Select an answer" at bounding box center [1217, 285] width 104 height 17
click at [1210, 324] on div "Yes" at bounding box center [1304, 325] width 333 height 28
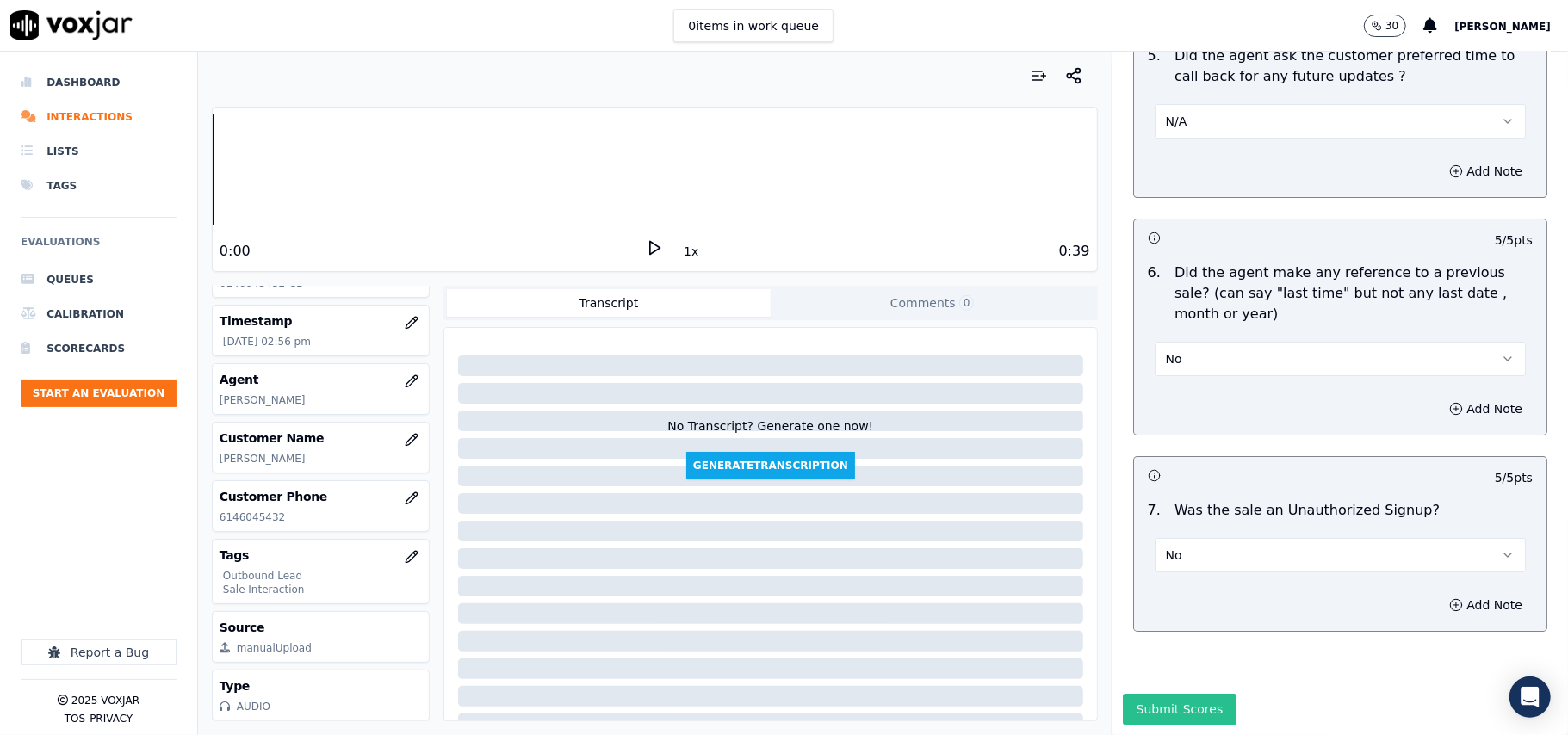
click at [1154, 694] on button "Submit Scores" at bounding box center [1180, 710] width 114 height 31
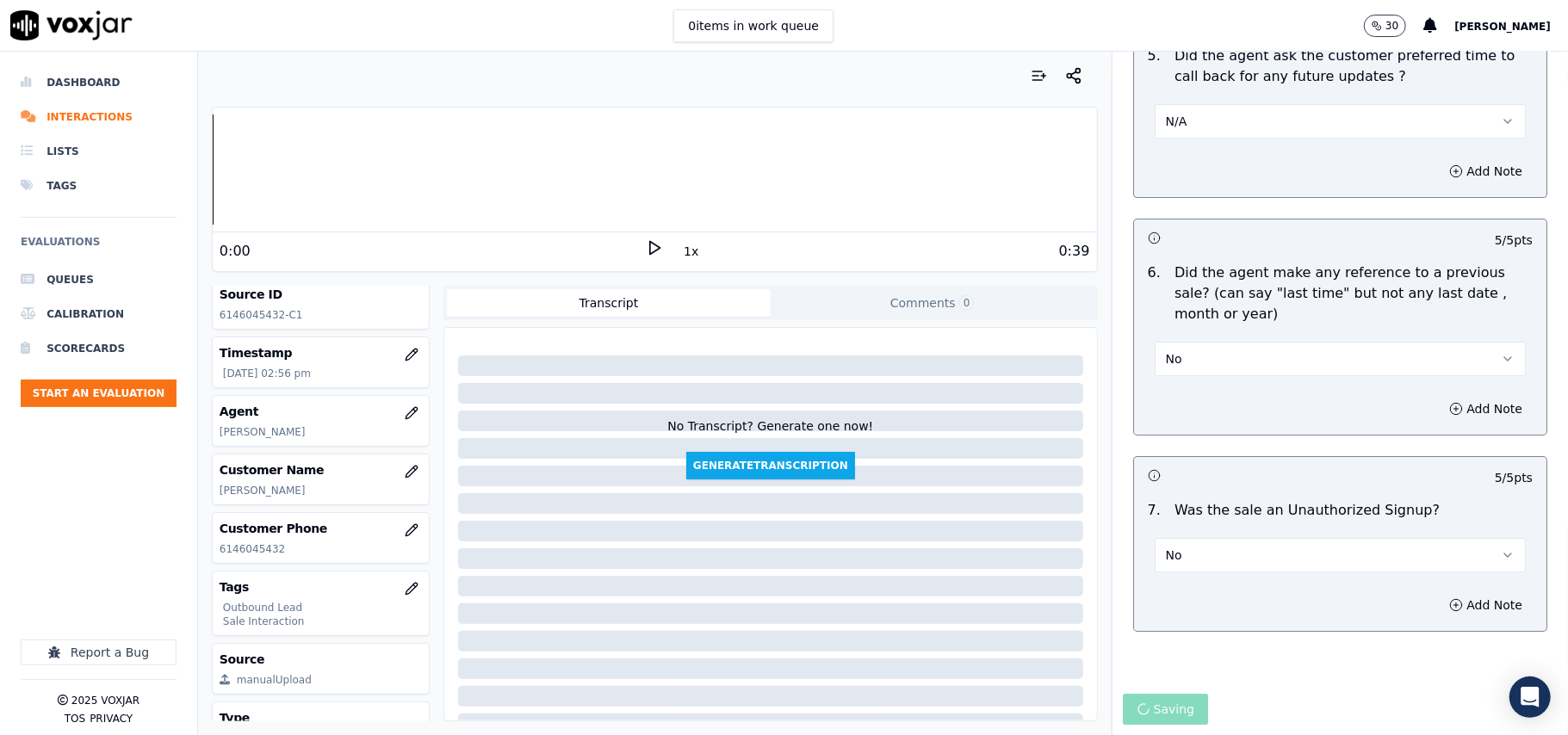
scroll to position [0, 0]
